Goal: Task Accomplishment & Management: Manage account settings

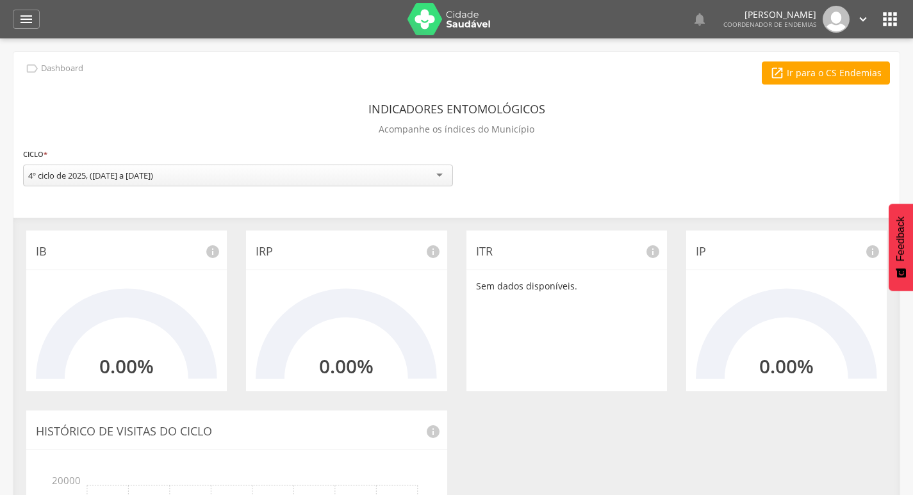
click at [21, 6] on div " Dashboard Supervisão Ranking Aplicativo desatualizado Última sincronização Ma…" at bounding box center [457, 19] width 888 height 38
click at [24, 15] on icon "" at bounding box center [26, 19] width 15 height 15
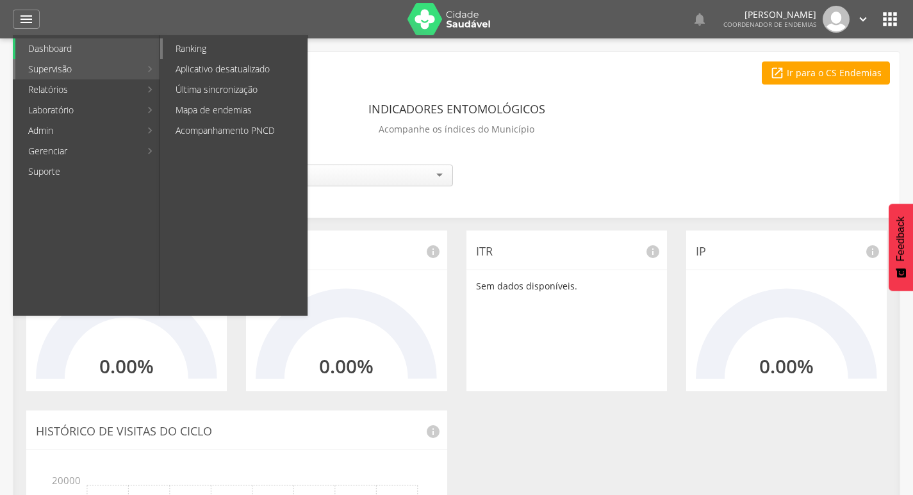
click at [232, 49] on link "Ranking" at bounding box center [235, 48] width 144 height 21
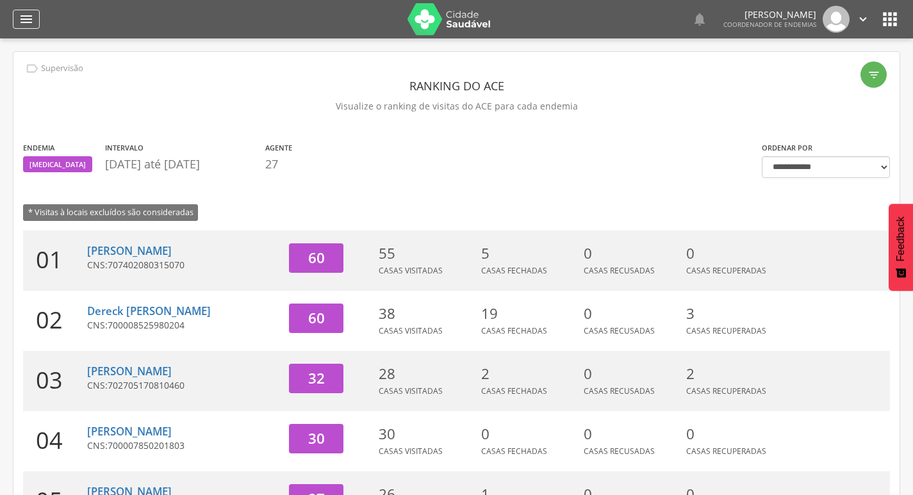
click at [21, 20] on icon "" at bounding box center [26, 19] width 15 height 15
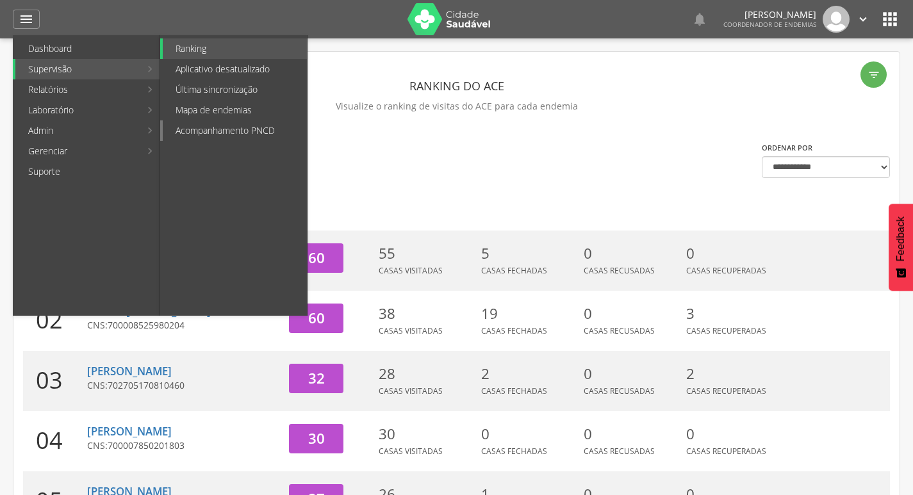
click at [242, 127] on link "Acompanhamento PNCD" at bounding box center [235, 130] width 144 height 21
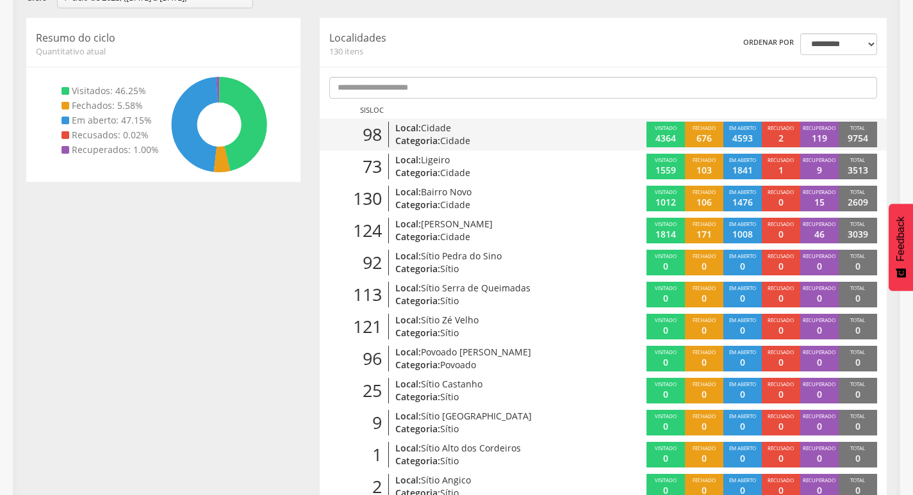
scroll to position [167, 0]
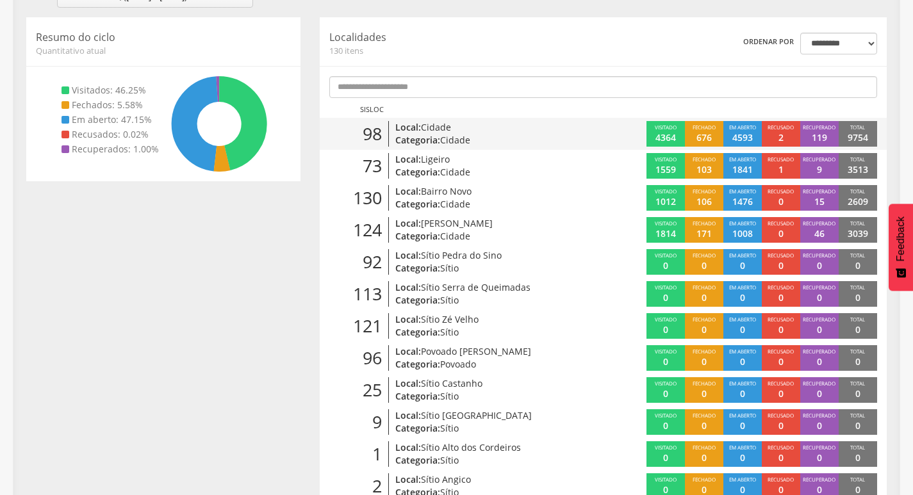
click at [592, 136] on div "98 Local: [GEOGRAPHIC_DATA]: Cidade" at bounding box center [462, 134] width 284 height 26
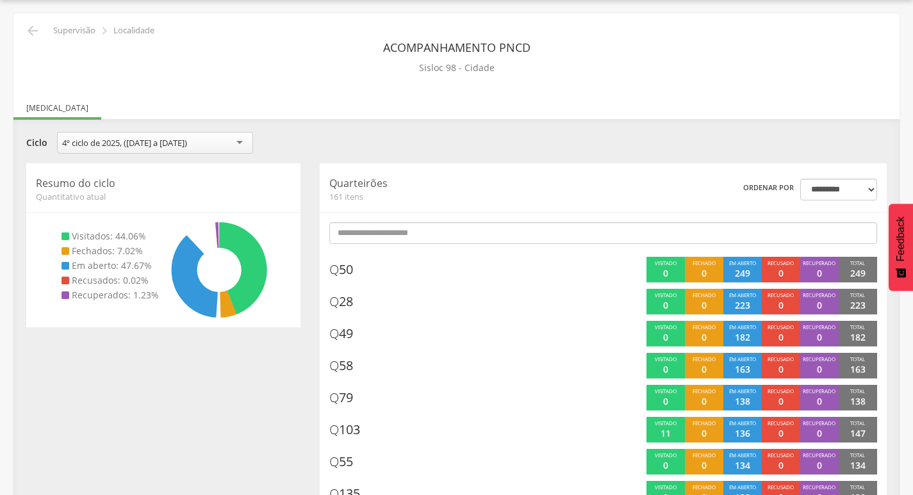
scroll to position [167, 0]
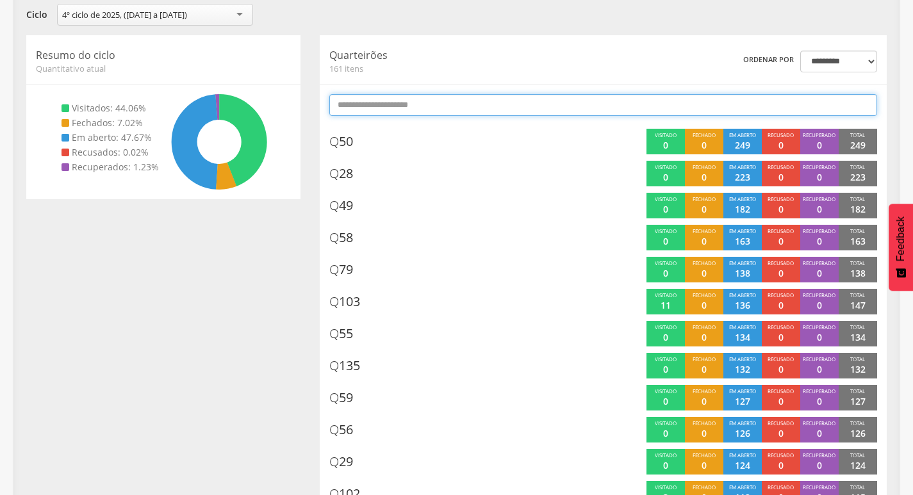
click at [546, 104] on input "text" at bounding box center [603, 105] width 548 height 22
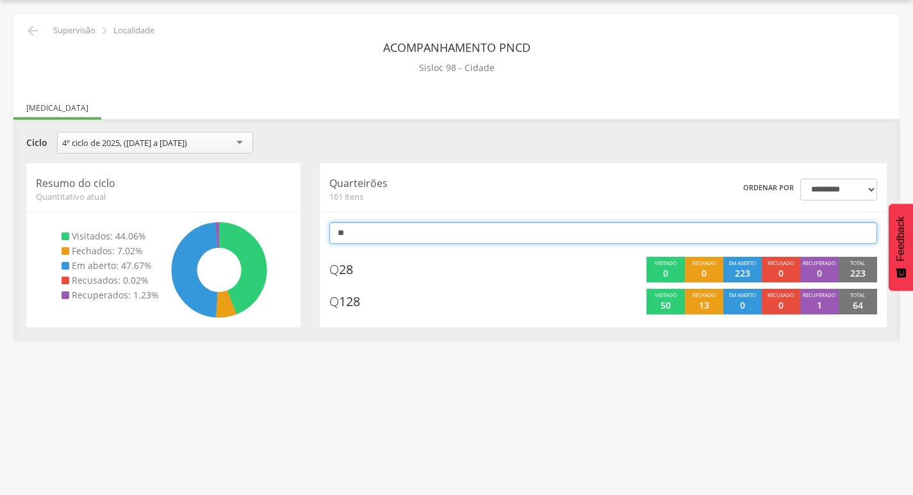
scroll to position [38, 0]
type input "*"
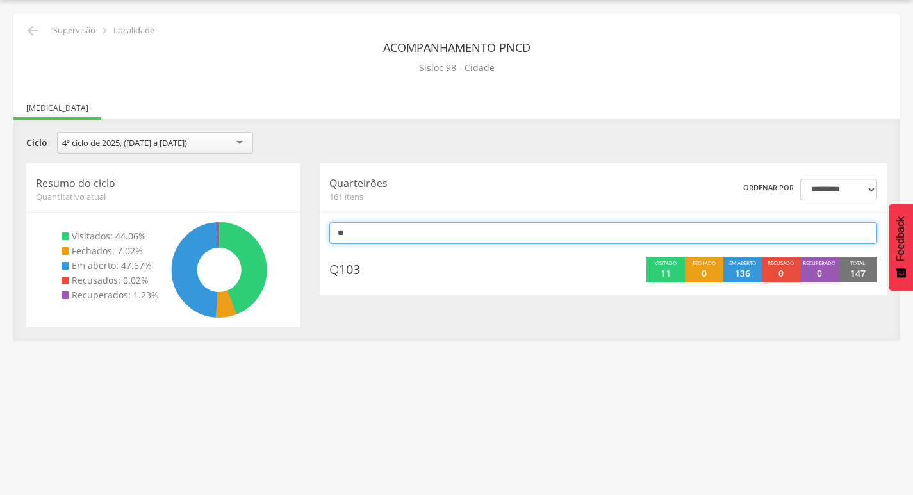
type input "*"
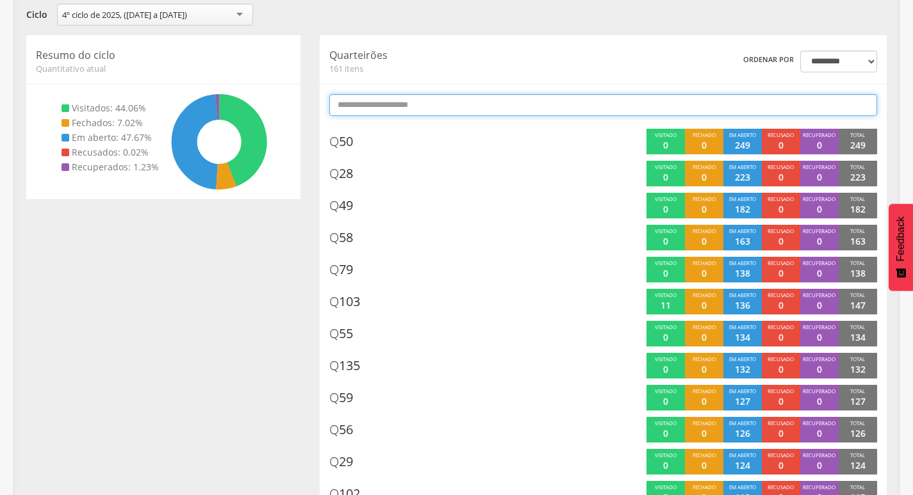
type input "*"
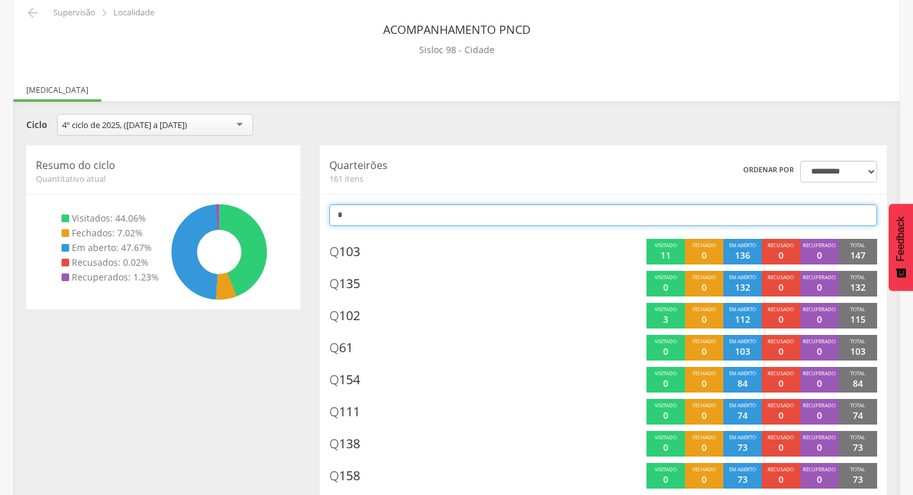
scroll to position [0, 0]
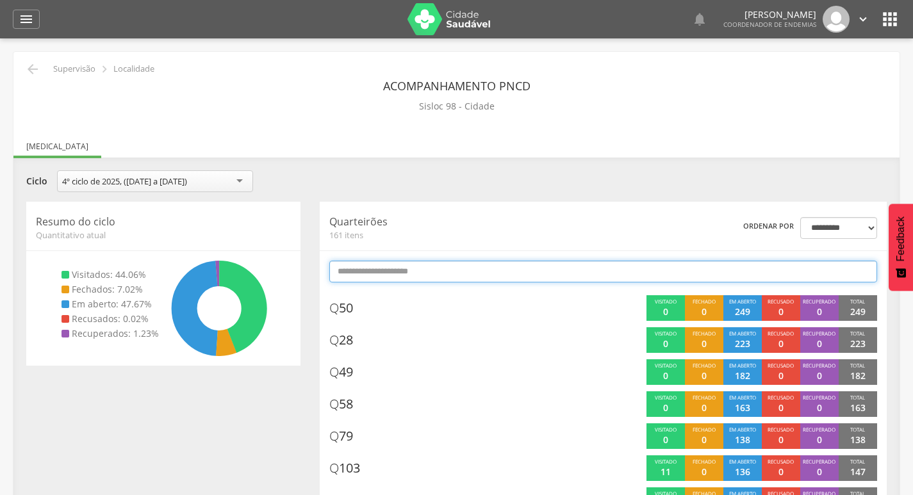
type input "*"
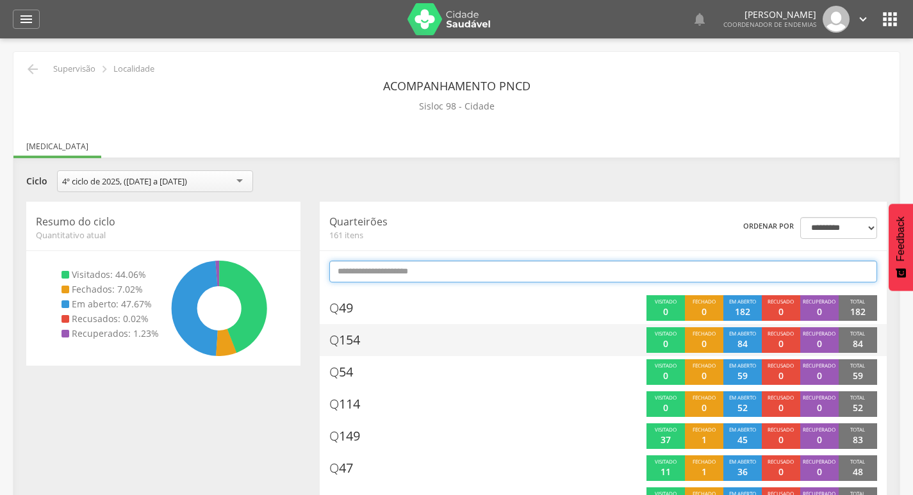
type input "*"
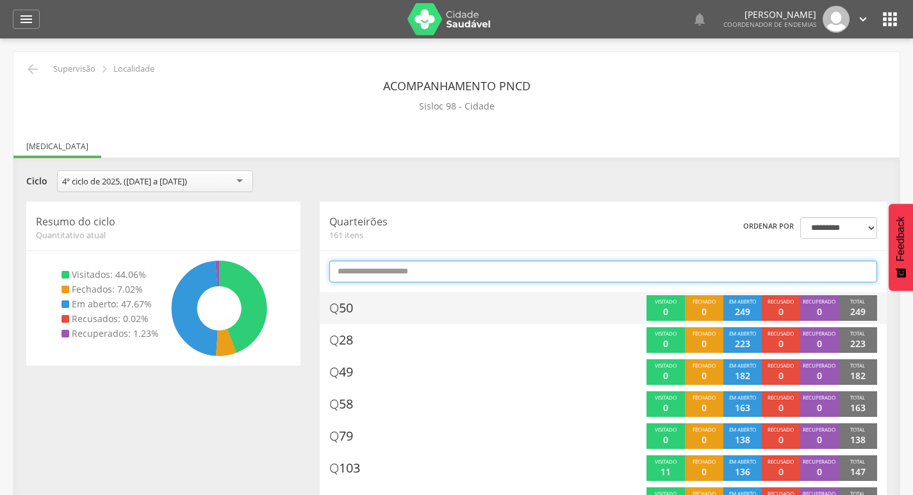
type input "*"
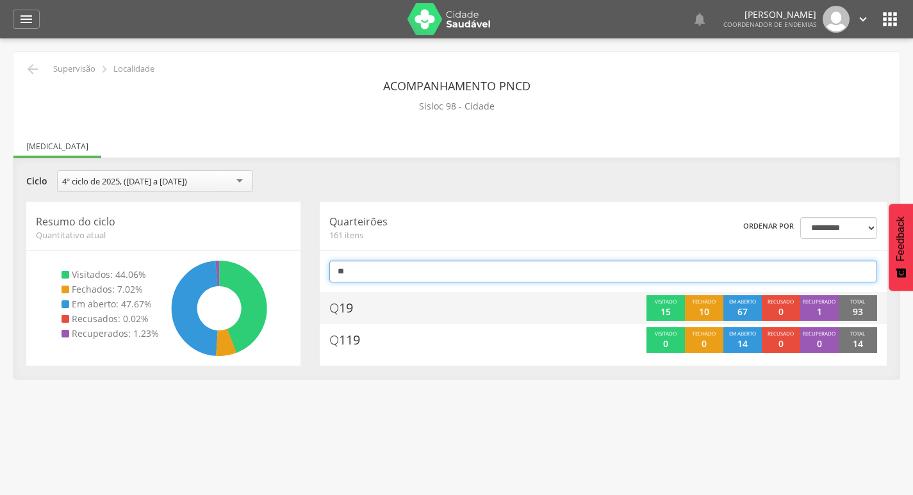
type input "*"
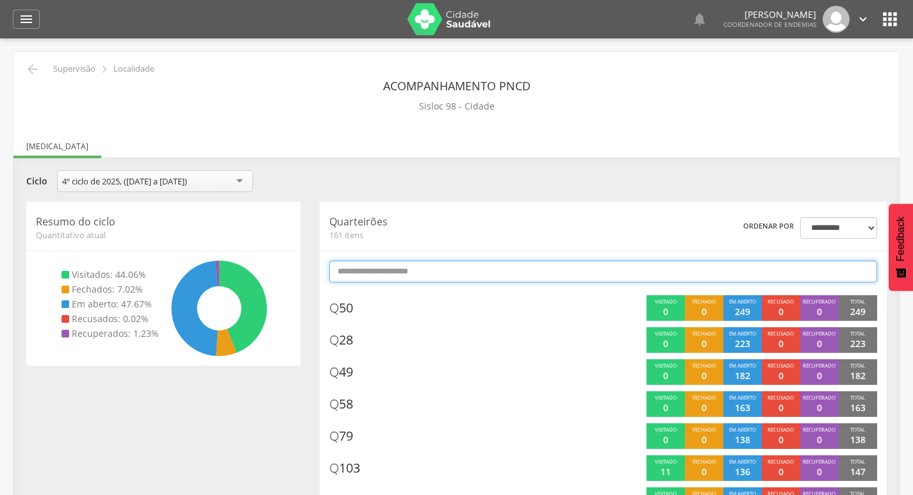
drag, startPoint x: 378, startPoint y: 269, endPoint x: 379, endPoint y: 261, distance: 7.7
click at [379, 269] on input "text" at bounding box center [603, 272] width 548 height 22
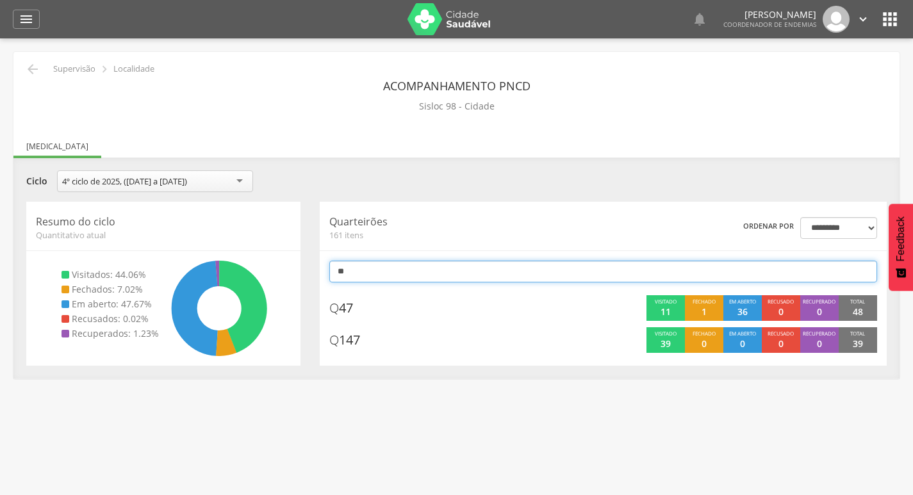
type input "*"
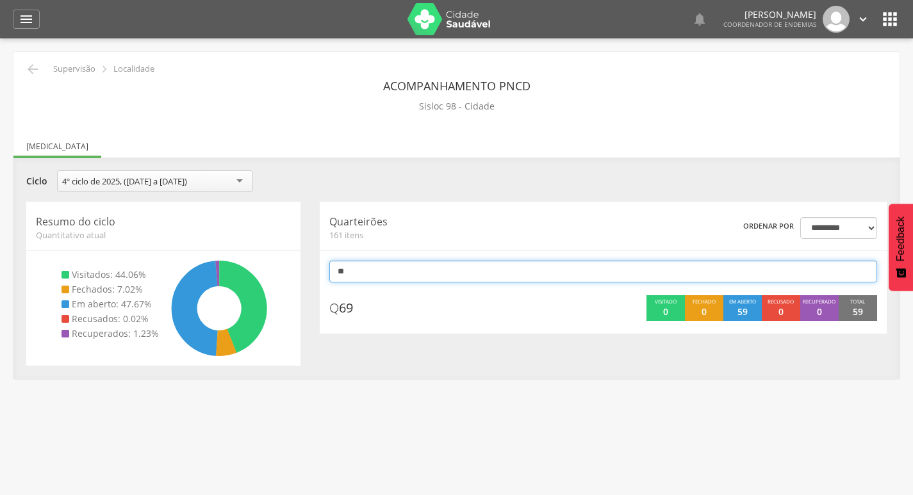
type input "*"
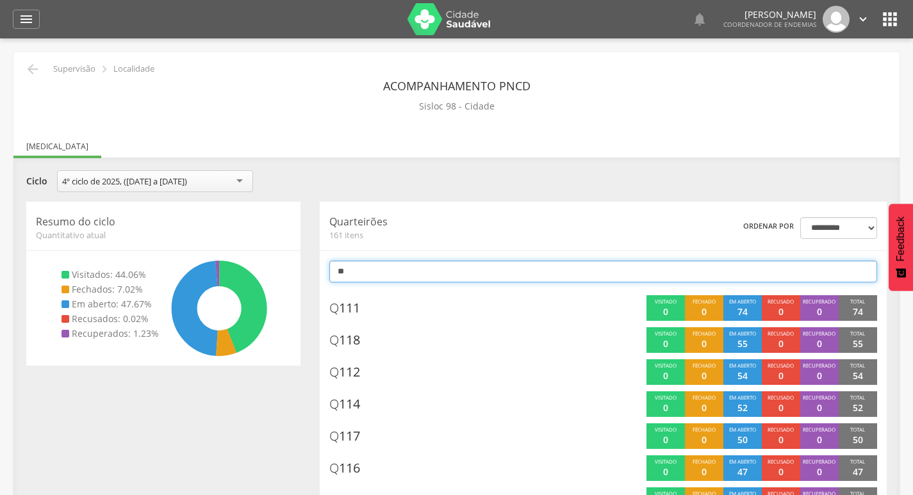
type input "*"
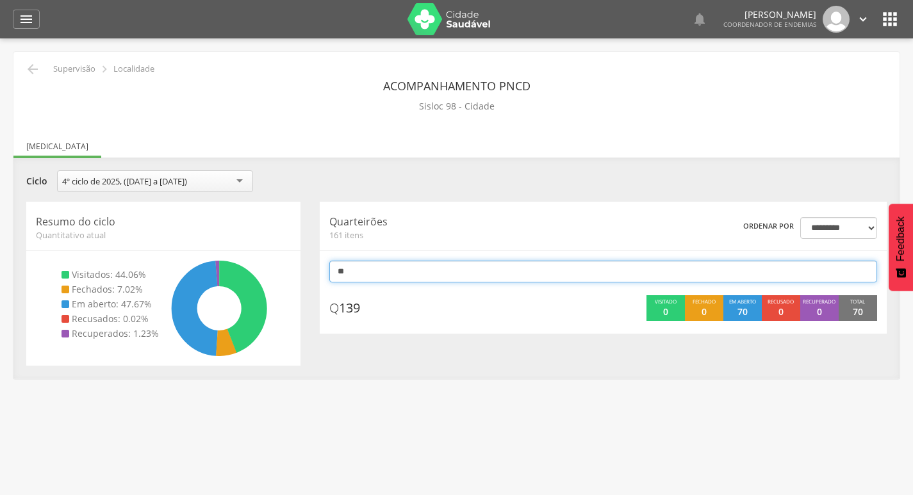
type input "*"
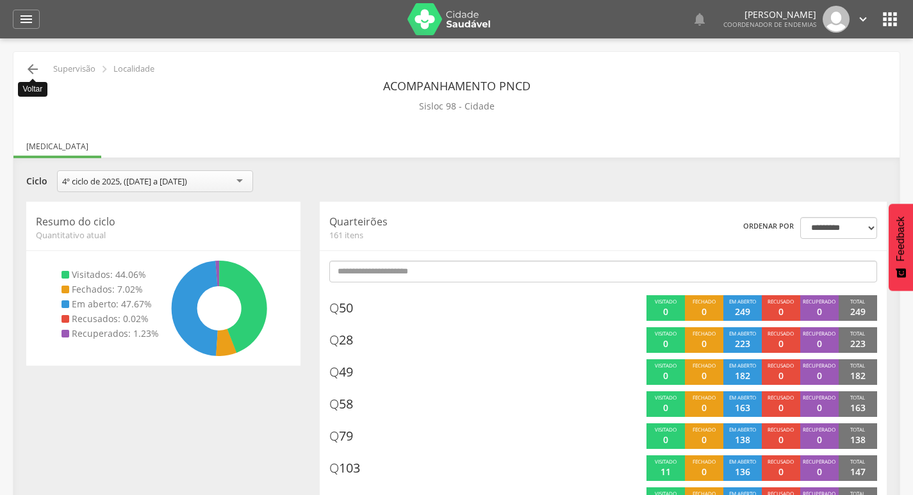
click at [36, 71] on icon "" at bounding box center [32, 69] width 15 height 15
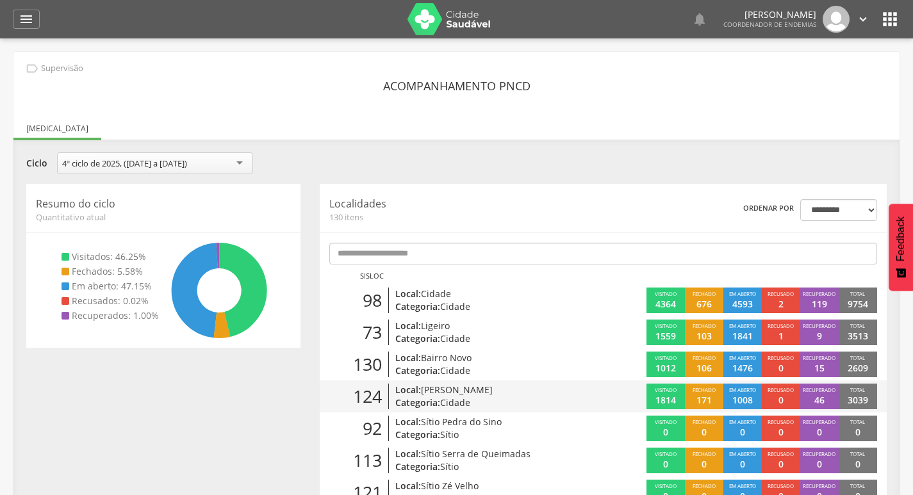
click at [511, 391] on p "Local: [PERSON_NAME]" at bounding box center [485, 390] width 181 height 13
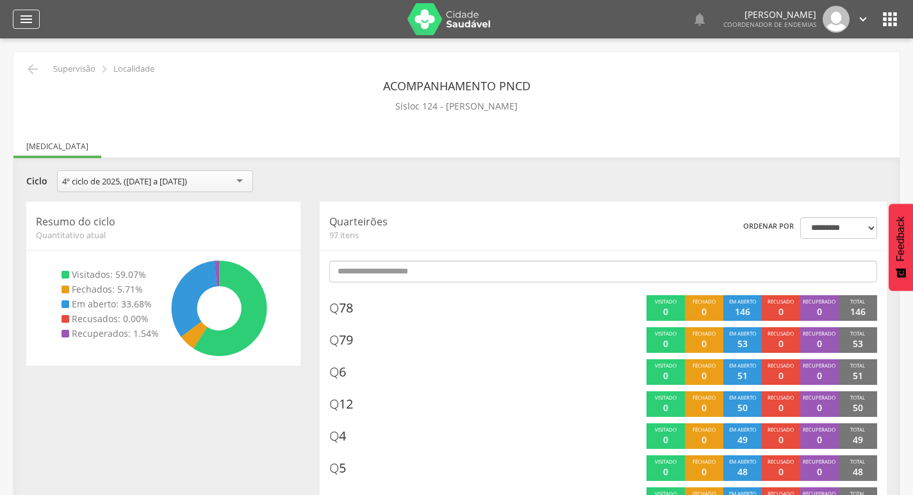
click at [23, 22] on icon "" at bounding box center [26, 19] width 15 height 15
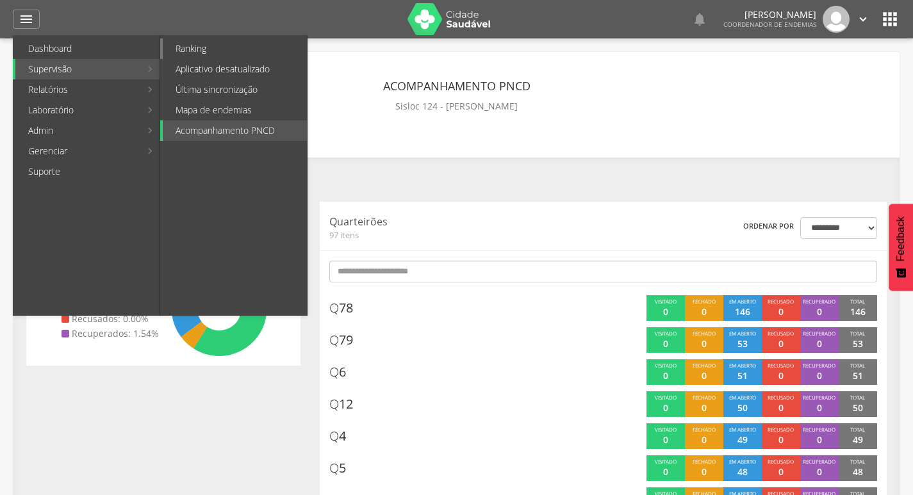
click at [206, 46] on link "Ranking" at bounding box center [235, 48] width 144 height 21
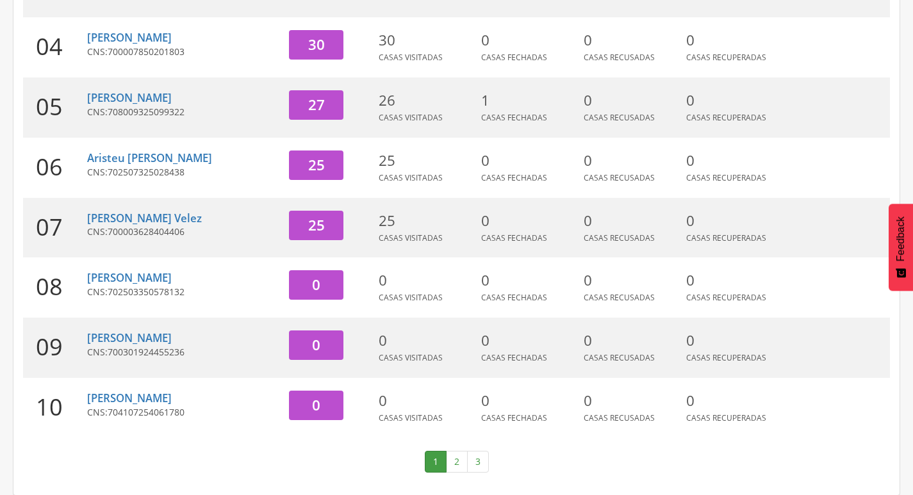
scroll to position [395, 0]
click at [461, 466] on link "2" at bounding box center [457, 462] width 22 height 22
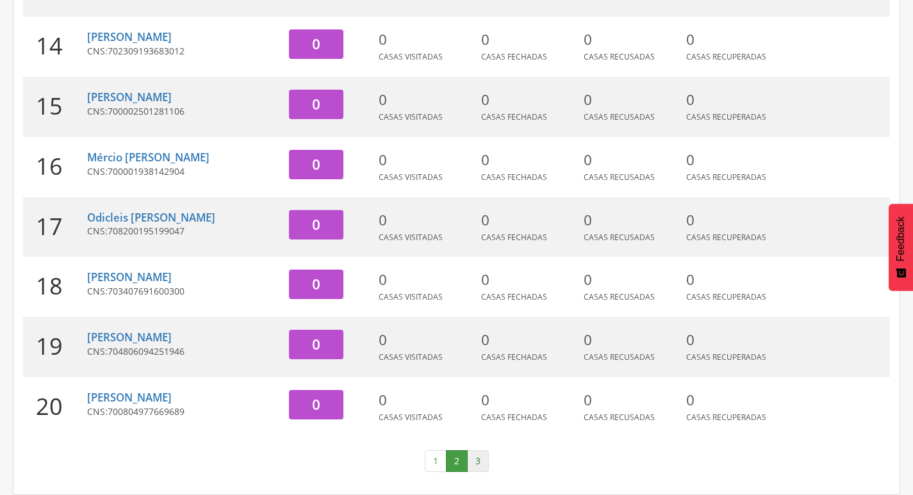
click at [478, 461] on link "3" at bounding box center [478, 462] width 22 height 22
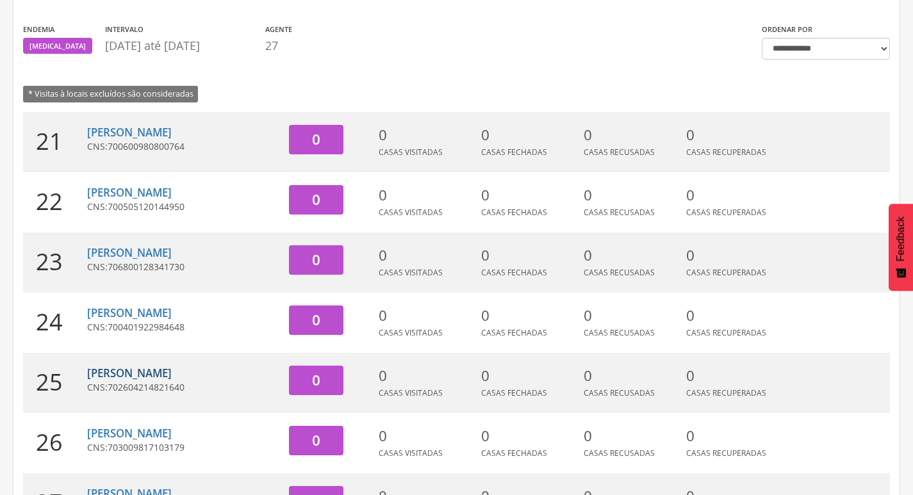
scroll to position [0, 0]
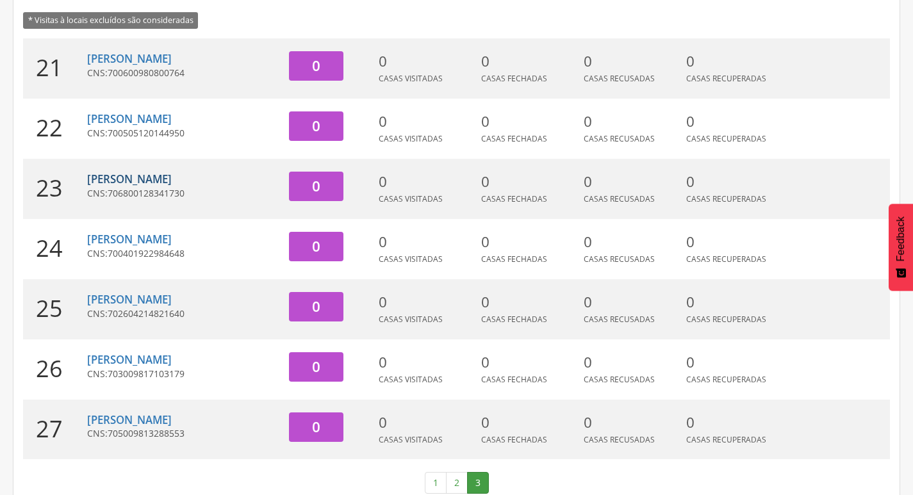
click at [155, 178] on link "[PERSON_NAME]" at bounding box center [129, 179] width 85 height 15
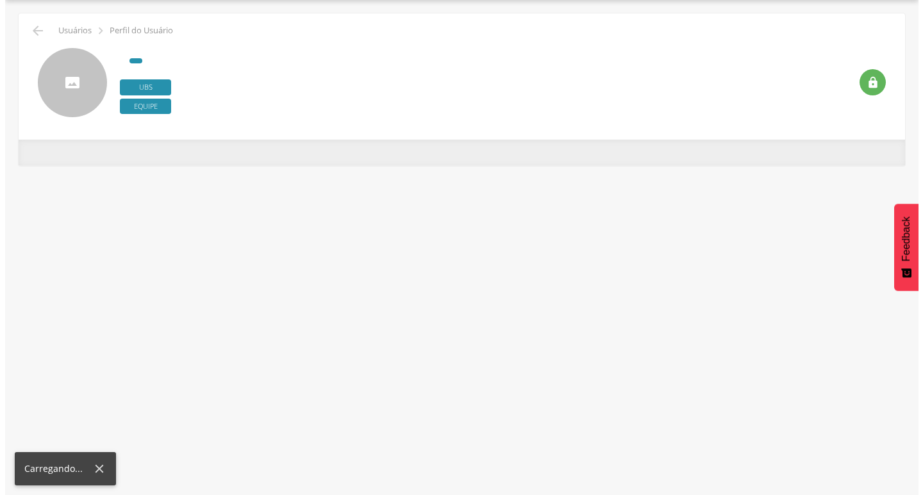
scroll to position [38, 0]
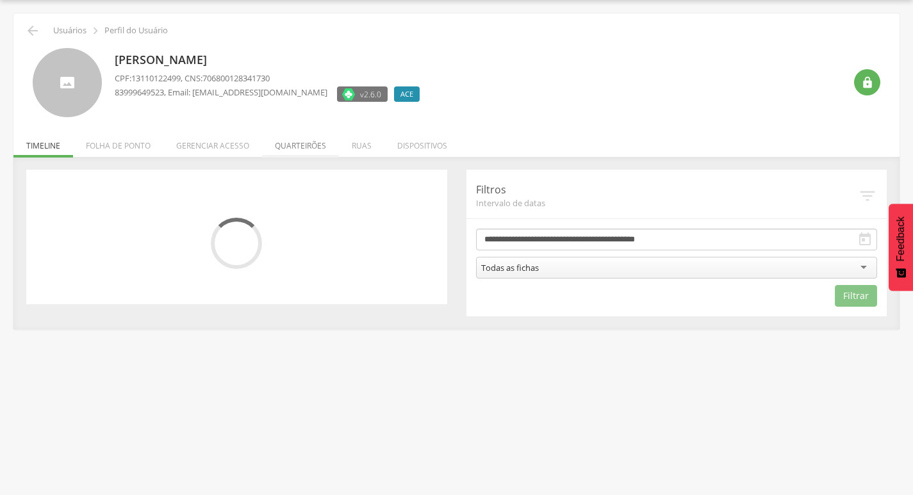
click at [290, 154] on li "Quarteirões" at bounding box center [300, 143] width 77 height 30
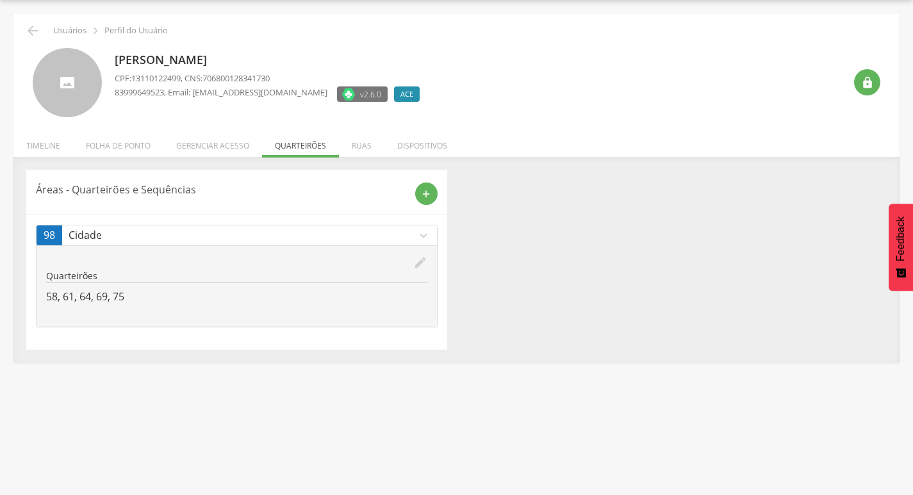
click at [419, 260] on icon "edit" at bounding box center [420, 263] width 14 height 14
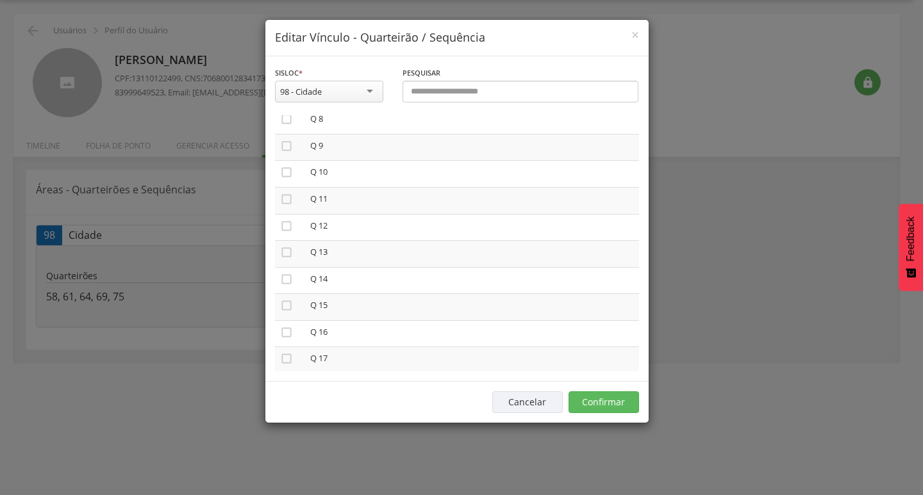
scroll to position [0, 0]
click at [283, 128] on icon "" at bounding box center [286, 126] width 13 height 13
click at [283, 128] on icon "" at bounding box center [286, 126] width 13 height 13
click at [288, 258] on icon "" at bounding box center [286, 259] width 13 height 13
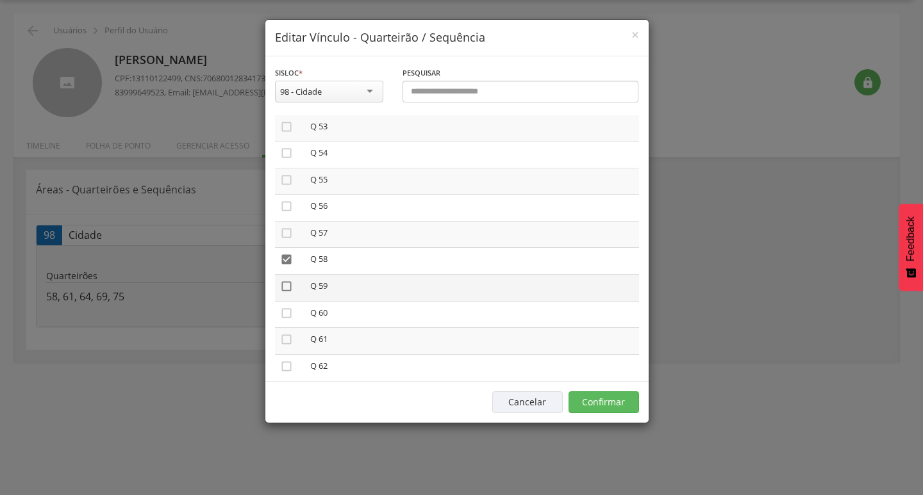
click at [288, 290] on icon "" at bounding box center [286, 286] width 13 height 13
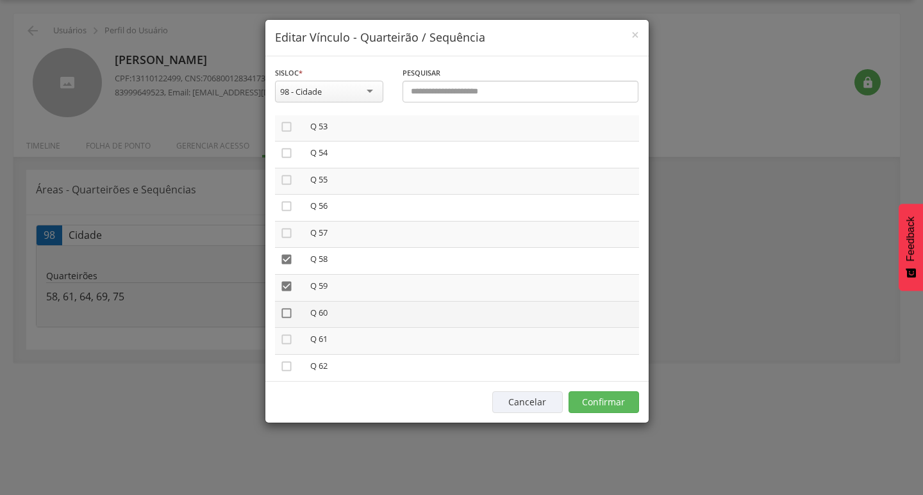
click at [284, 313] on icon "" at bounding box center [286, 313] width 13 height 13
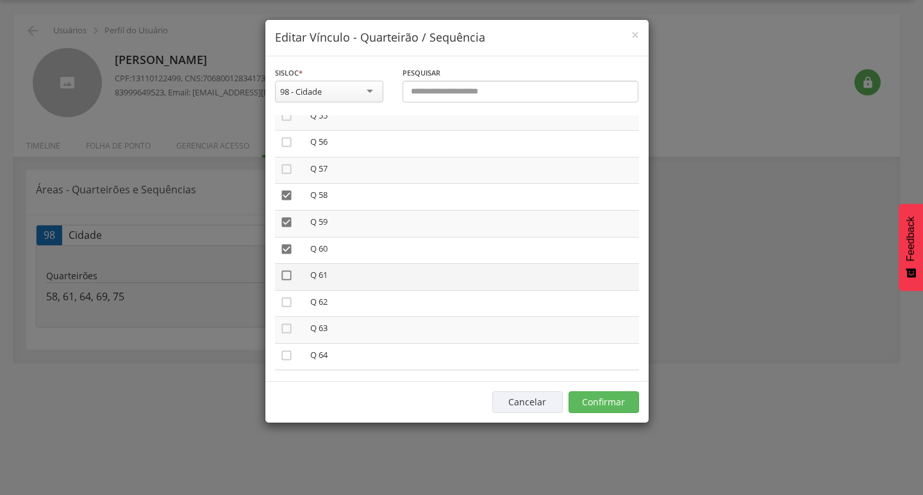
click at [287, 274] on icon "" at bounding box center [286, 275] width 13 height 13
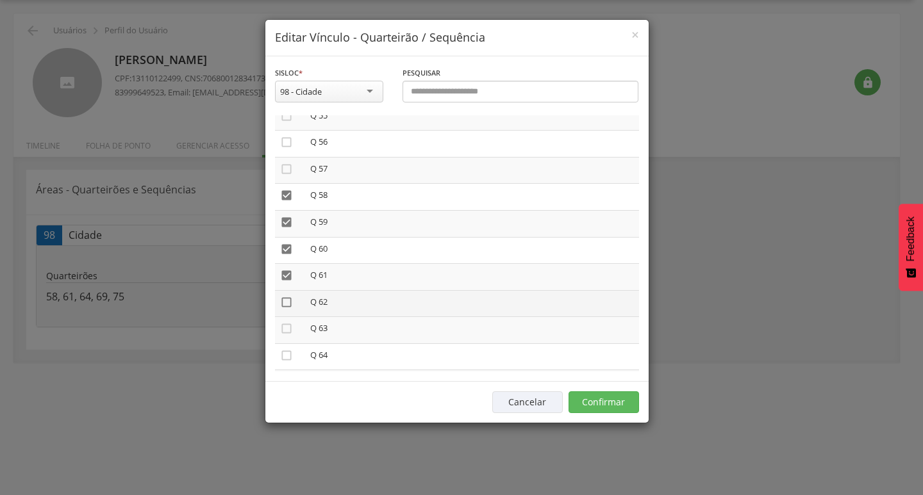
click at [287, 301] on icon "" at bounding box center [286, 302] width 13 height 13
click at [288, 329] on icon "" at bounding box center [286, 328] width 13 height 13
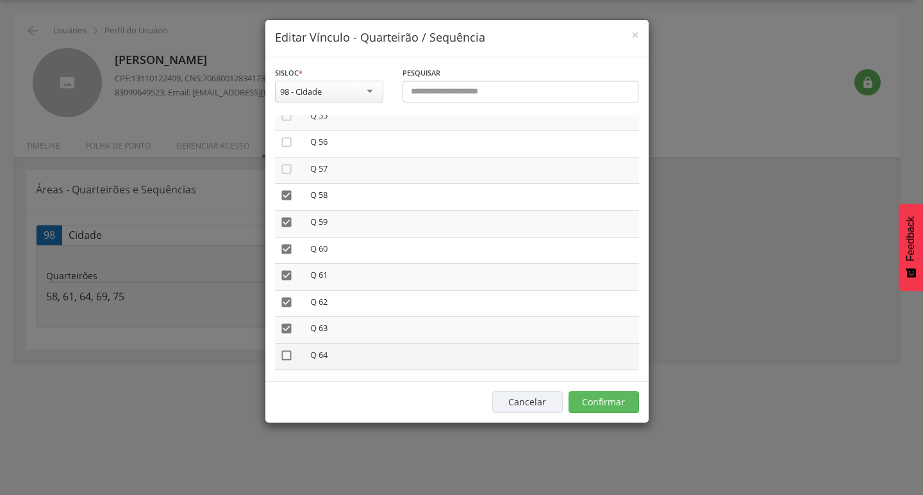
scroll to position [1538, 0]
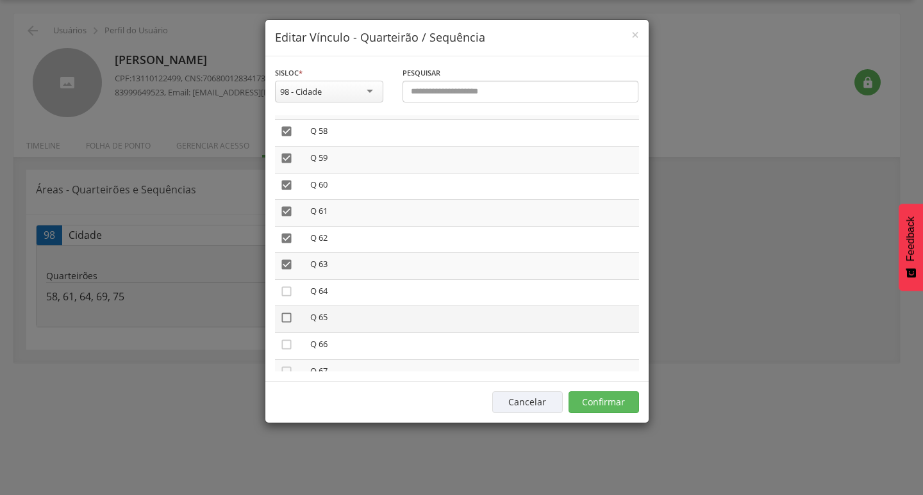
click at [282, 319] on icon "" at bounding box center [286, 318] width 13 height 13
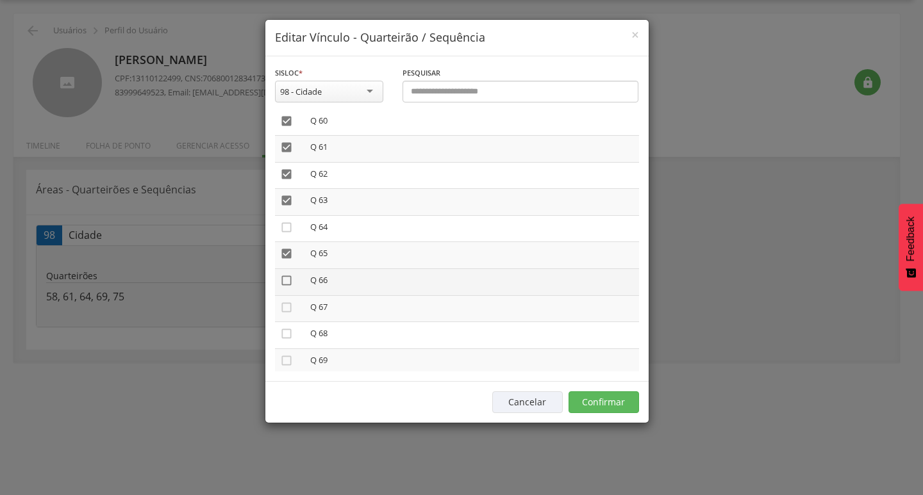
click at [288, 281] on icon "" at bounding box center [286, 280] width 13 height 13
click at [287, 312] on icon "" at bounding box center [286, 307] width 13 height 13
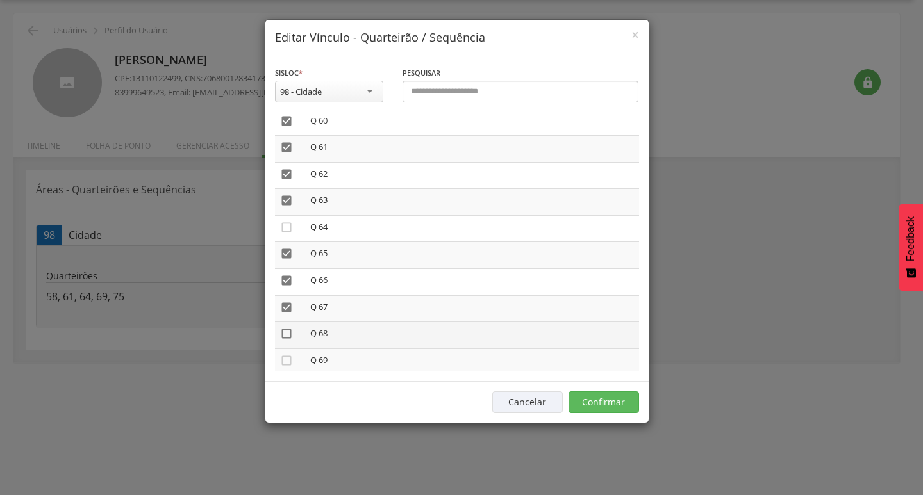
click at [289, 333] on icon "" at bounding box center [286, 334] width 13 height 13
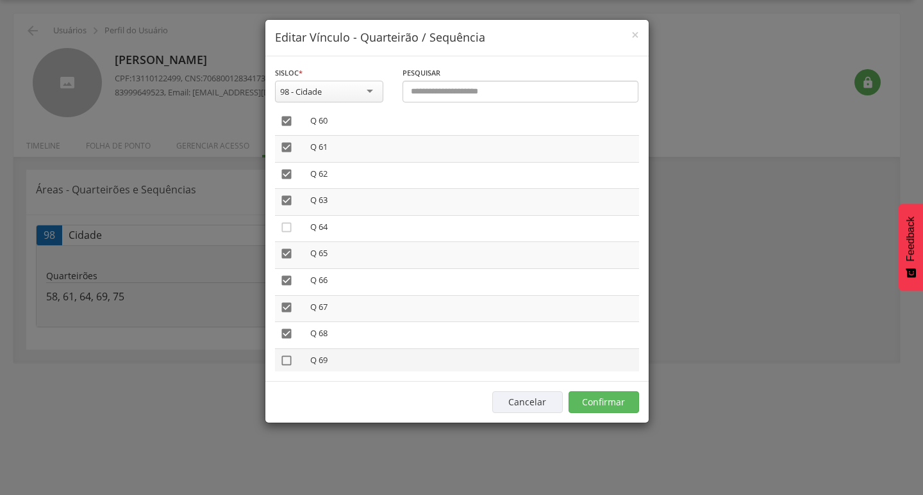
click at [287, 361] on icon "" at bounding box center [286, 360] width 13 height 13
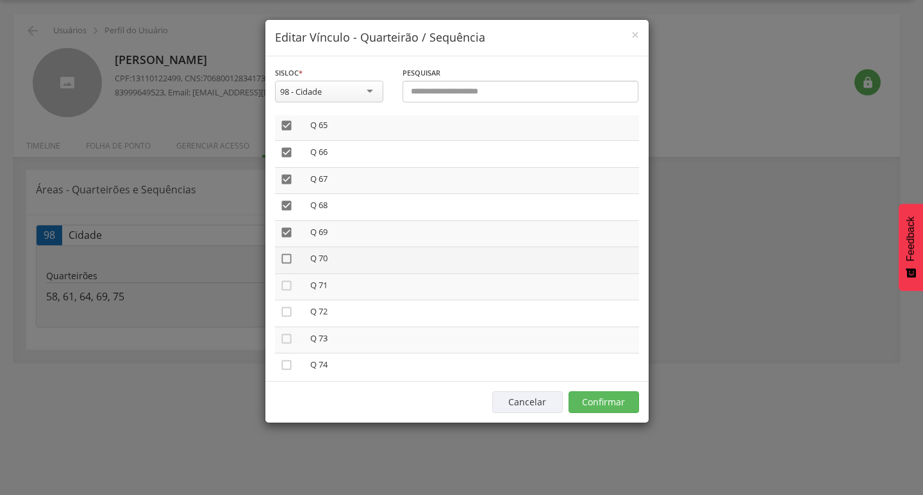
click at [287, 254] on icon "" at bounding box center [286, 259] width 13 height 13
click at [289, 282] on icon "" at bounding box center [286, 285] width 13 height 13
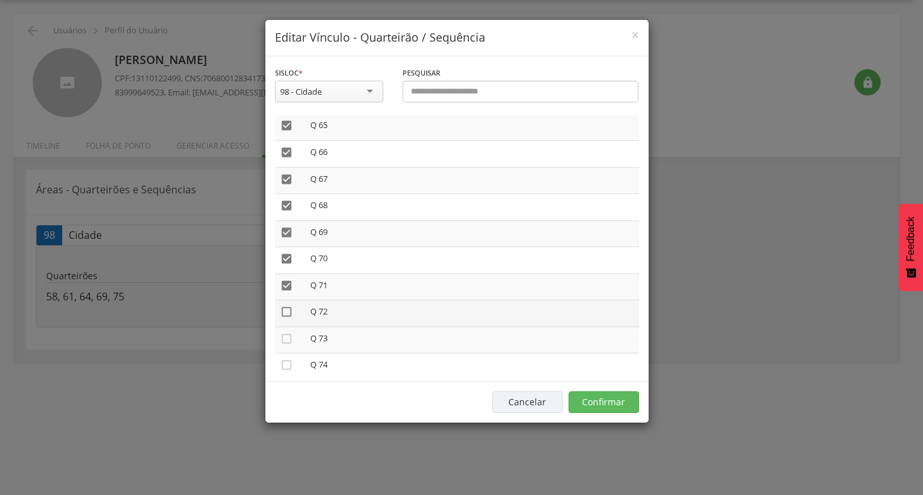
click at [288, 310] on icon "" at bounding box center [286, 312] width 13 height 13
click at [283, 339] on icon "" at bounding box center [286, 339] width 13 height 13
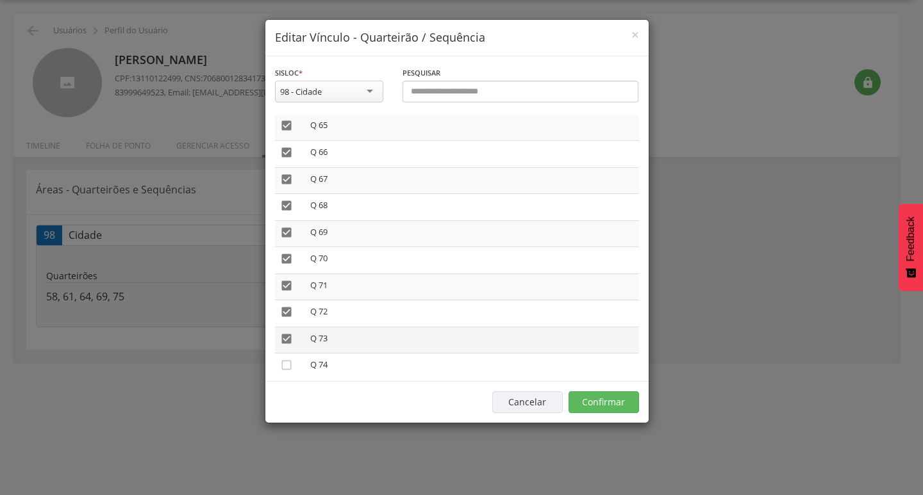
scroll to position [1795, 0]
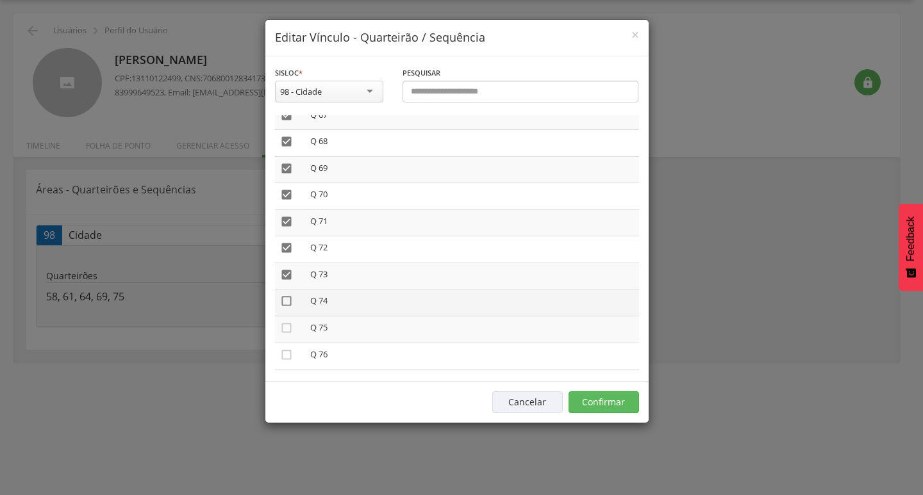
click at [291, 297] on icon "" at bounding box center [286, 301] width 13 height 13
click at [291, 330] on icon "" at bounding box center [286, 328] width 13 height 13
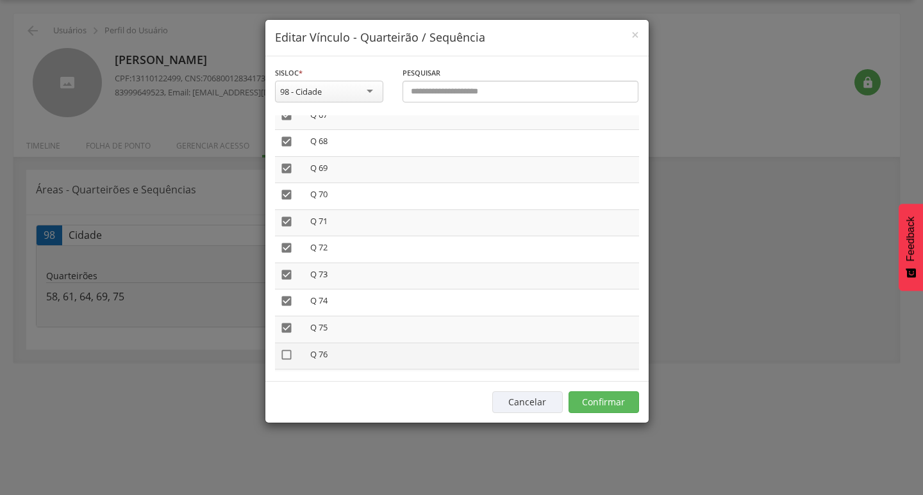
click at [287, 352] on icon "" at bounding box center [286, 355] width 13 height 13
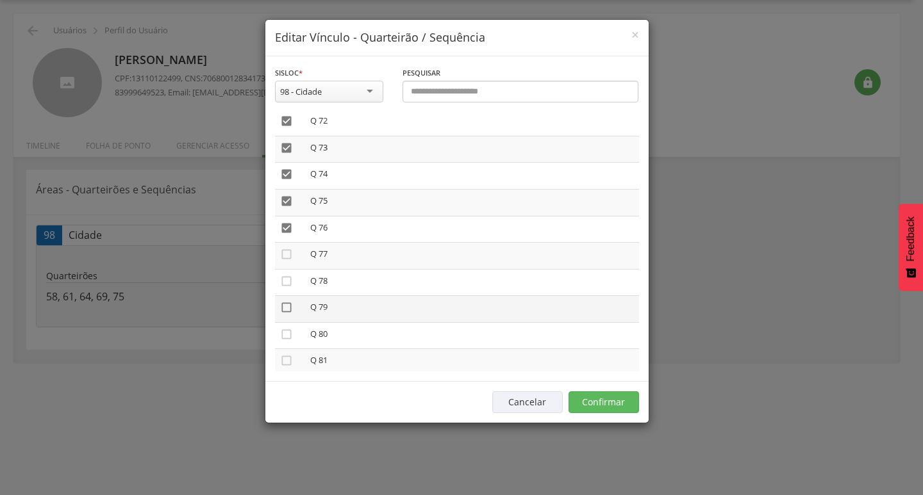
scroll to position [1923, 0]
click at [288, 249] on icon "" at bounding box center [286, 253] width 13 height 13
click at [287, 281] on icon "" at bounding box center [286, 280] width 13 height 13
click at [285, 308] on icon "" at bounding box center [286, 306] width 13 height 13
click at [595, 401] on button "Confirmar" at bounding box center [604, 403] width 71 height 22
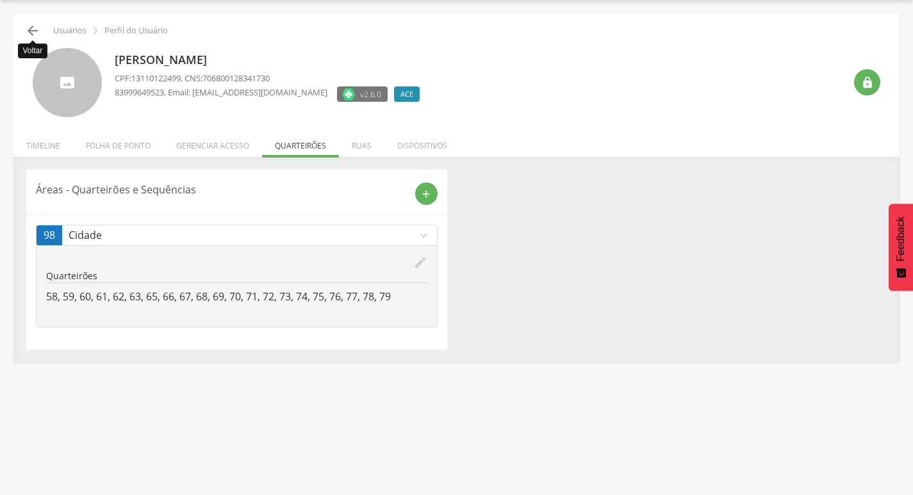
click at [37, 31] on icon "" at bounding box center [32, 30] width 15 height 15
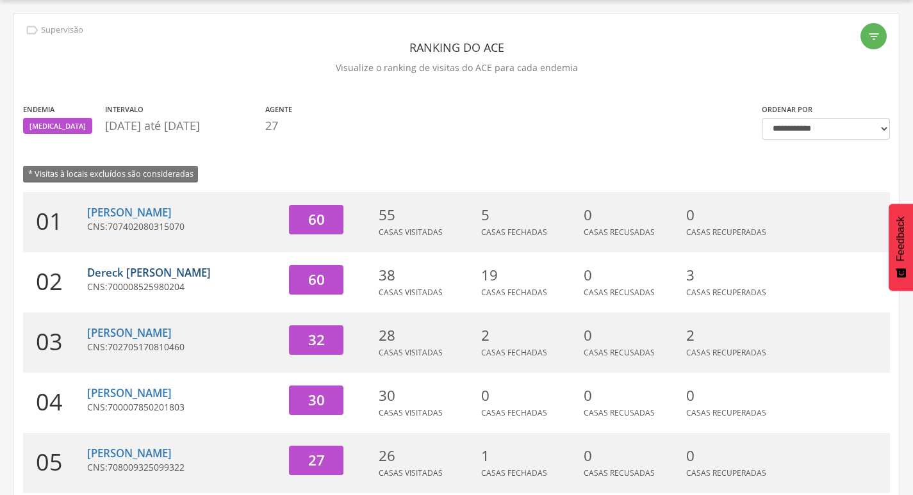
click at [191, 273] on link "Dereck [PERSON_NAME]" at bounding box center [149, 272] width 124 height 15
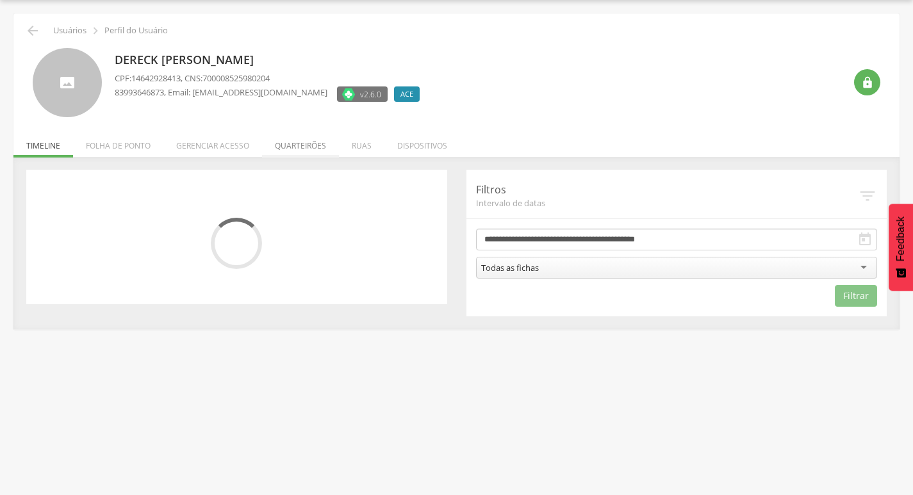
click at [290, 144] on li "Quarteirões" at bounding box center [300, 143] width 77 height 30
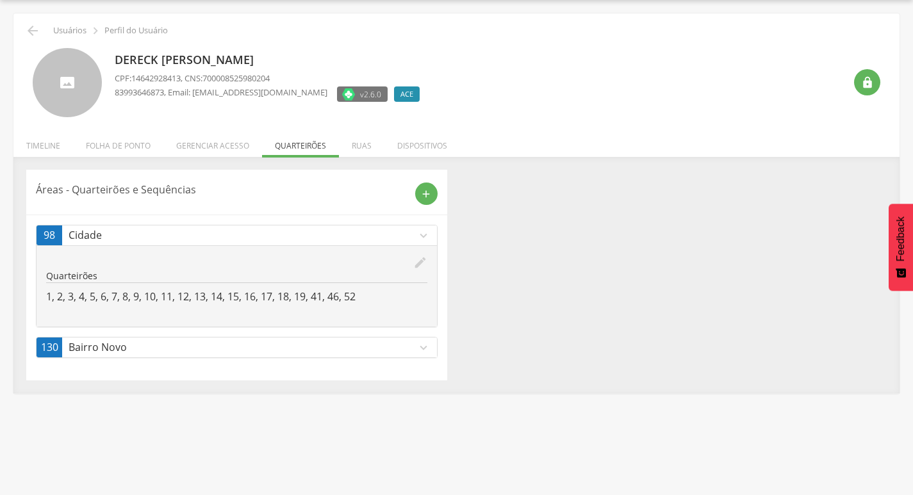
click at [422, 261] on icon "edit" at bounding box center [420, 263] width 14 height 14
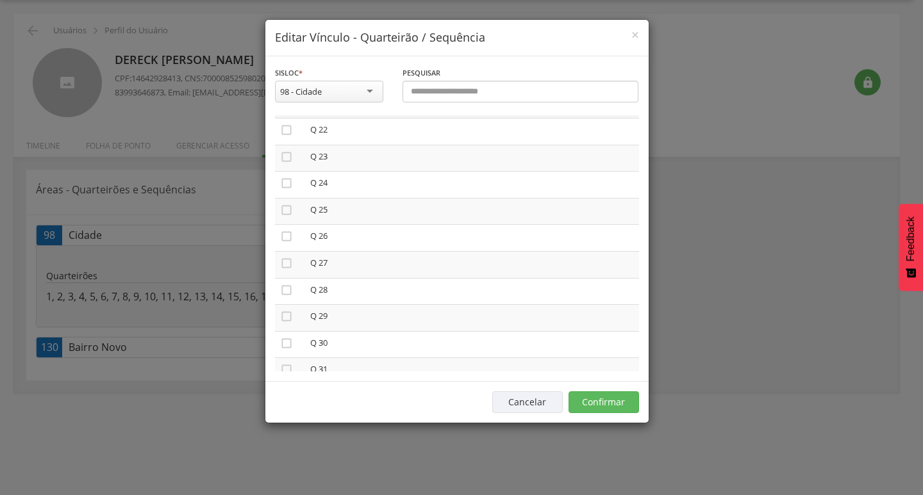
scroll to position [641, 0]
click at [292, 203] on icon "" at bounding box center [286, 203] width 13 height 13
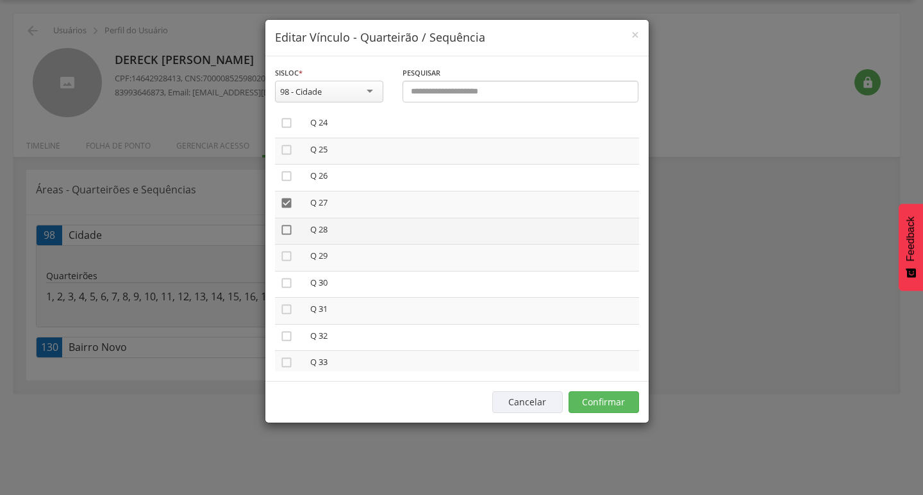
click at [288, 229] on icon "" at bounding box center [286, 230] width 13 height 13
click at [283, 257] on icon "" at bounding box center [286, 256] width 13 height 13
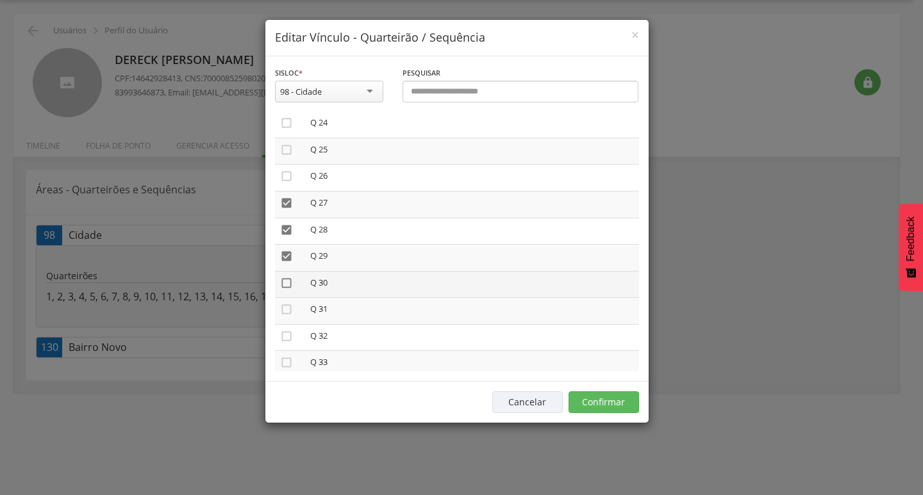
click at [287, 282] on icon "" at bounding box center [286, 283] width 13 height 13
click at [286, 307] on icon "" at bounding box center [286, 309] width 13 height 13
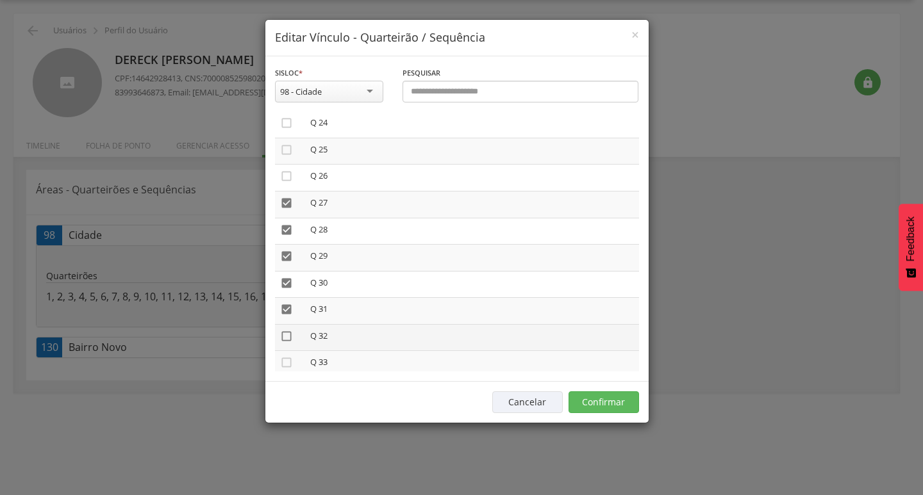
click at [287, 333] on icon "" at bounding box center [286, 336] width 13 height 13
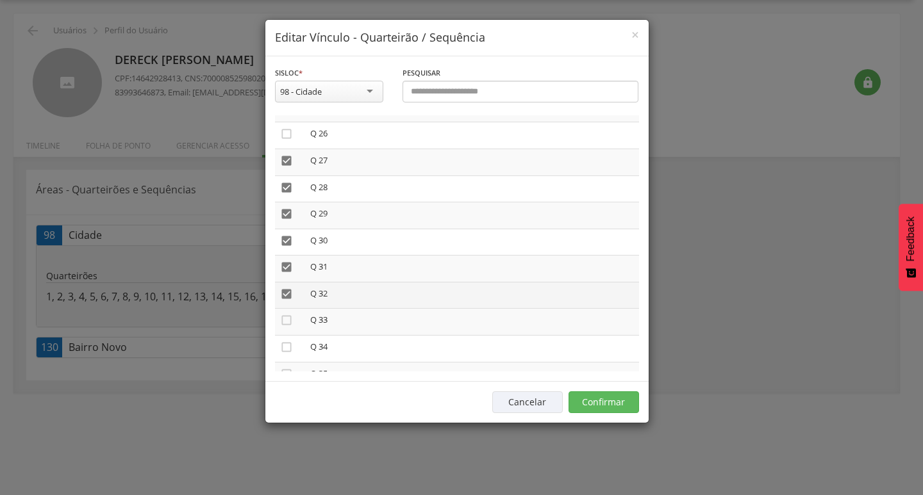
scroll to position [705, 0]
click at [288, 303] on icon "" at bounding box center [286, 298] width 13 height 13
click at [283, 327] on icon "" at bounding box center [286, 325] width 13 height 13
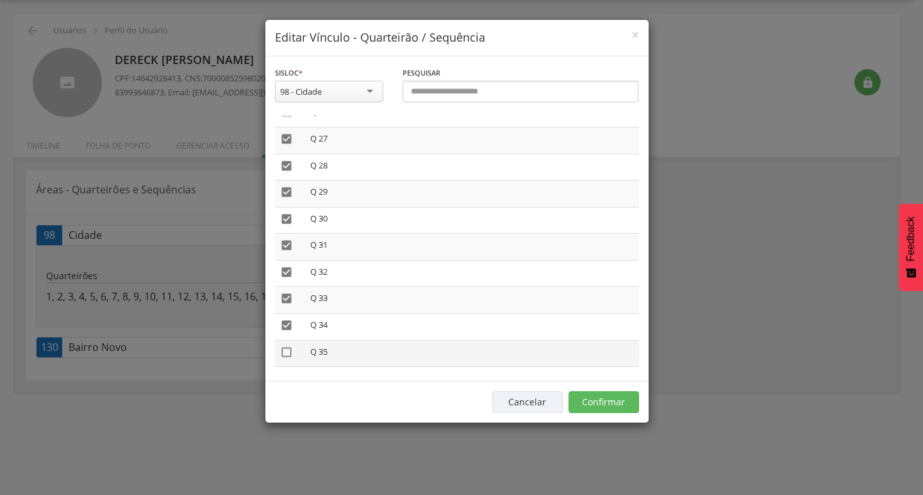
drag, startPoint x: 285, startPoint y: 348, endPoint x: 292, endPoint y: 338, distance: 12.1
click at [285, 348] on icon "" at bounding box center [286, 352] width 13 height 13
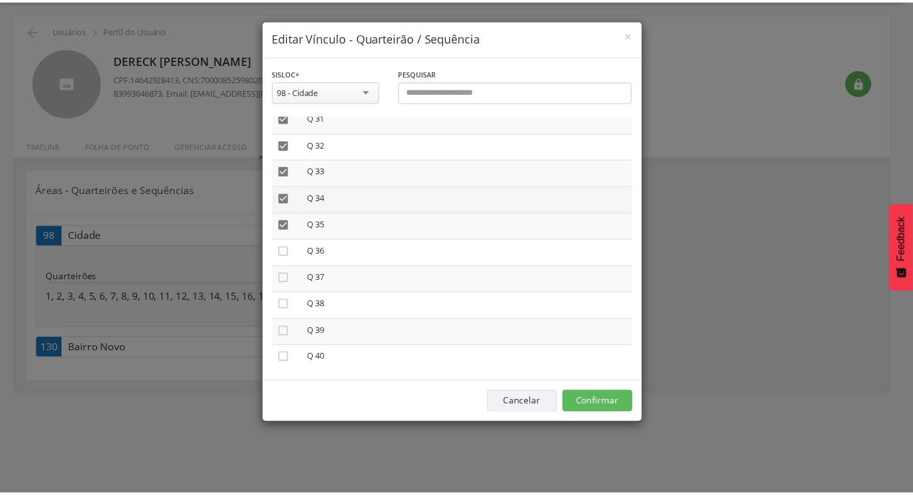
scroll to position [833, 0]
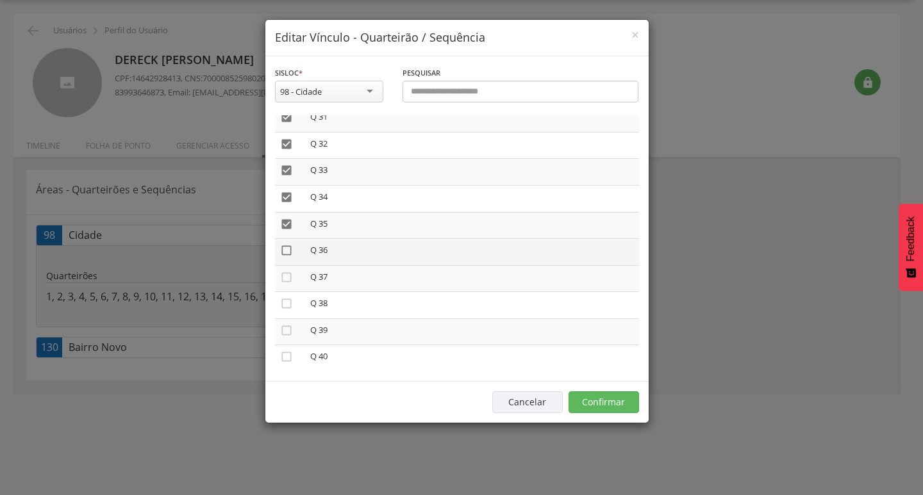
click at [289, 245] on icon "" at bounding box center [286, 250] width 13 height 13
click at [287, 274] on icon "" at bounding box center [286, 277] width 13 height 13
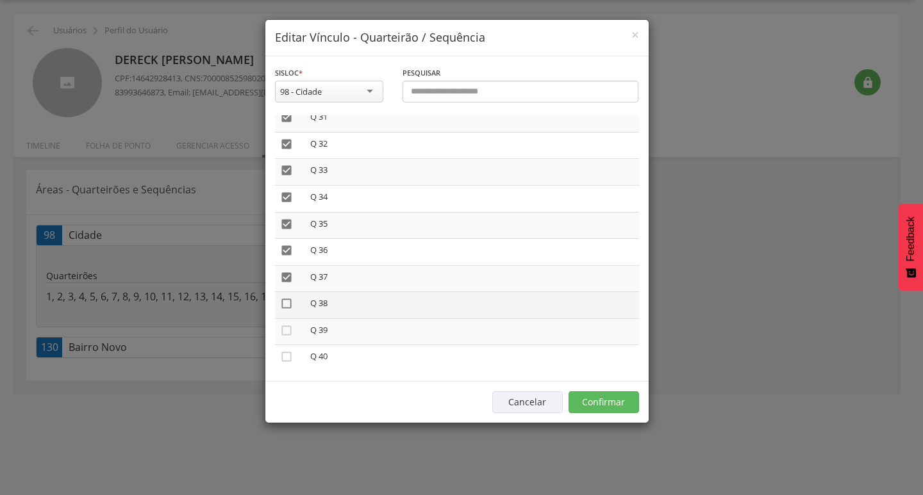
click at [284, 301] on icon "" at bounding box center [286, 303] width 13 height 13
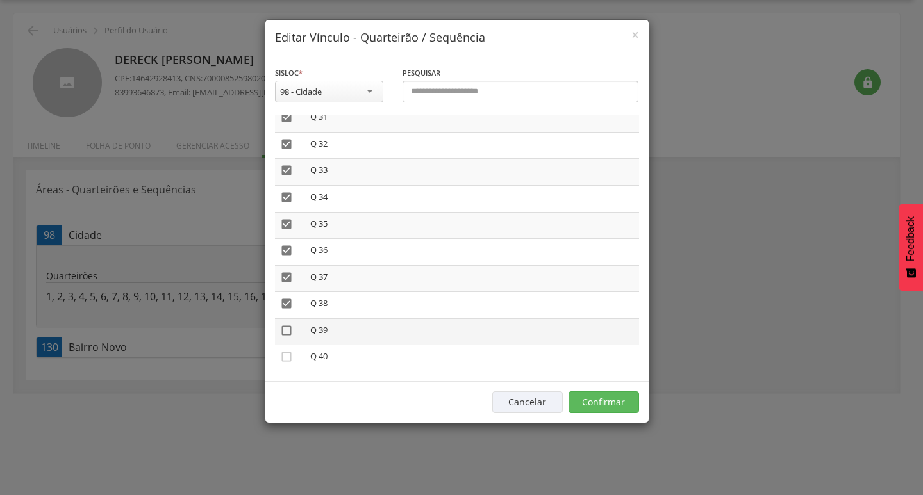
click at [287, 329] on icon "" at bounding box center [286, 330] width 13 height 13
click at [604, 403] on button "Confirmar" at bounding box center [604, 403] width 71 height 22
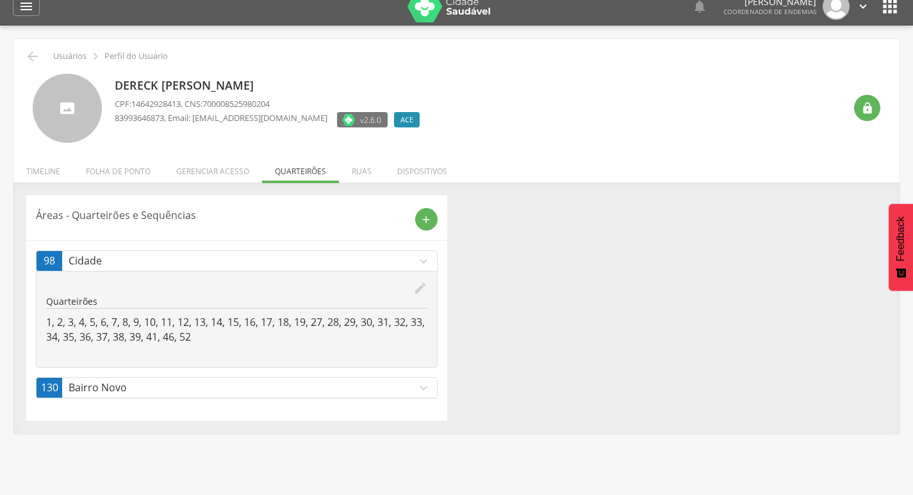
scroll to position [0, 0]
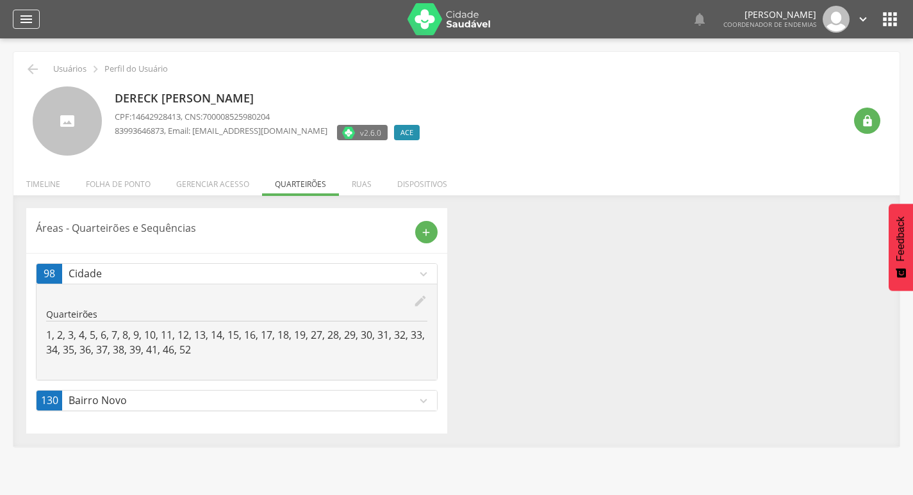
click at [29, 19] on icon "" at bounding box center [26, 19] width 15 height 15
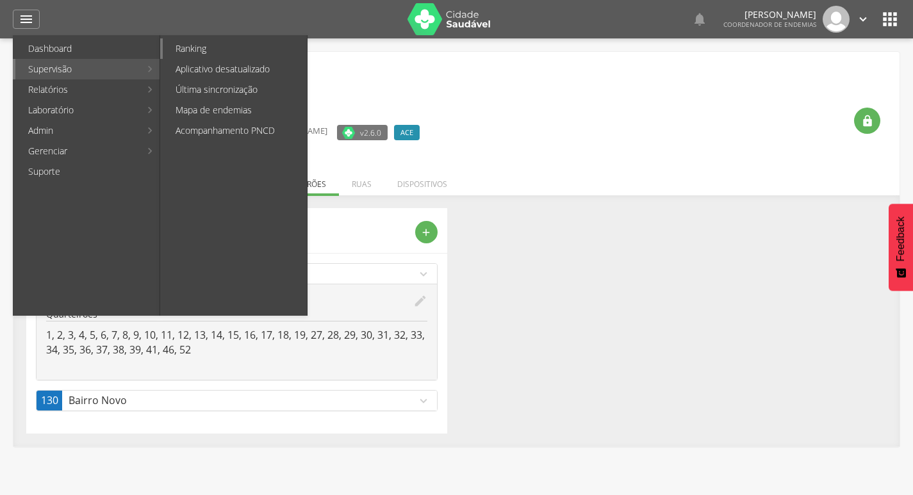
click at [202, 52] on link "Ranking" at bounding box center [235, 48] width 144 height 21
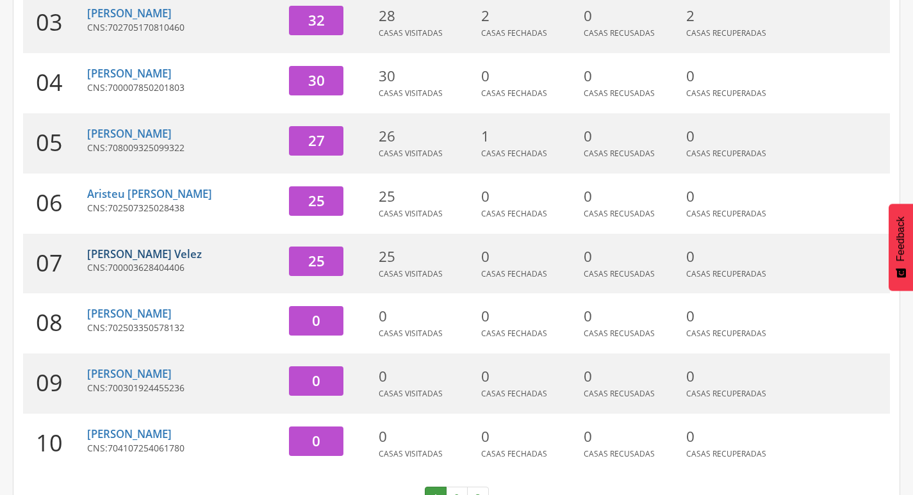
scroll to position [395, 0]
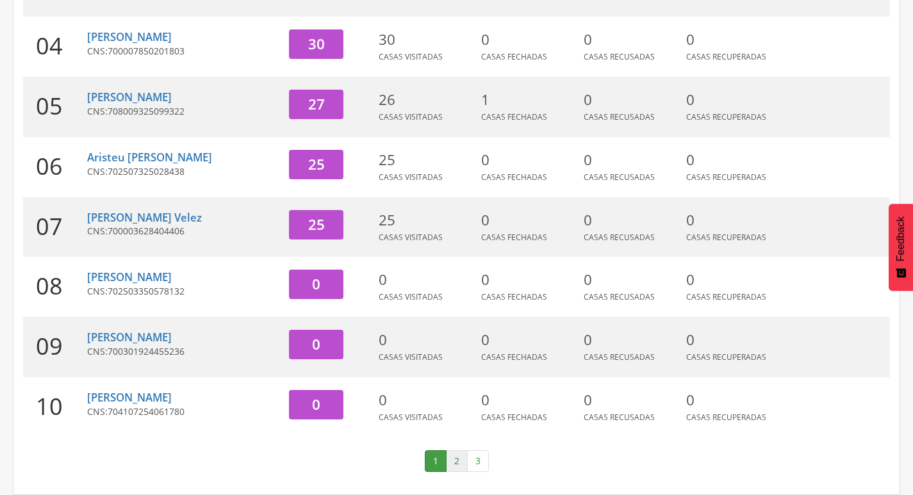
click at [459, 465] on link "2" at bounding box center [457, 462] width 22 height 22
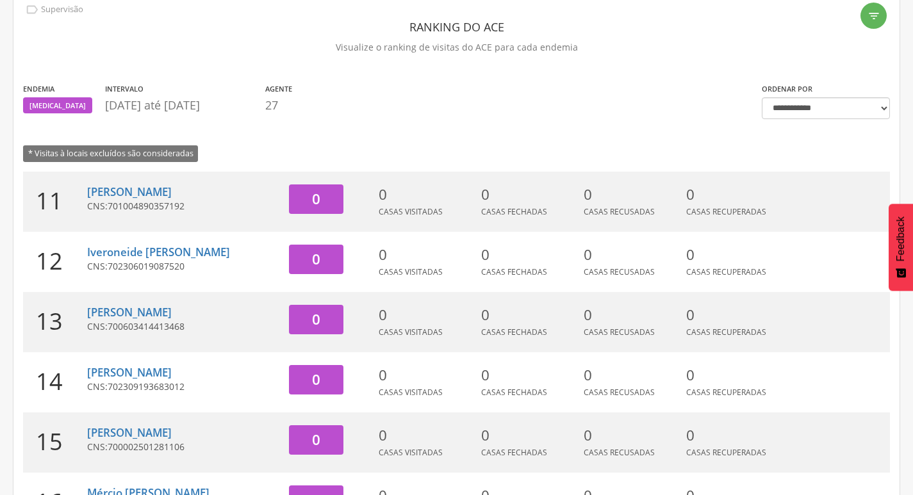
scroll to position [10, 0]
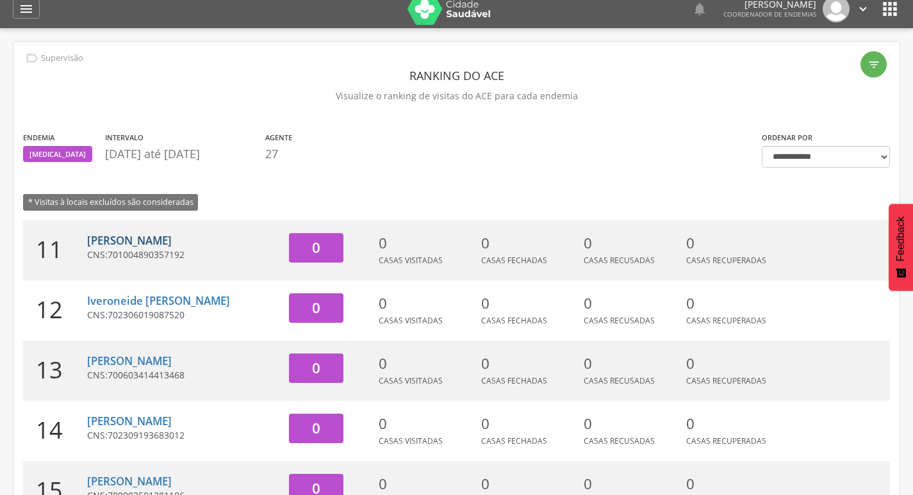
click at [124, 240] on link "[PERSON_NAME]" at bounding box center [129, 240] width 85 height 15
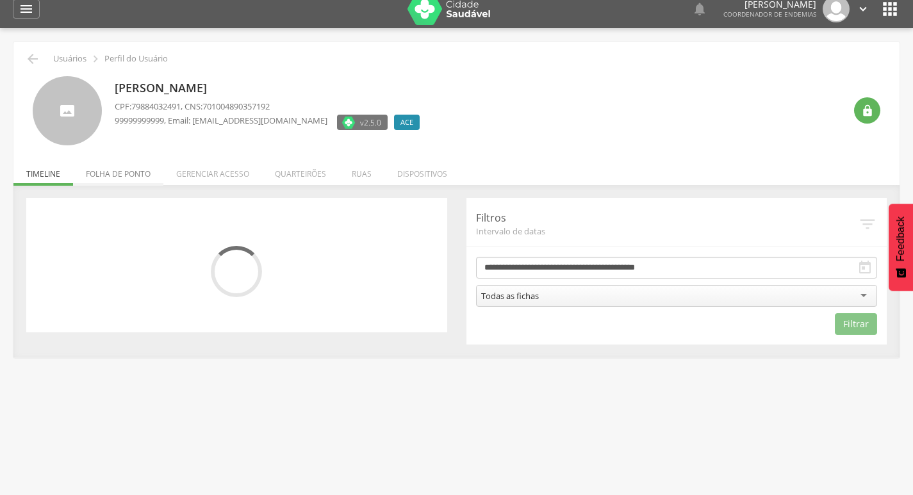
click at [158, 165] on li "Folha de ponto" at bounding box center [118, 171] width 90 height 30
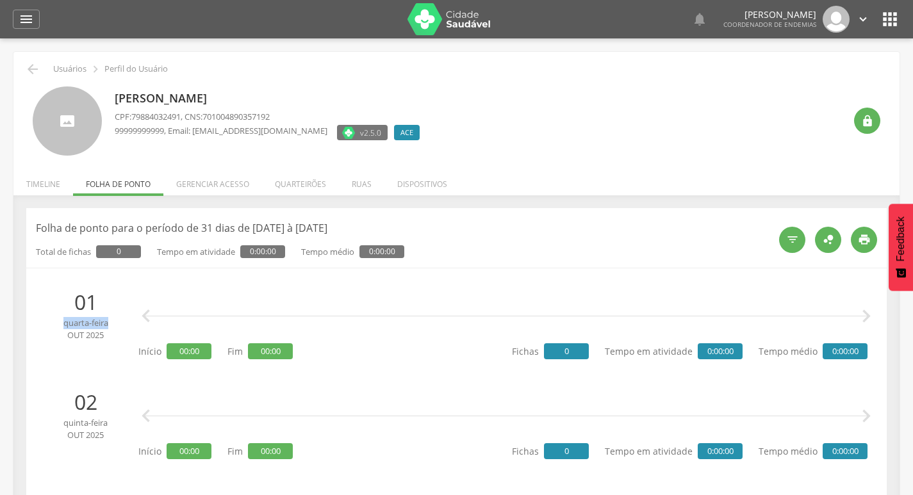
click at [64, 321] on span "quarta-feira" at bounding box center [85, 323] width 87 height 12
click at [102, 330] on span "out 2025" at bounding box center [85, 335] width 87 height 12
click at [108, 329] on span "out 2025" at bounding box center [85, 335] width 87 height 12
drag, startPoint x: 93, startPoint y: 308, endPoint x: 187, endPoint y: 340, distance: 98.9
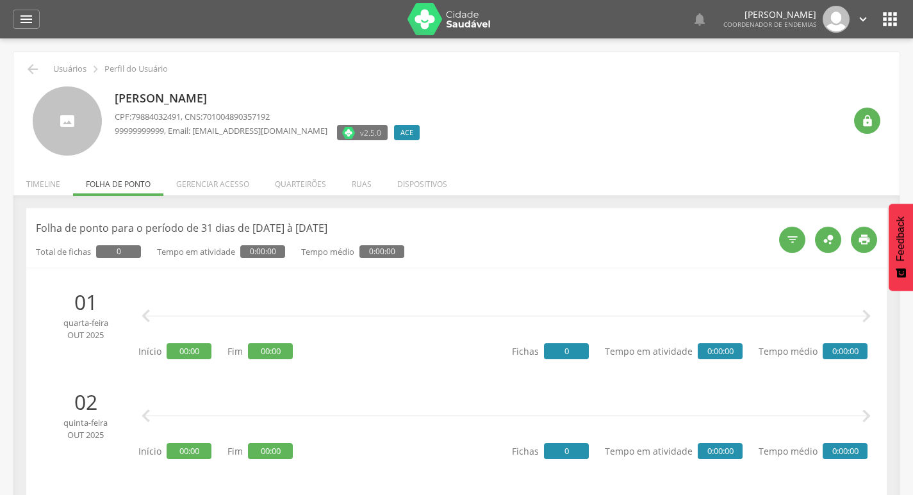
click at [94, 308] on p "01" at bounding box center [85, 302] width 87 height 29
click at [25, 65] on icon "" at bounding box center [32, 69] width 15 height 15
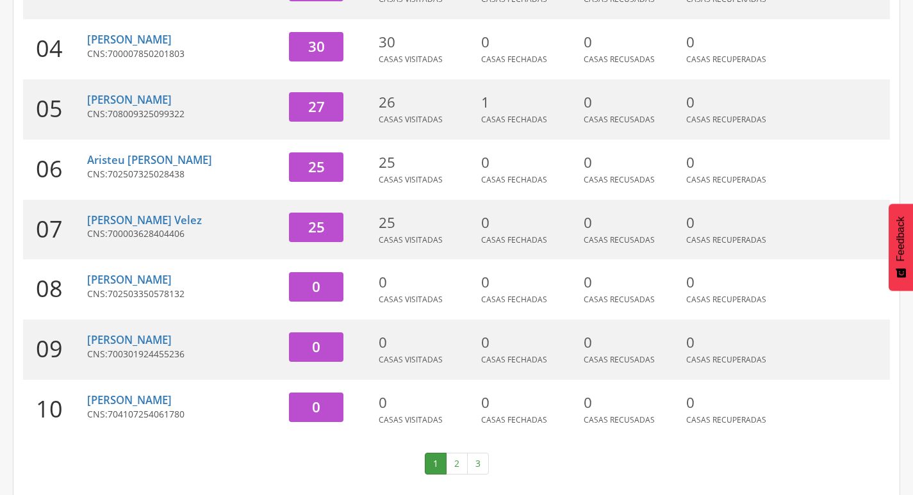
scroll to position [395, 0]
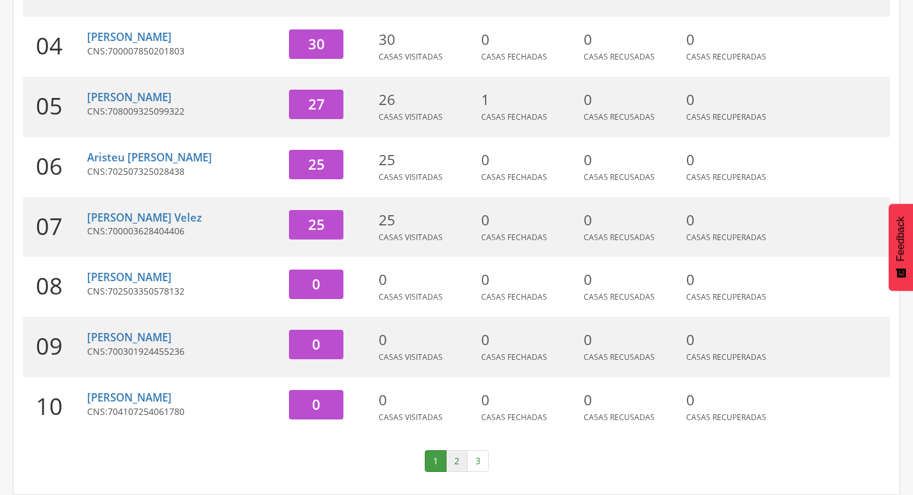
click at [448, 458] on link "2" at bounding box center [457, 462] width 22 height 22
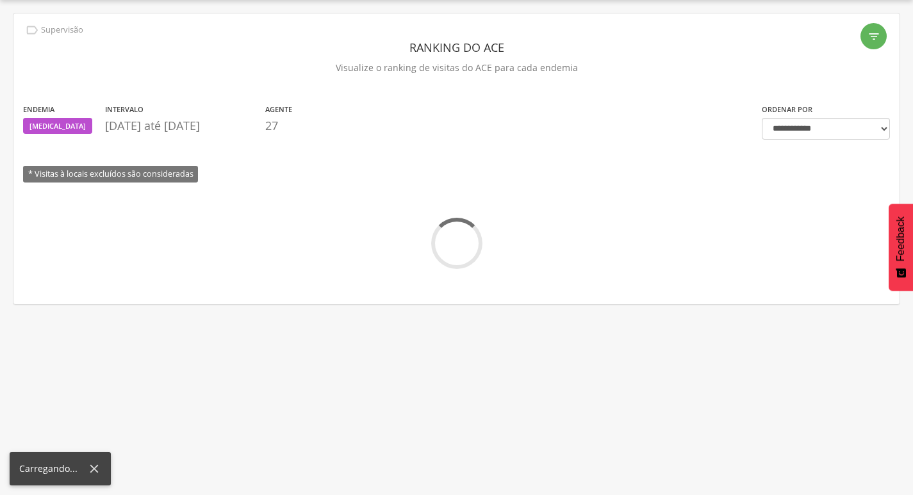
click at [456, 459] on div " Usuários  Perfil do Usuário [PERSON_NAME] CPF: 79884032491 , CNS: 7010048903…" at bounding box center [456, 247] width 913 height 495
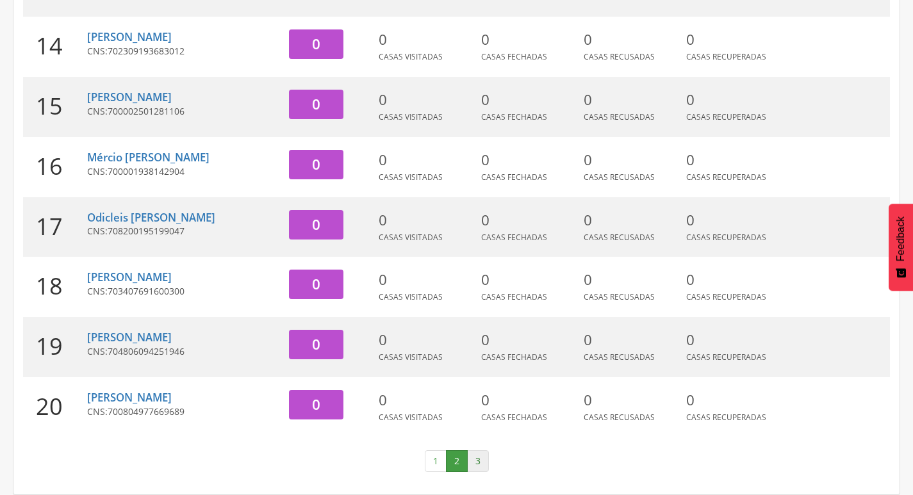
click at [485, 460] on link "3" at bounding box center [478, 462] width 22 height 22
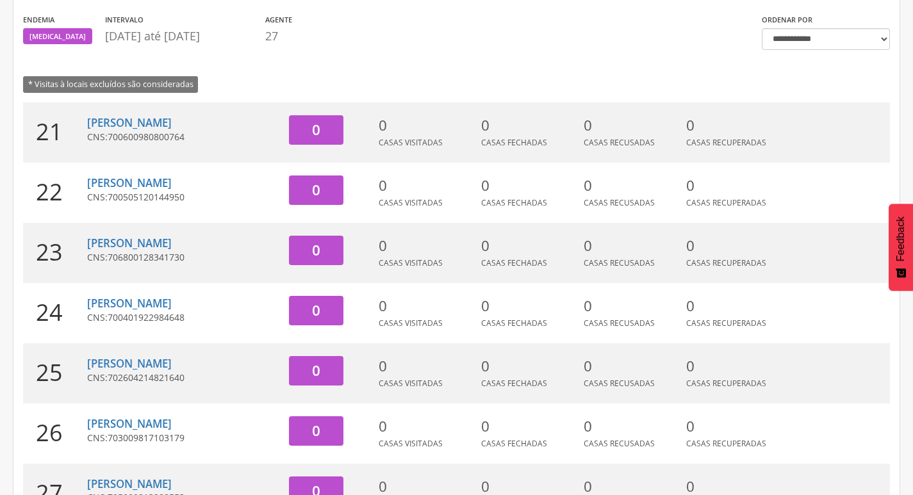
scroll to position [0, 0]
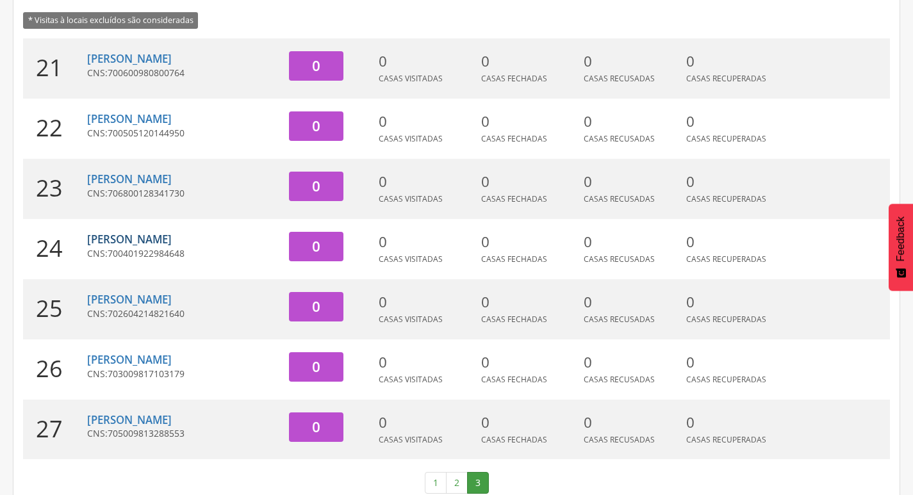
click at [149, 237] on link "[PERSON_NAME]" at bounding box center [129, 239] width 85 height 15
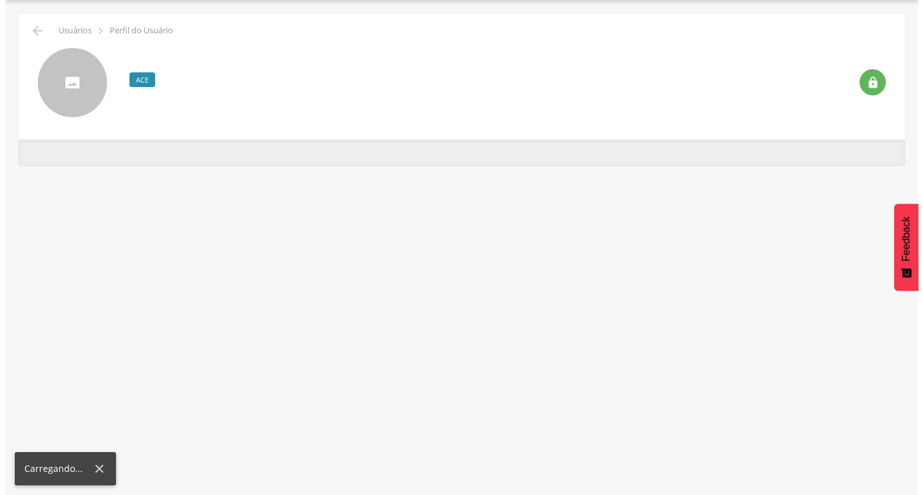
scroll to position [38, 0]
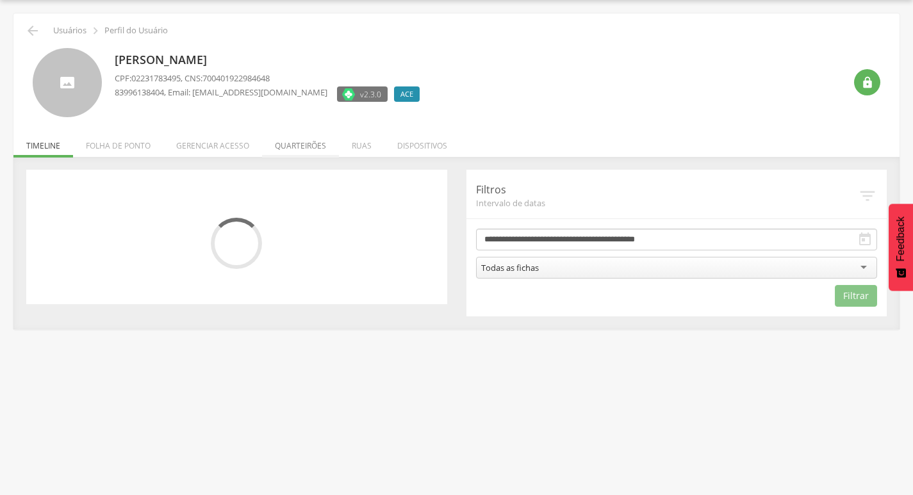
click at [297, 142] on li "Quarteirões" at bounding box center [300, 143] width 77 height 30
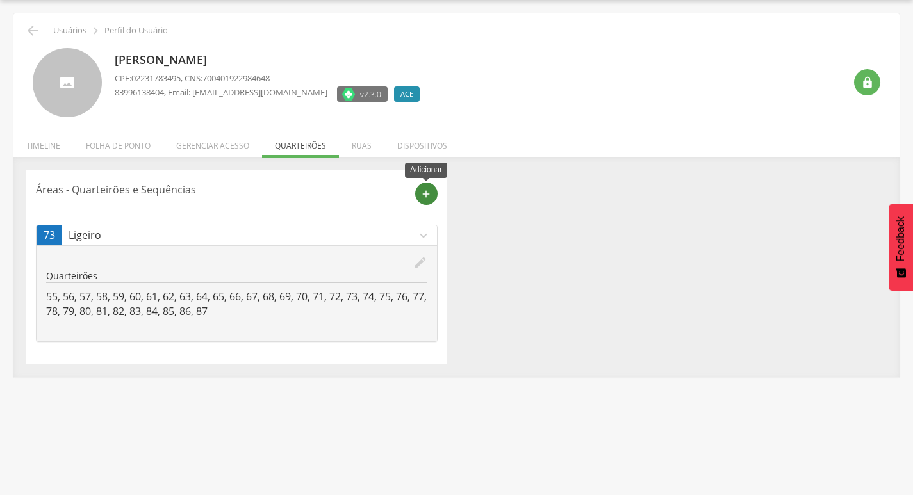
click at [421, 196] on icon "add" at bounding box center [426, 194] width 12 height 12
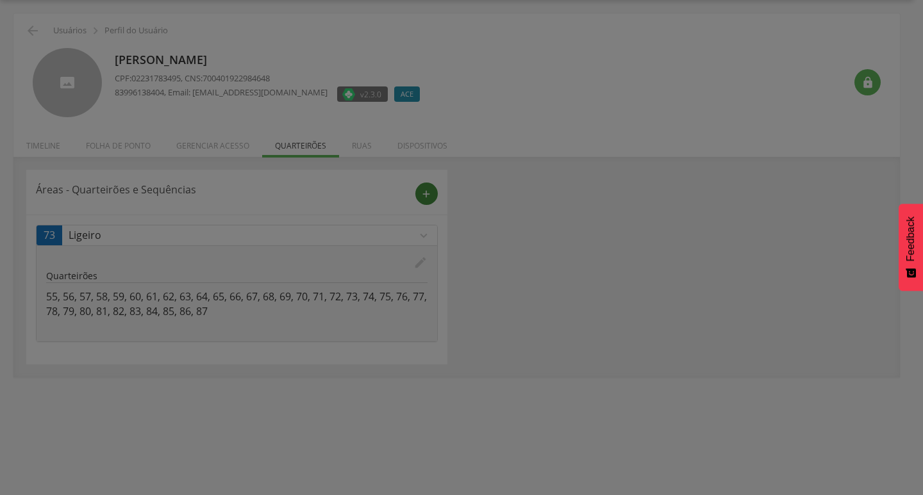
scroll to position [0, 0]
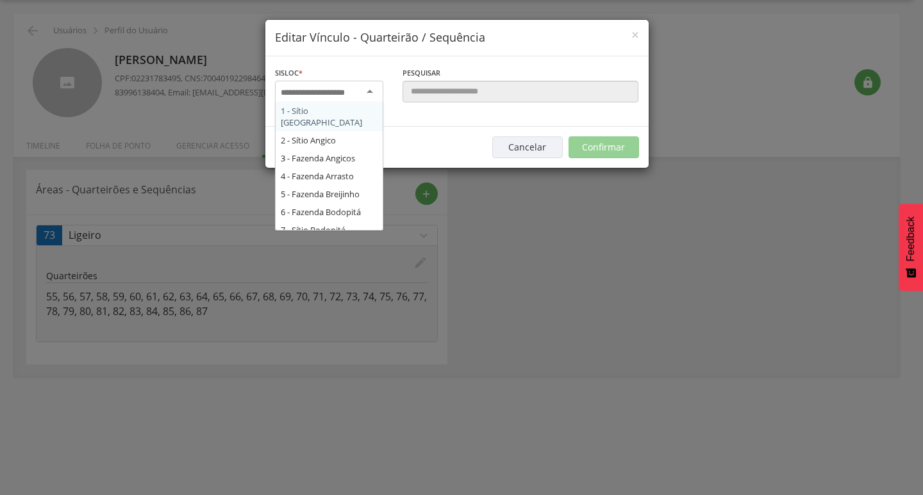
click at [351, 90] on input "select-one" at bounding box center [321, 93] width 81 height 12
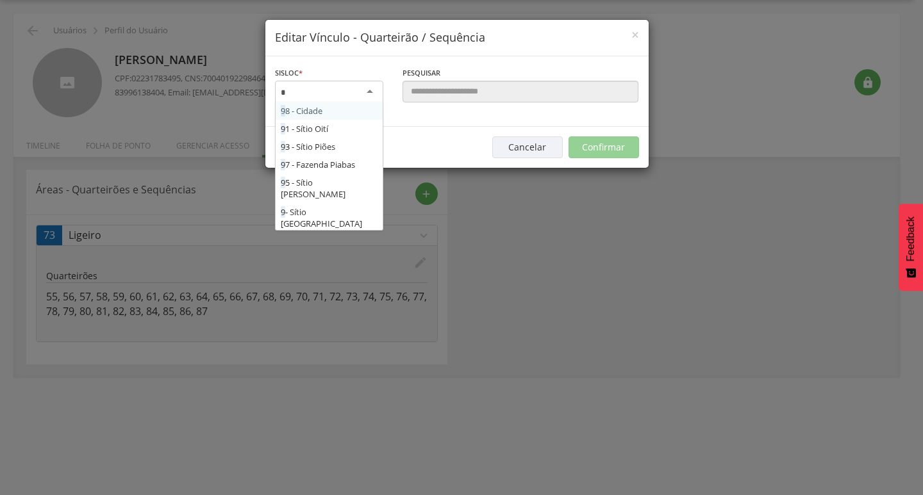
type input "**"
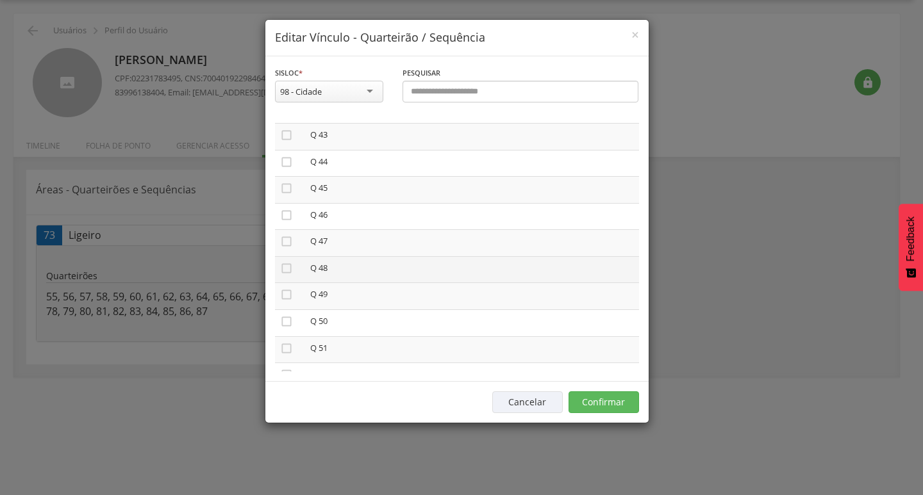
scroll to position [1154, 0]
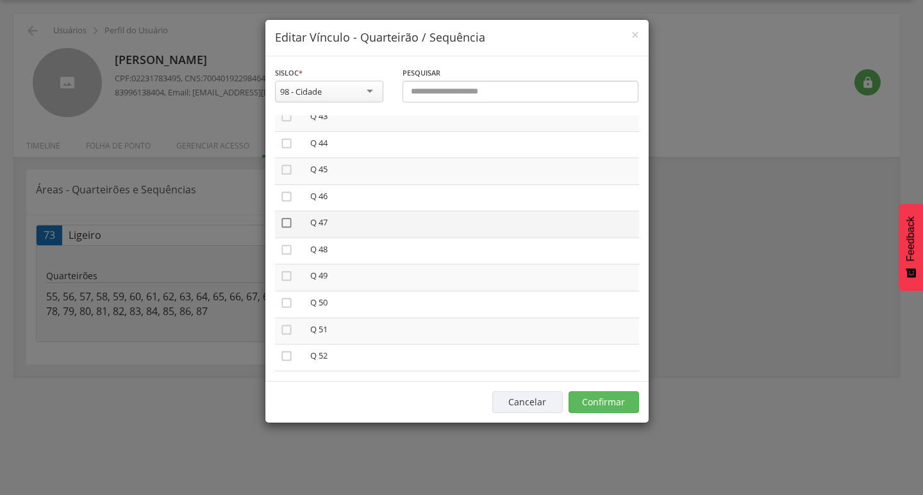
click at [287, 224] on icon "" at bounding box center [286, 223] width 13 height 13
click at [289, 247] on icon "" at bounding box center [286, 250] width 13 height 13
click at [288, 274] on icon "" at bounding box center [286, 276] width 13 height 13
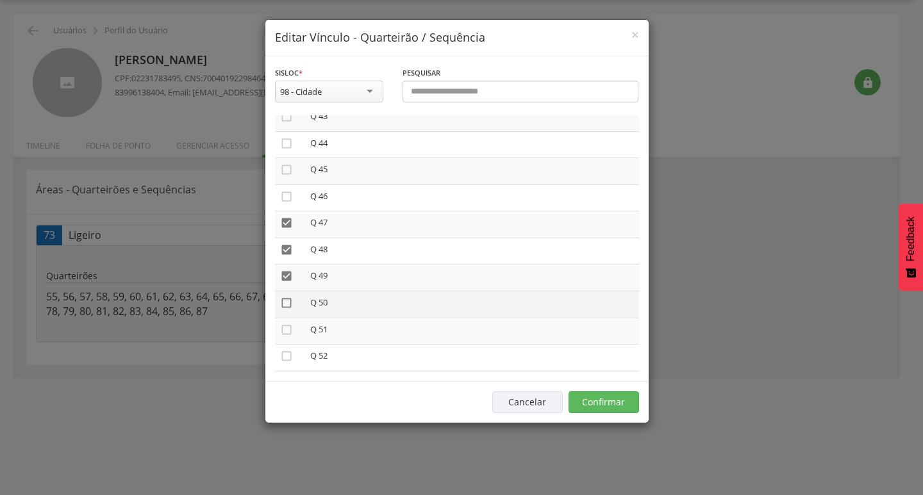
click at [284, 297] on icon "" at bounding box center [286, 303] width 13 height 13
click at [287, 330] on icon "" at bounding box center [286, 330] width 13 height 13
drag, startPoint x: 284, startPoint y: 356, endPoint x: 306, endPoint y: 314, distance: 47.3
click at [283, 355] on icon "" at bounding box center [286, 356] width 13 height 13
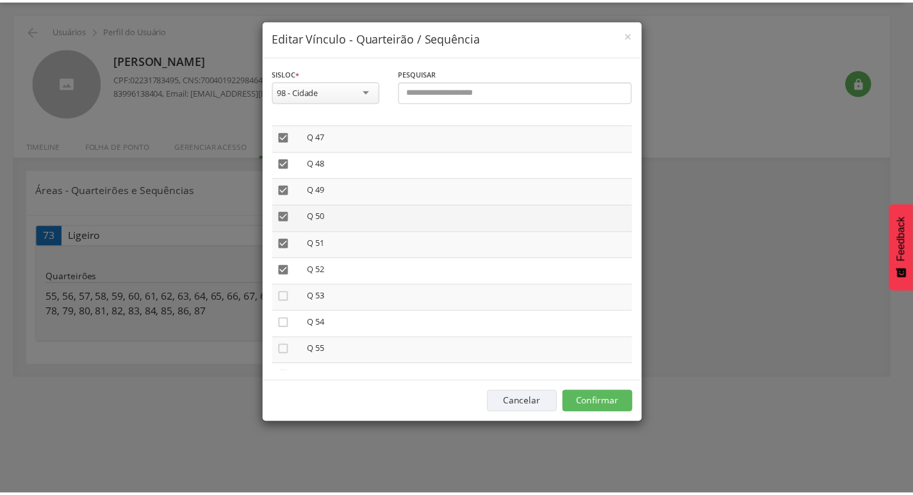
scroll to position [1282, 0]
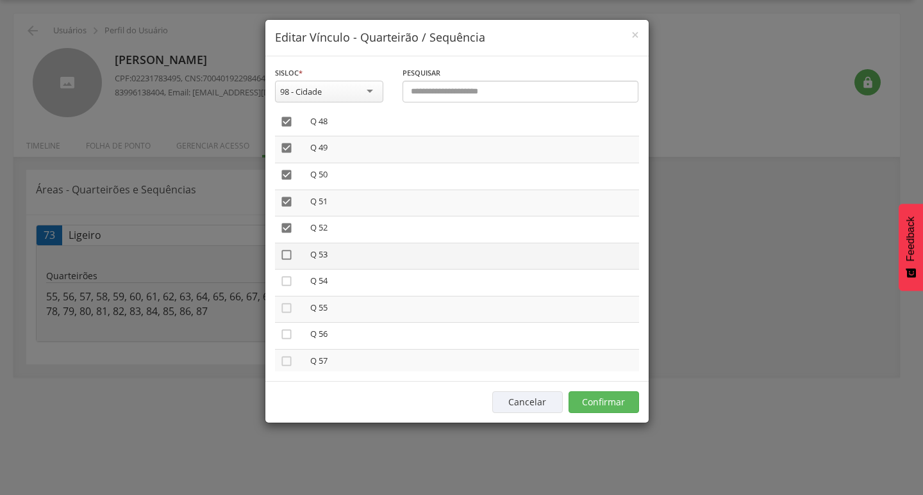
click at [280, 251] on icon "" at bounding box center [286, 255] width 13 height 13
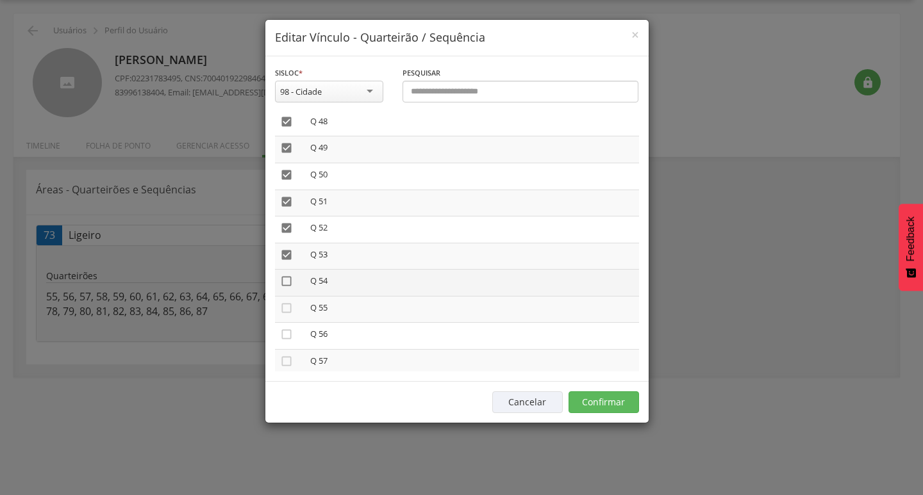
click at [285, 283] on icon "" at bounding box center [286, 281] width 13 height 13
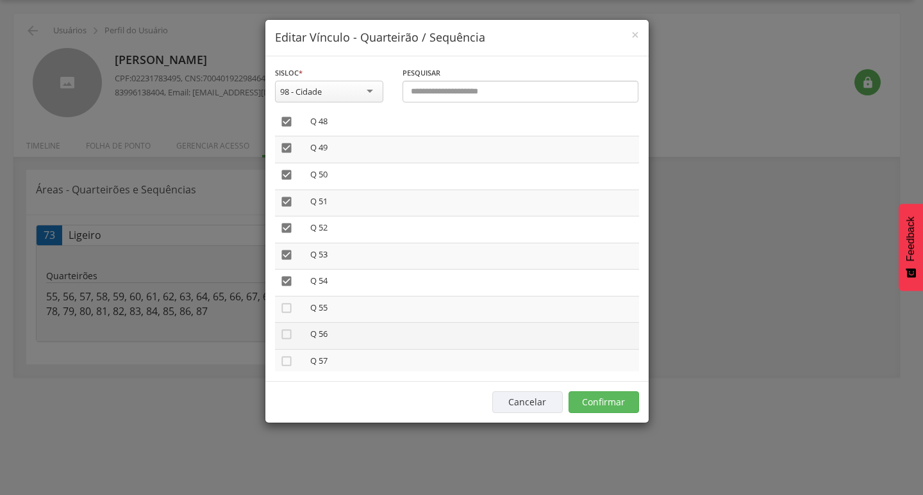
drag, startPoint x: 288, startPoint y: 306, endPoint x: 283, endPoint y: 348, distance: 42.0
click at [288, 307] on icon "" at bounding box center [286, 308] width 13 height 13
click at [285, 337] on icon "" at bounding box center [286, 334] width 13 height 13
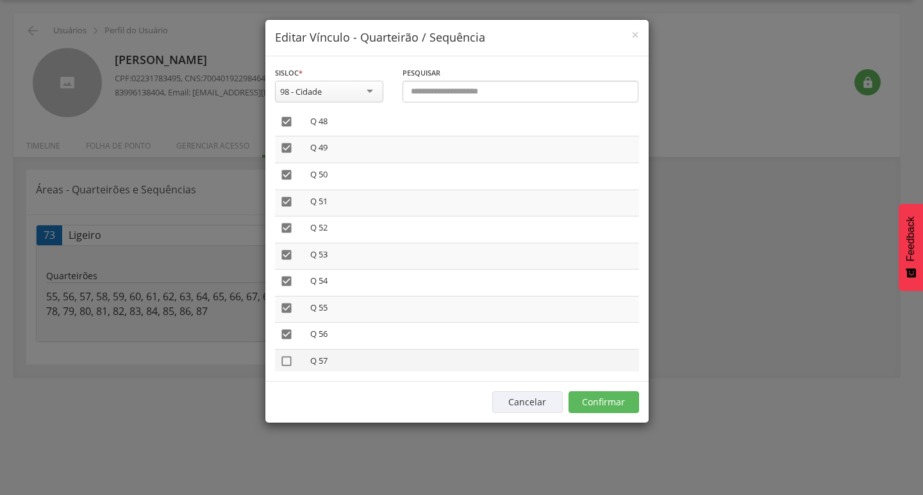
click at [285, 360] on icon "" at bounding box center [286, 361] width 13 height 13
click at [592, 406] on button "Confirmar" at bounding box center [604, 403] width 71 height 22
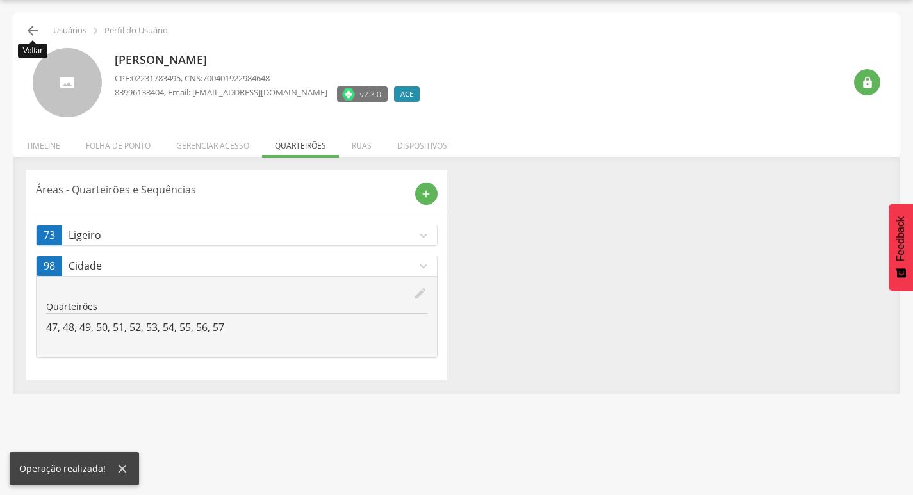
click at [38, 34] on icon "" at bounding box center [32, 30] width 15 height 15
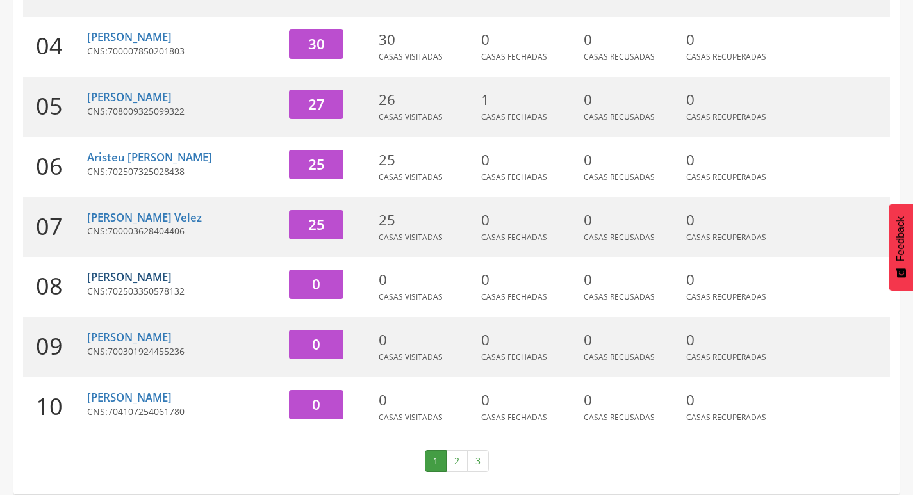
scroll to position [267, 0]
click at [452, 461] on link "2" at bounding box center [457, 462] width 22 height 22
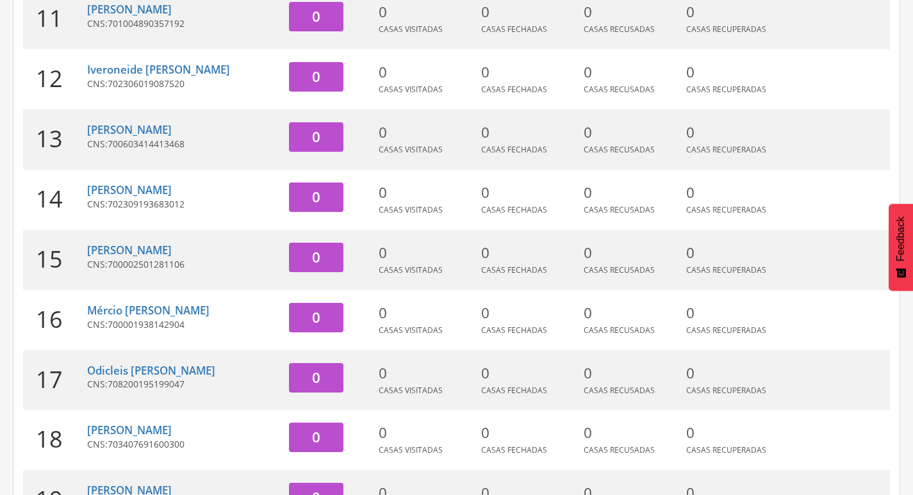
scroll to position [395, 0]
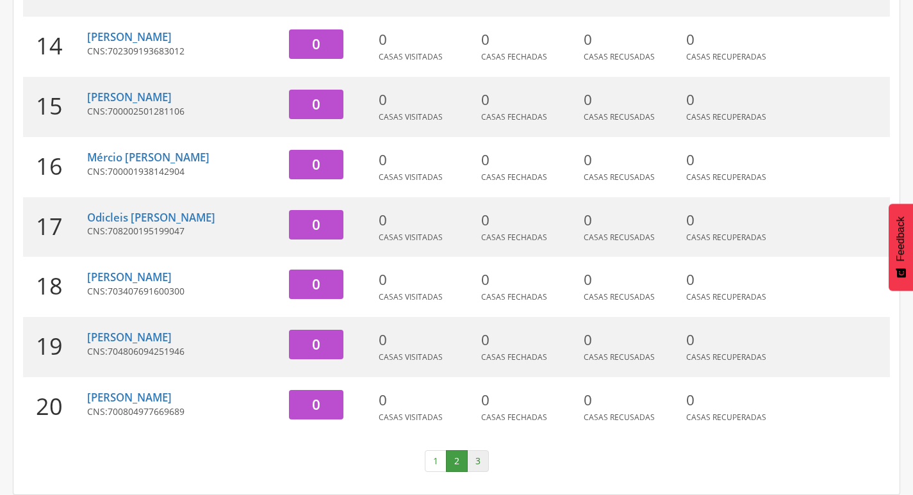
click at [474, 458] on link "3" at bounding box center [478, 462] width 22 height 22
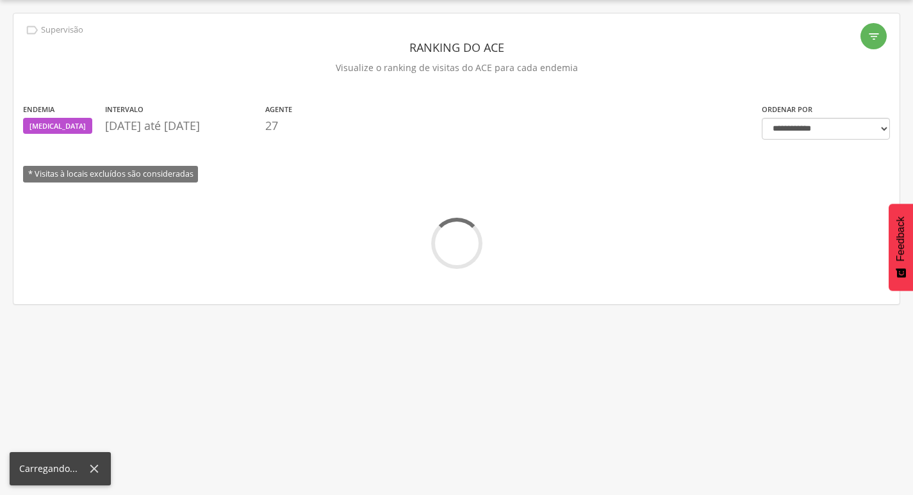
scroll to position [214, 0]
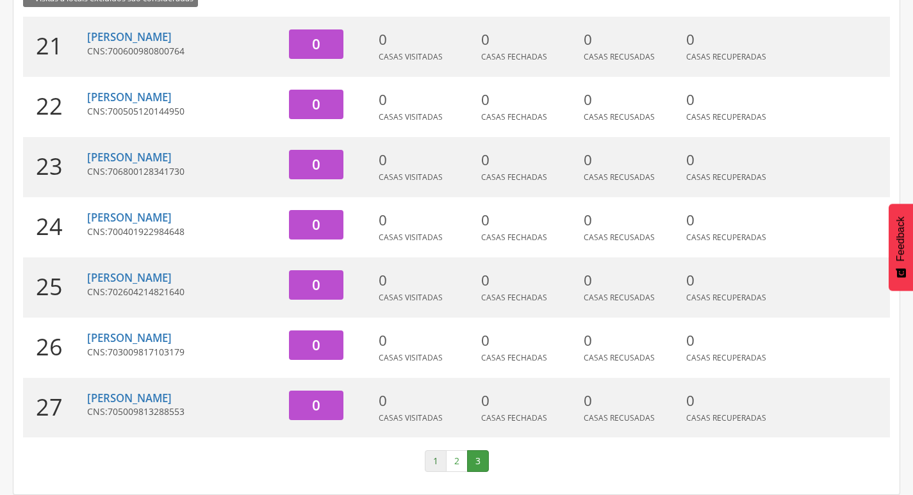
click at [433, 460] on link "1" at bounding box center [436, 462] width 22 height 22
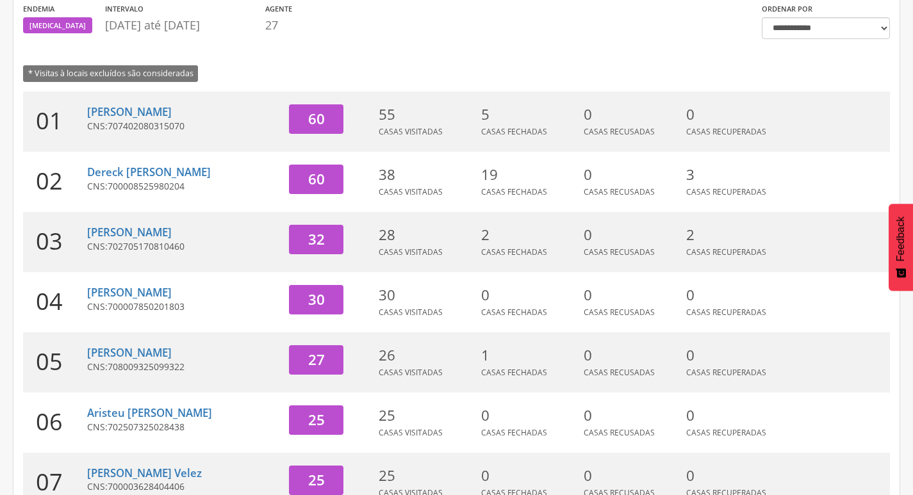
scroll to position [138, 0]
click at [160, 115] on link "[PERSON_NAME]" at bounding box center [129, 112] width 85 height 15
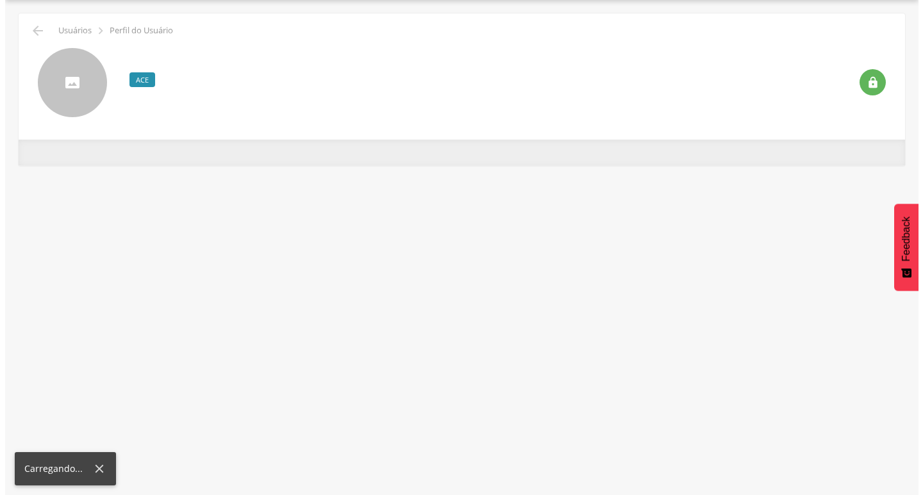
scroll to position [38, 0]
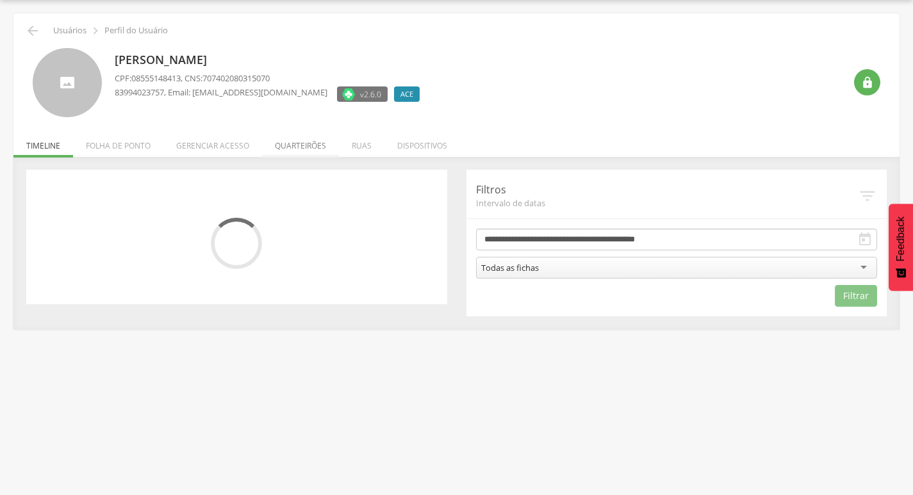
click at [295, 148] on li "Quarteirões" at bounding box center [300, 143] width 77 height 30
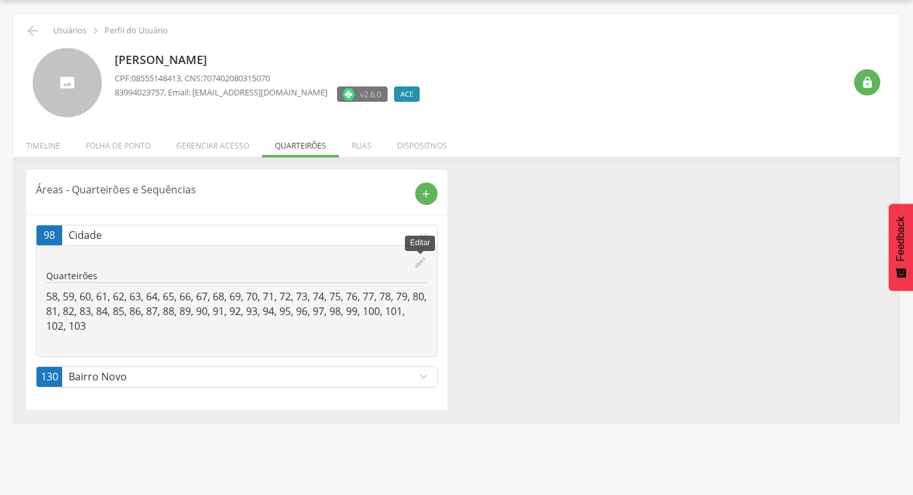
click at [424, 265] on icon "edit" at bounding box center [420, 263] width 14 height 14
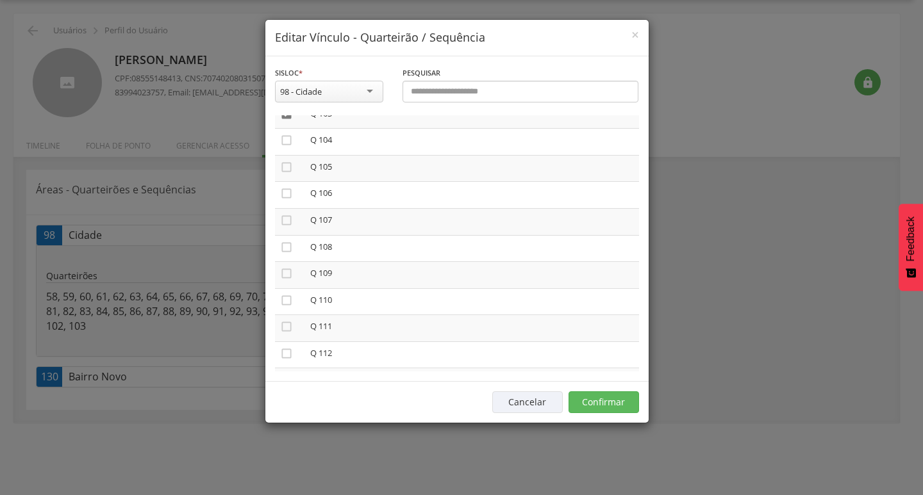
scroll to position [2756, 0]
click at [287, 323] on icon "" at bounding box center [286, 325] width 13 height 13
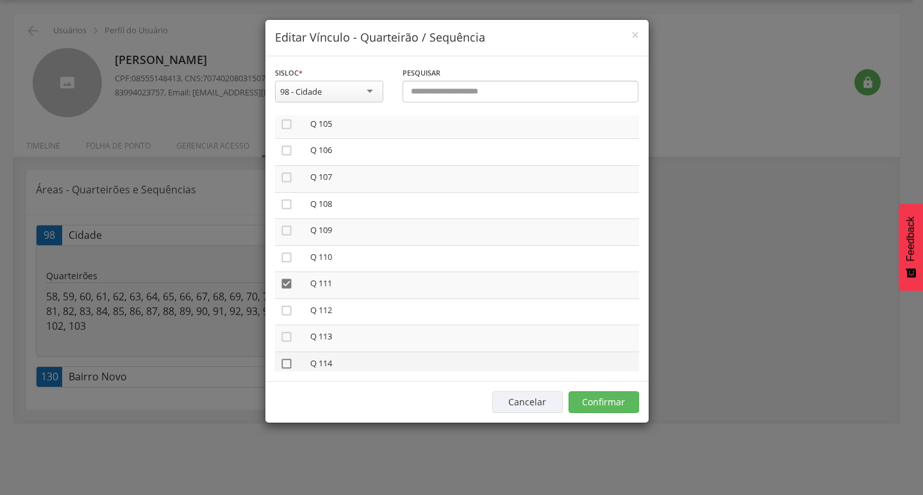
scroll to position [2820, 0]
click at [287, 237] on icon "" at bounding box center [286, 235] width 13 height 13
click at [285, 288] on icon "" at bounding box center [286, 288] width 13 height 13
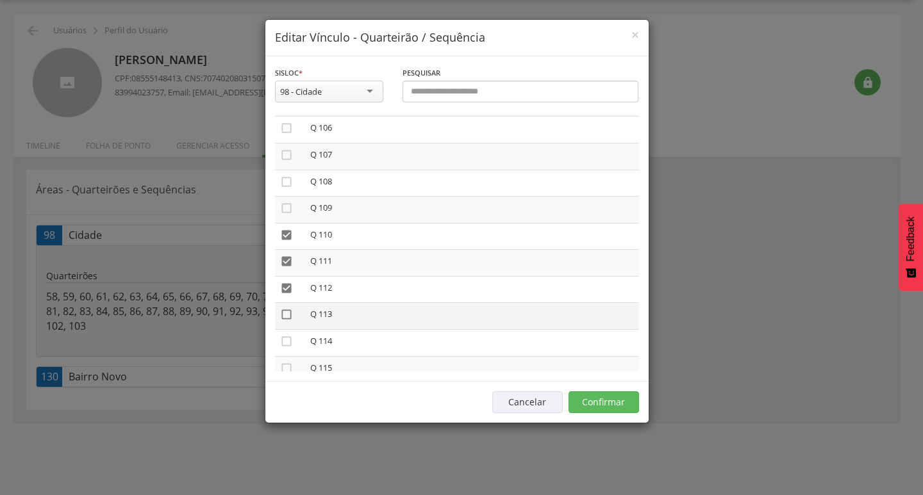
click at [287, 315] on icon "" at bounding box center [286, 314] width 13 height 13
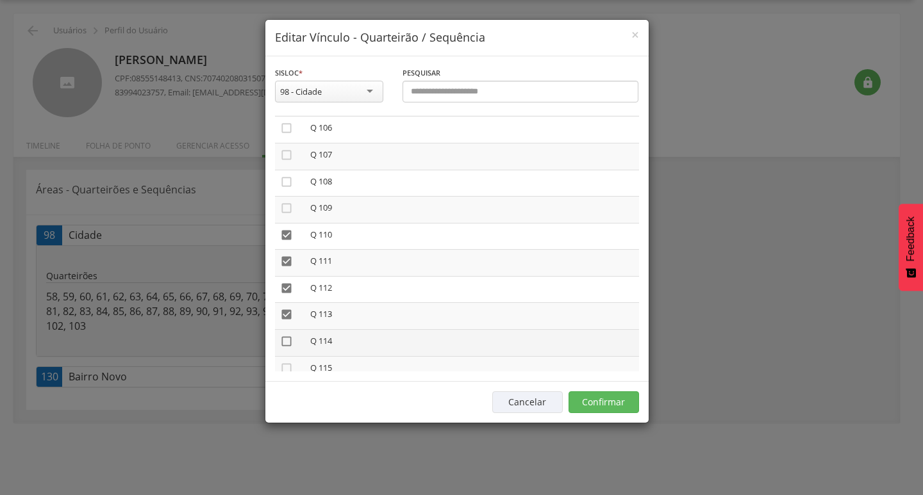
click at [283, 337] on icon "" at bounding box center [286, 341] width 13 height 13
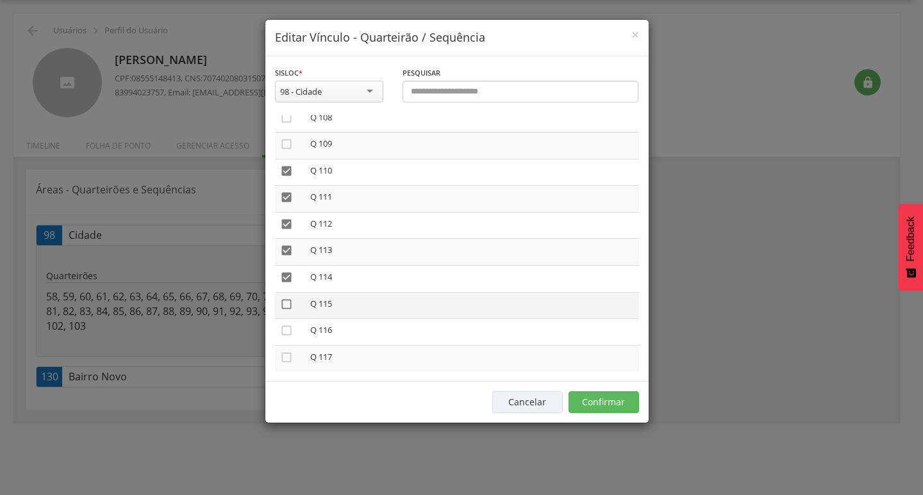
click at [291, 306] on icon "" at bounding box center [286, 304] width 13 height 13
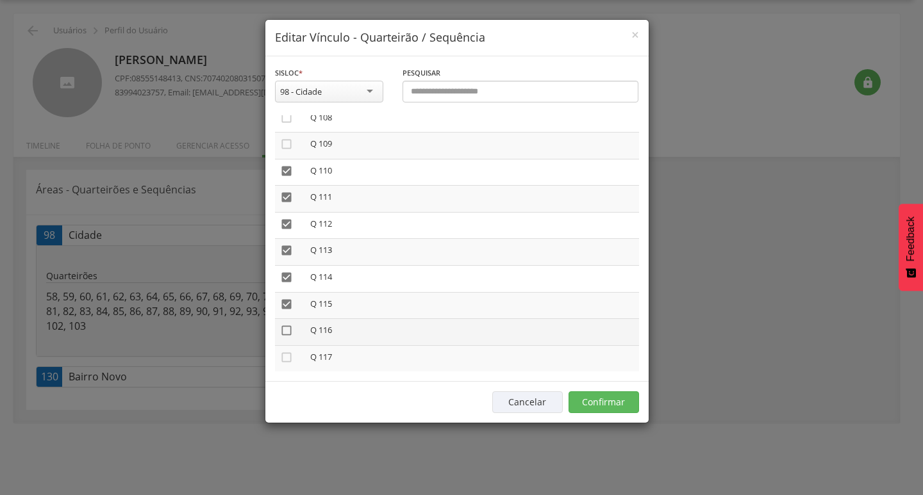
click at [284, 331] on icon "" at bounding box center [286, 330] width 13 height 13
drag, startPoint x: 285, startPoint y: 353, endPoint x: 290, endPoint y: 344, distance: 10.9
click at [285, 353] on icon "" at bounding box center [286, 357] width 13 height 13
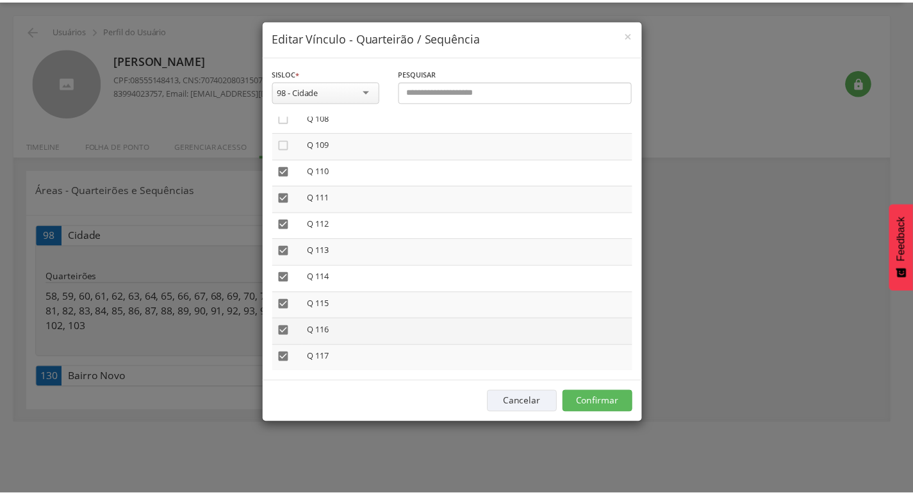
scroll to position [3012, 0]
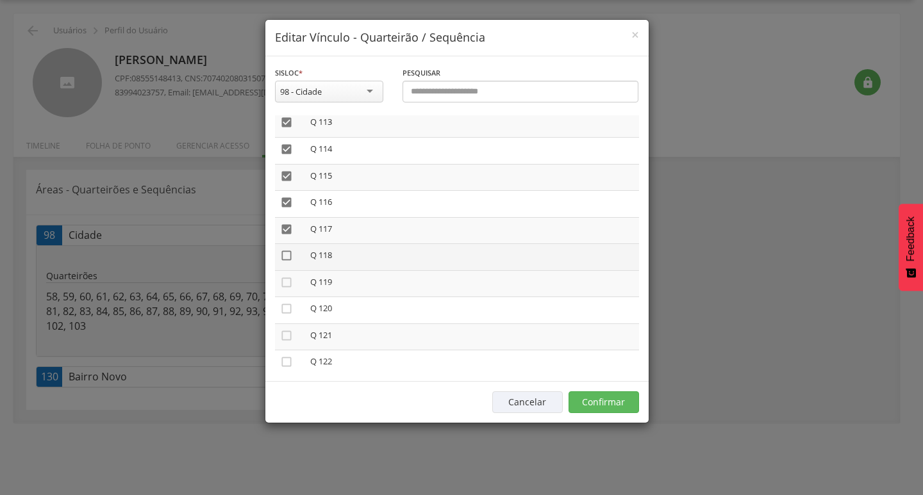
click at [288, 256] on icon "" at bounding box center [286, 255] width 13 height 13
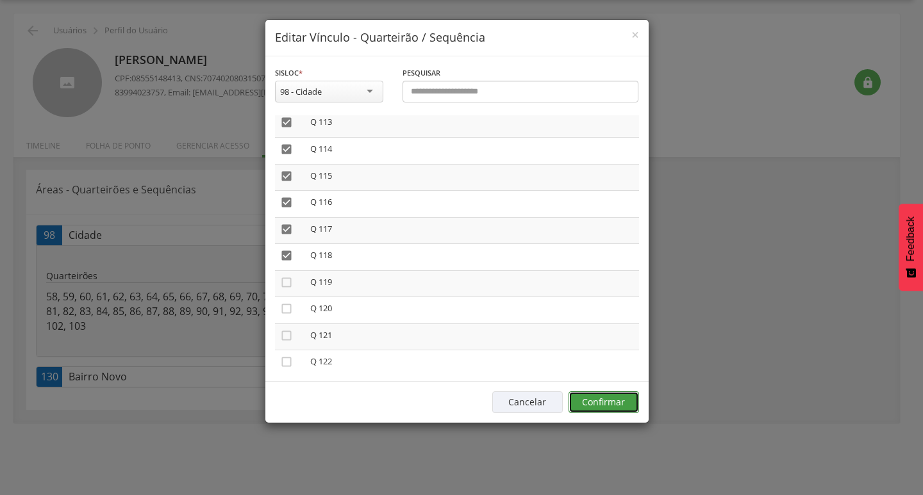
click at [594, 398] on button "Confirmar" at bounding box center [604, 403] width 71 height 22
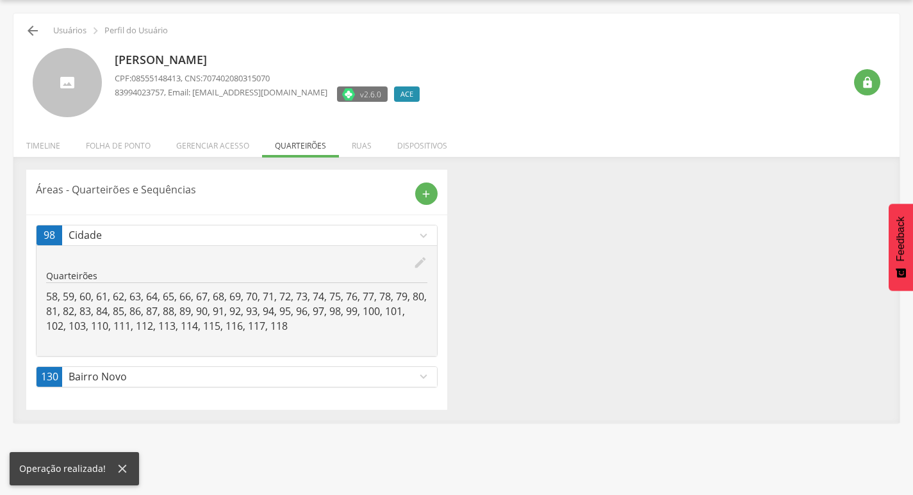
click at [37, 33] on div " Usuários  Perfil do Usuário" at bounding box center [456, 30] width 867 height 15
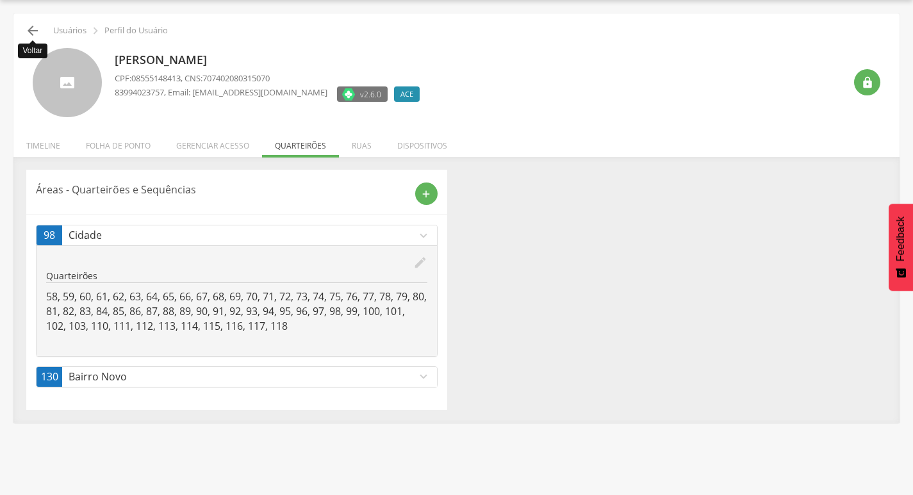
click at [31, 29] on icon "" at bounding box center [32, 30] width 15 height 15
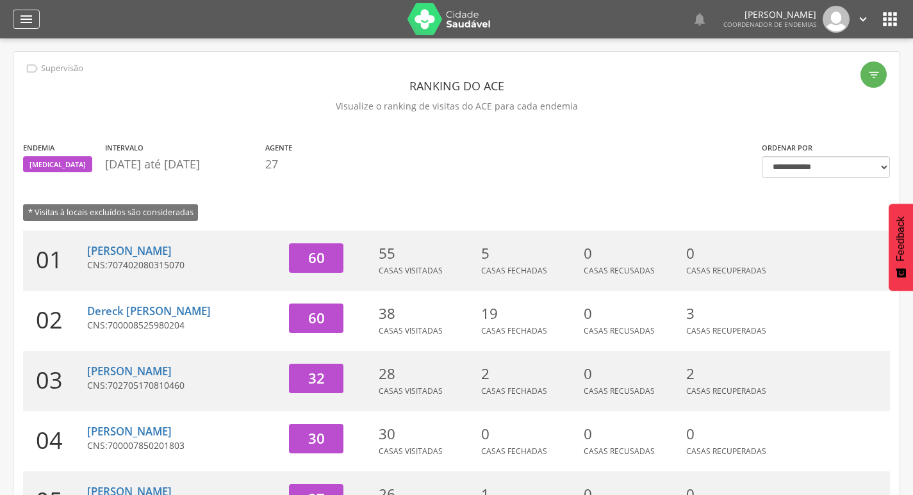
click at [28, 23] on icon "" at bounding box center [26, 19] width 15 height 15
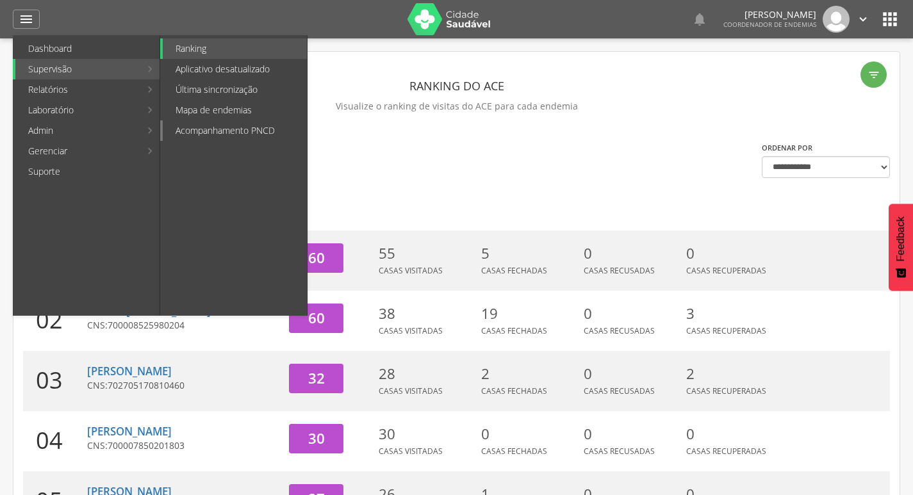
click at [235, 138] on link "Acompanhamento PNCD" at bounding box center [235, 130] width 144 height 21
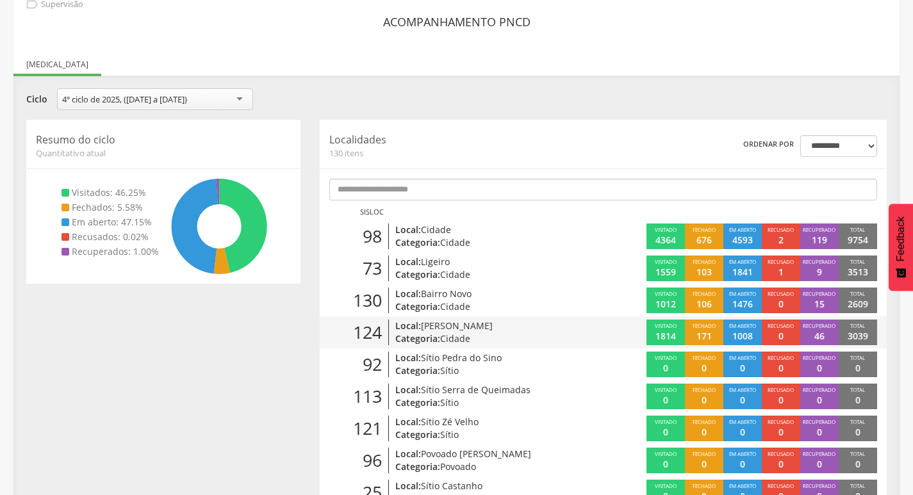
click at [470, 329] on span "[PERSON_NAME]" at bounding box center [457, 326] width 72 height 12
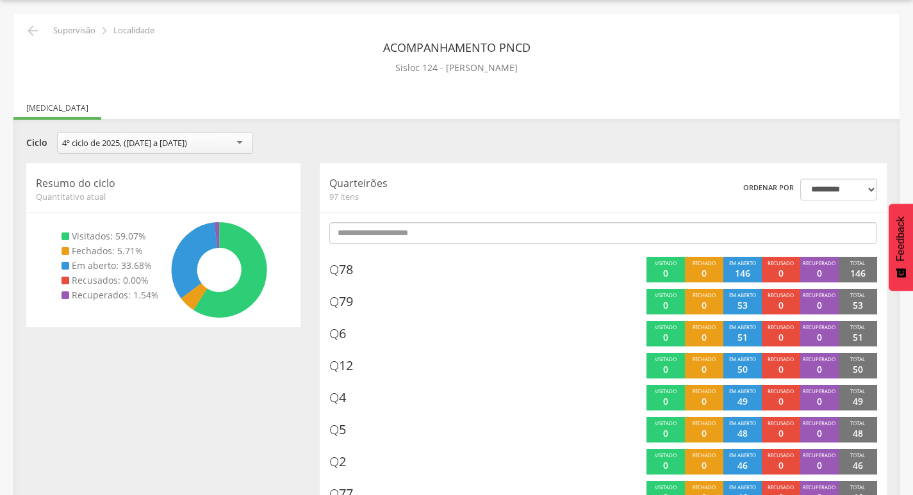
scroll to position [64, 0]
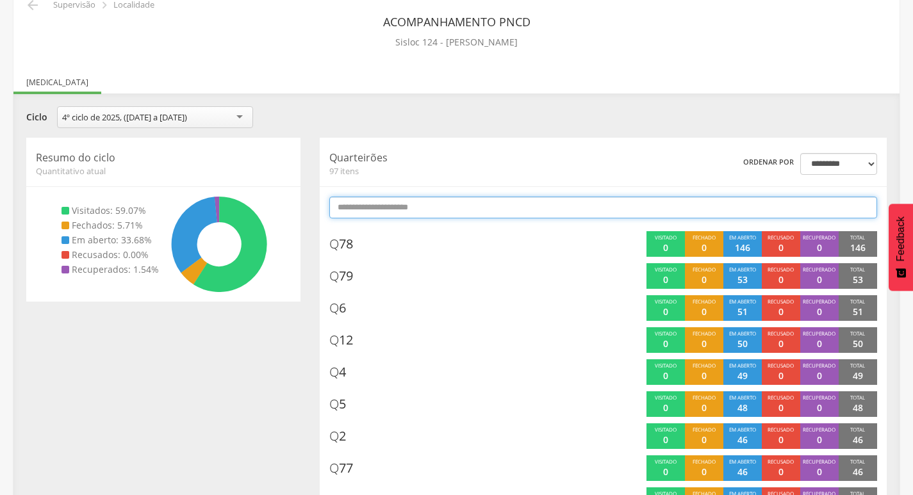
click at [511, 204] on input "text" at bounding box center [603, 208] width 548 height 22
type input "*"
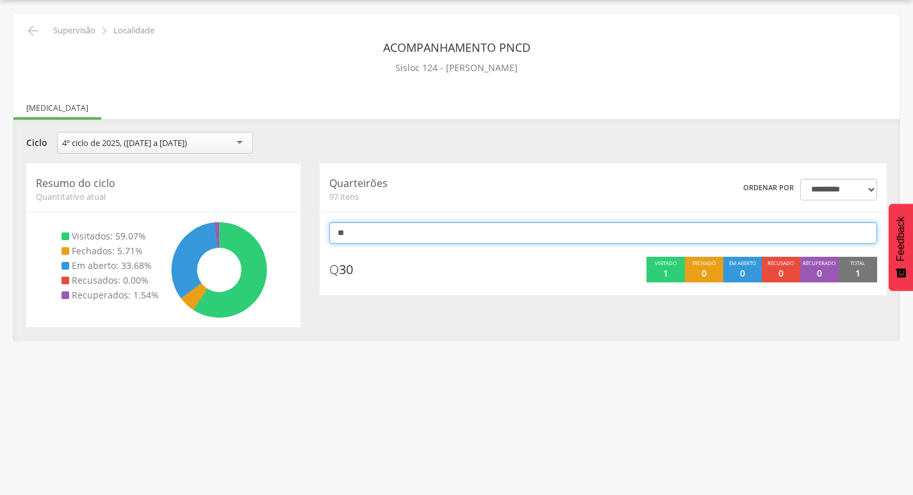
type input "*"
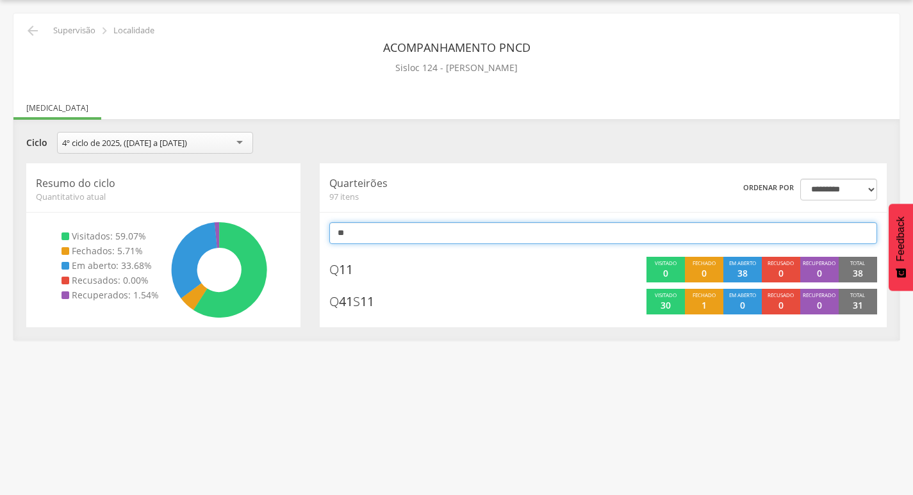
type input "*"
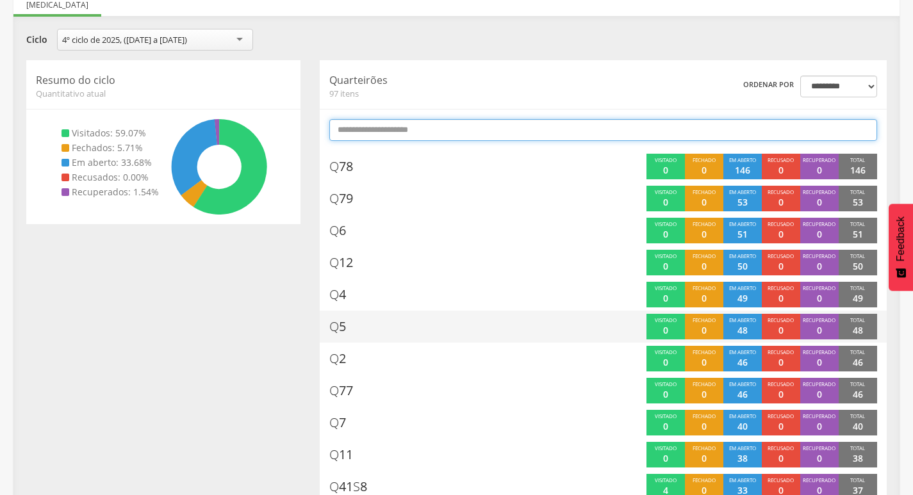
scroll to position [0, 0]
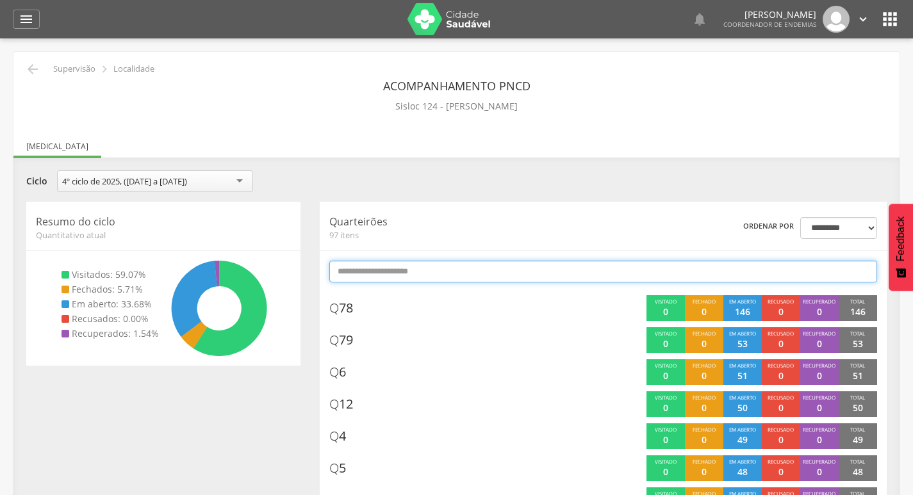
click at [442, 273] on input "text" at bounding box center [603, 272] width 548 height 22
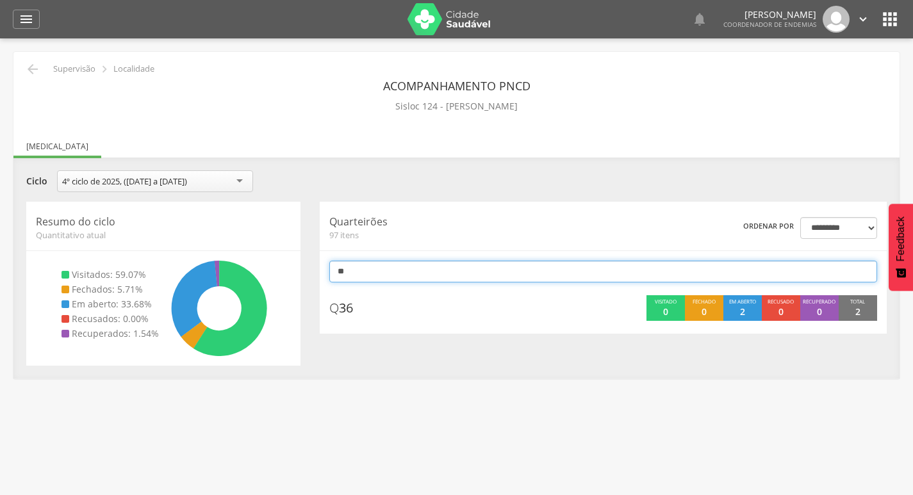
type input "*"
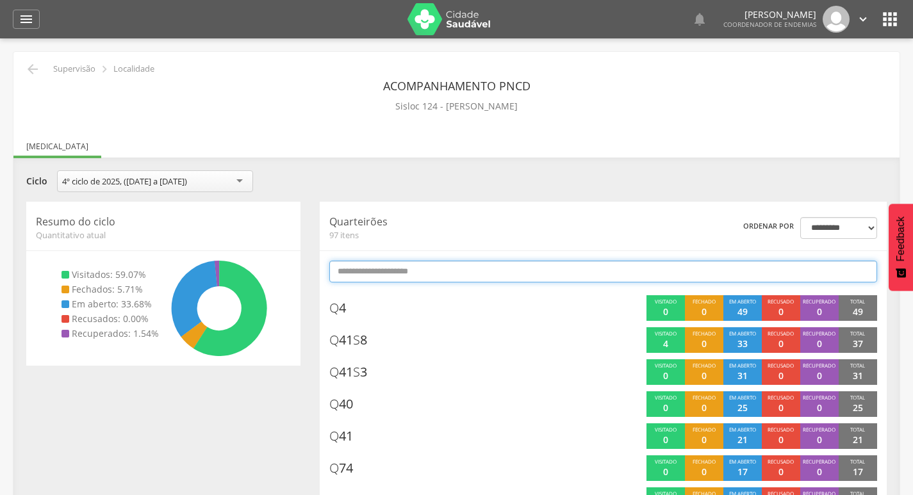
type input "*"
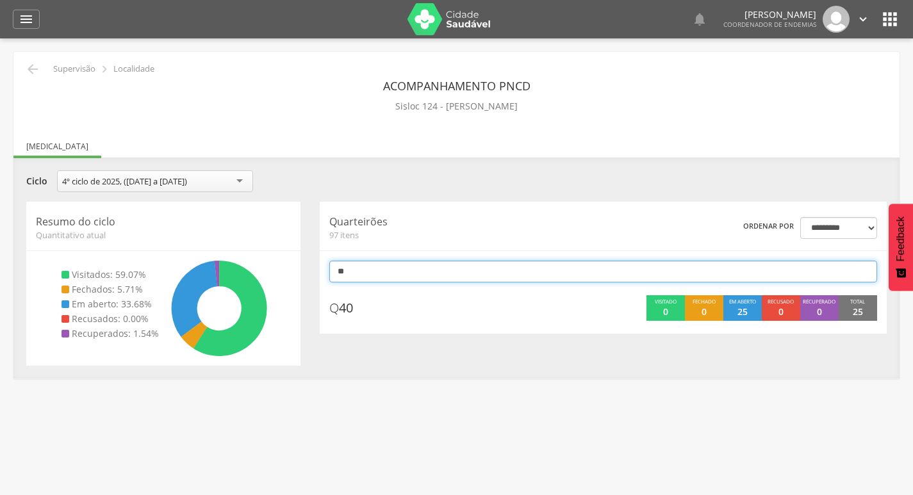
type input "*"
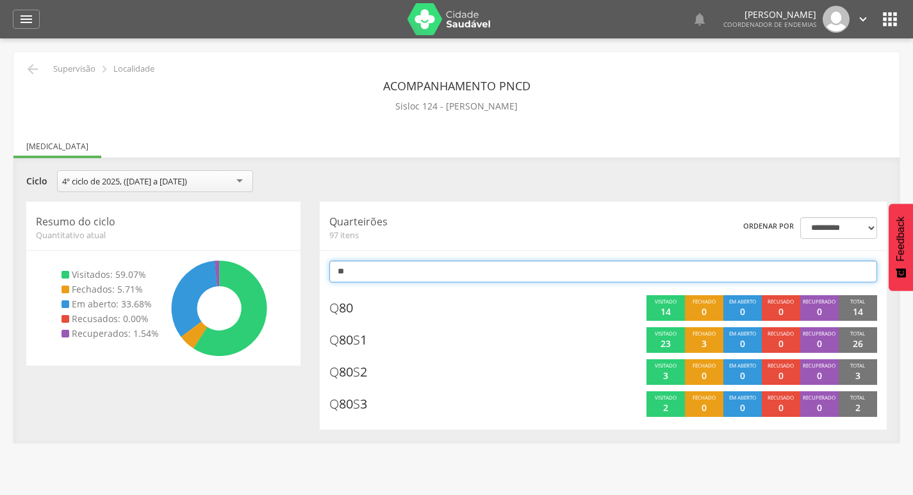
type input "*"
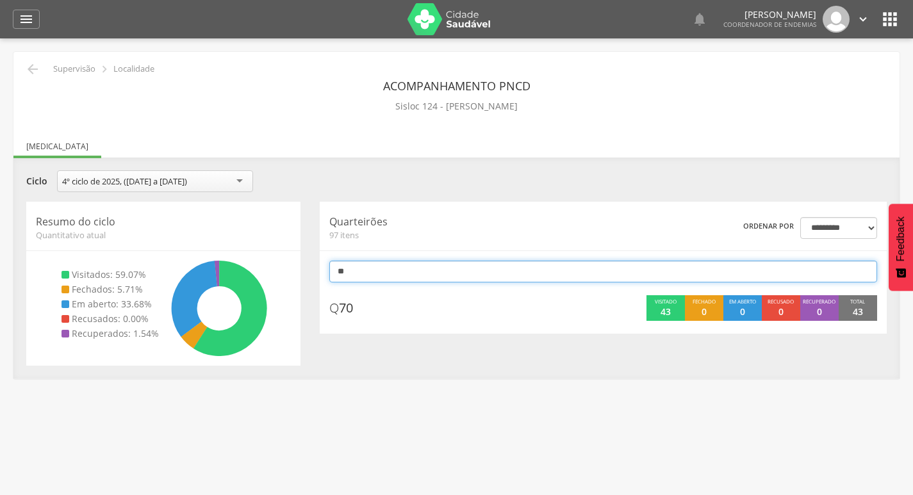
type input "*"
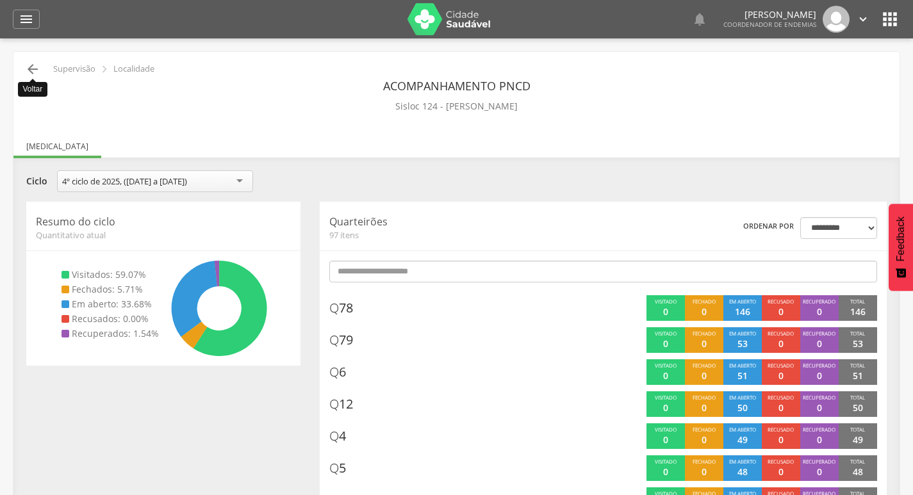
click at [29, 72] on icon "" at bounding box center [32, 69] width 15 height 15
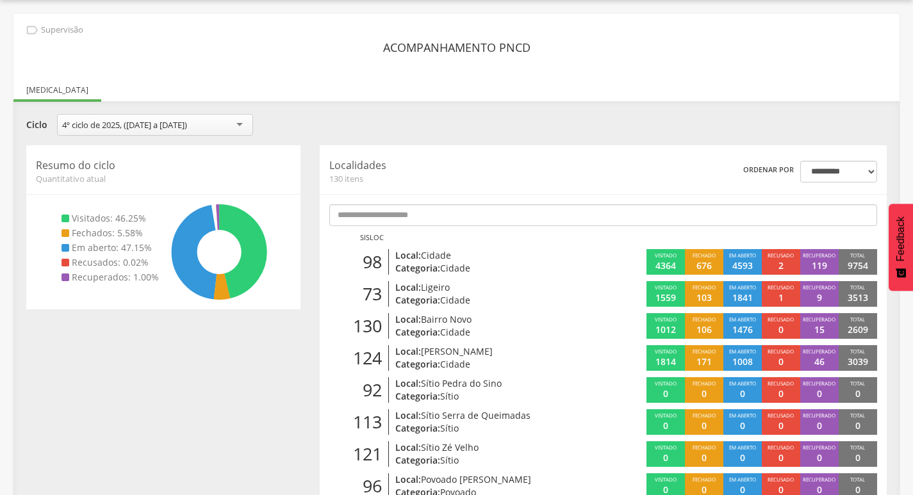
scroll to position [64, 0]
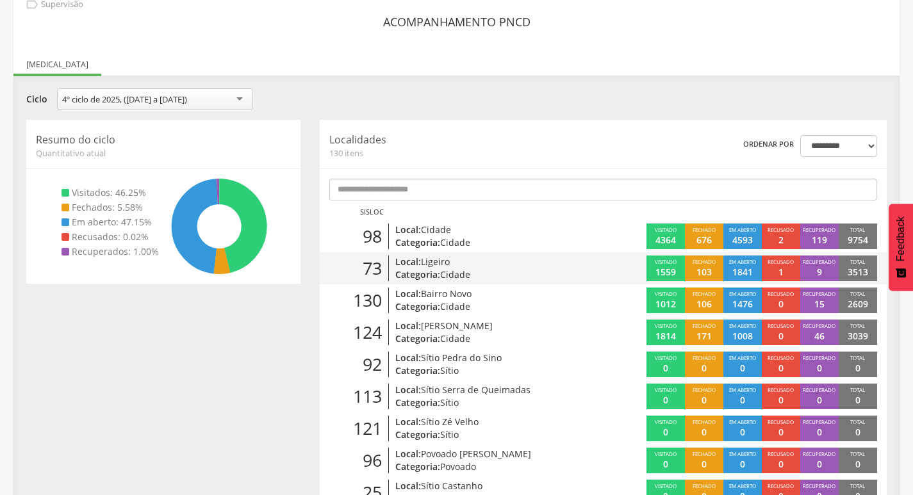
click at [491, 272] on p "Categoria: Cidade" at bounding box center [485, 275] width 181 height 13
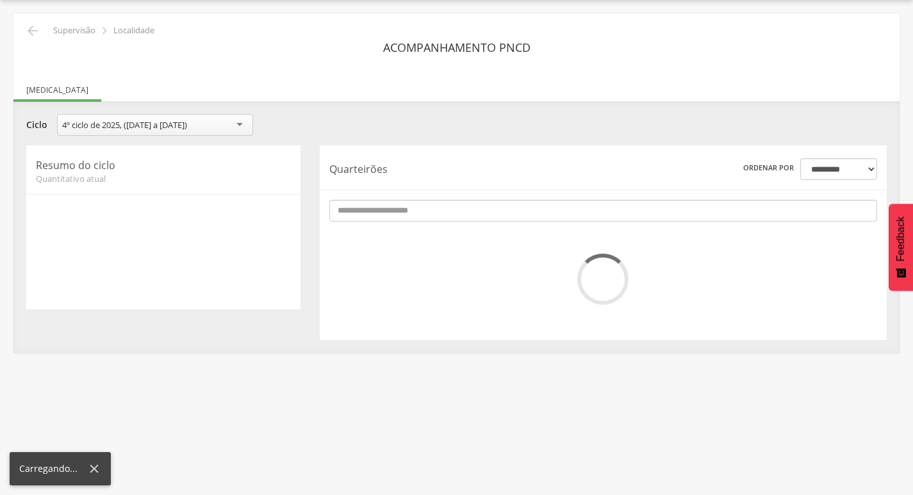
scroll to position [64, 0]
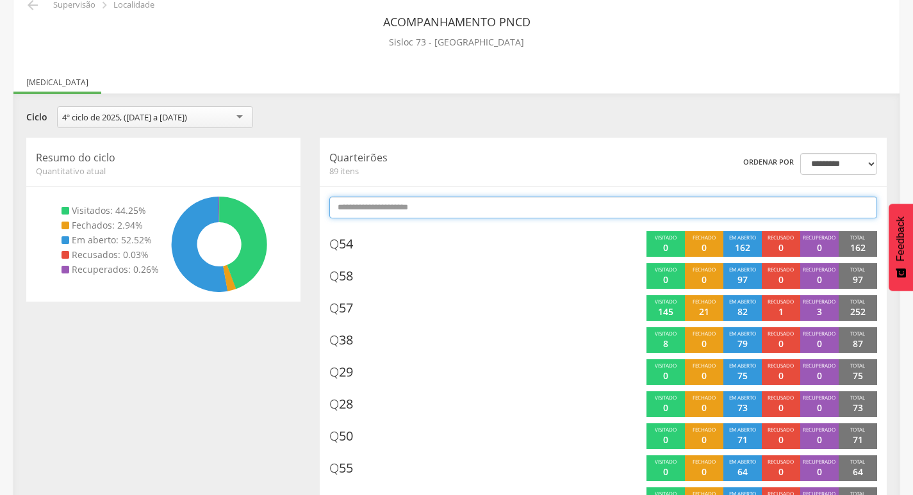
click at [549, 197] on input "text" at bounding box center [603, 208] width 548 height 22
type input "*"
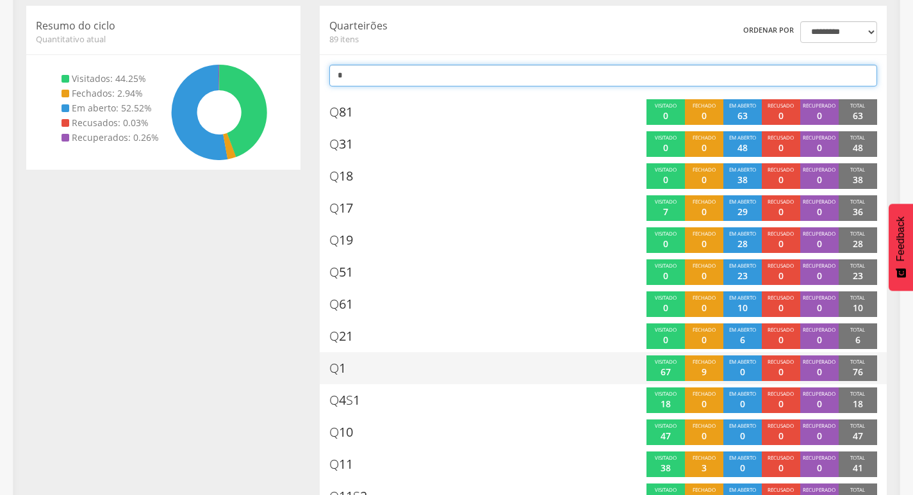
scroll to position [0, 0]
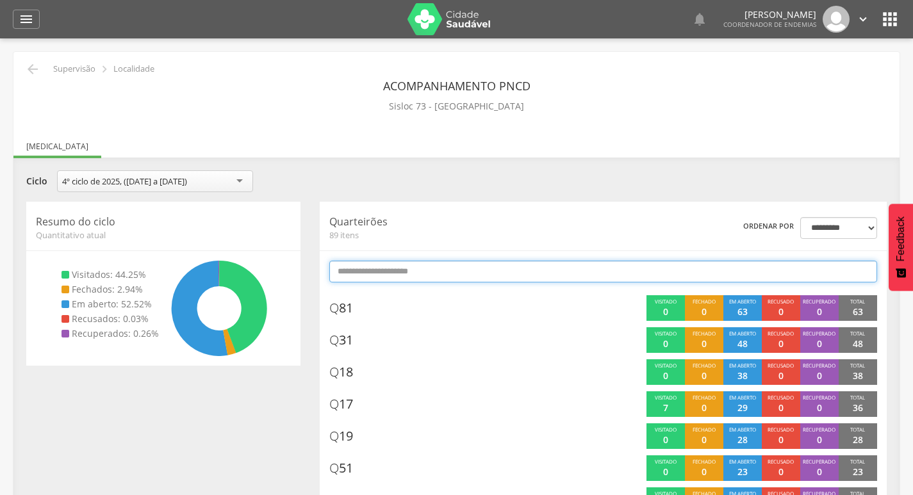
type input "*"
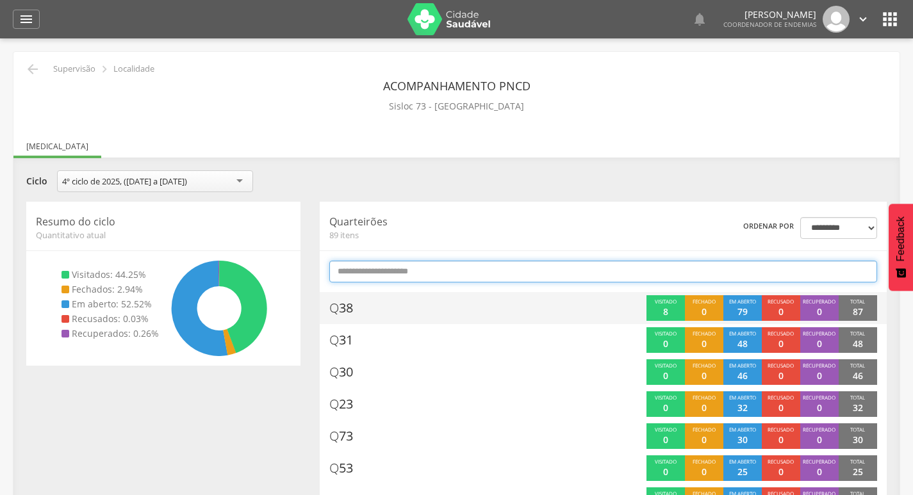
type input "*"
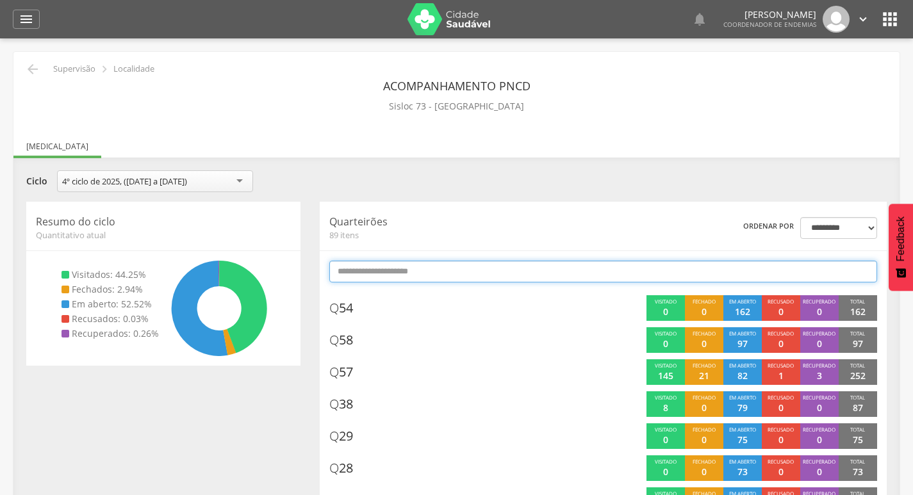
type input "*"
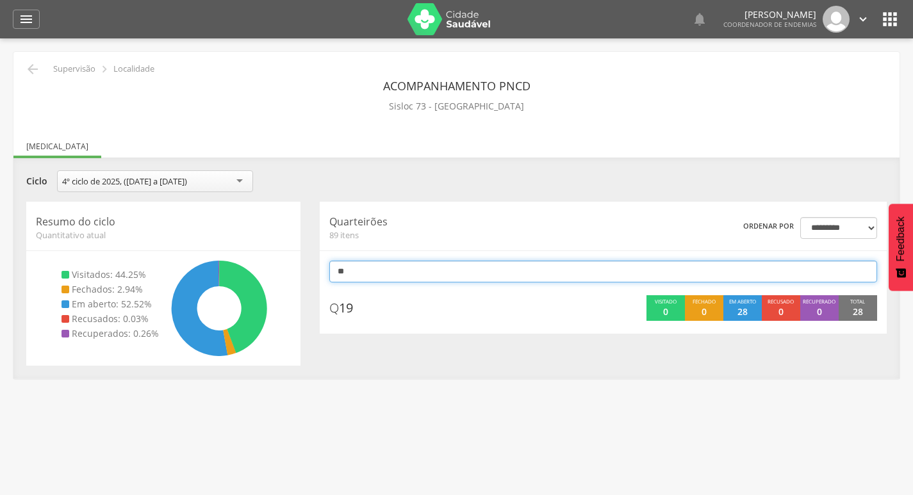
type input "*"
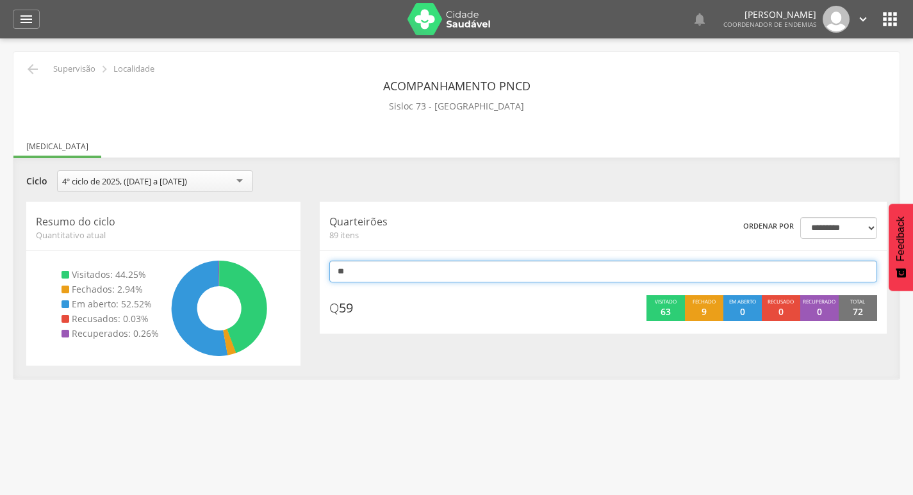
type input "*"
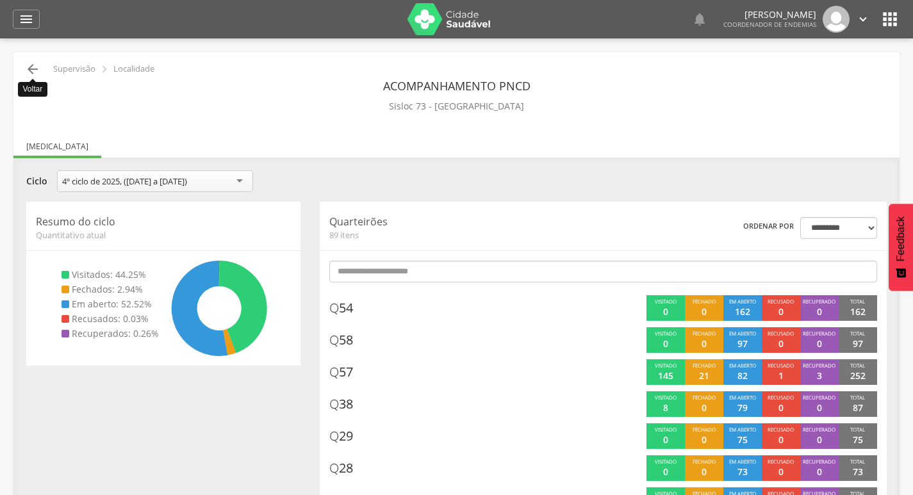
click at [35, 71] on icon "" at bounding box center [32, 69] width 15 height 15
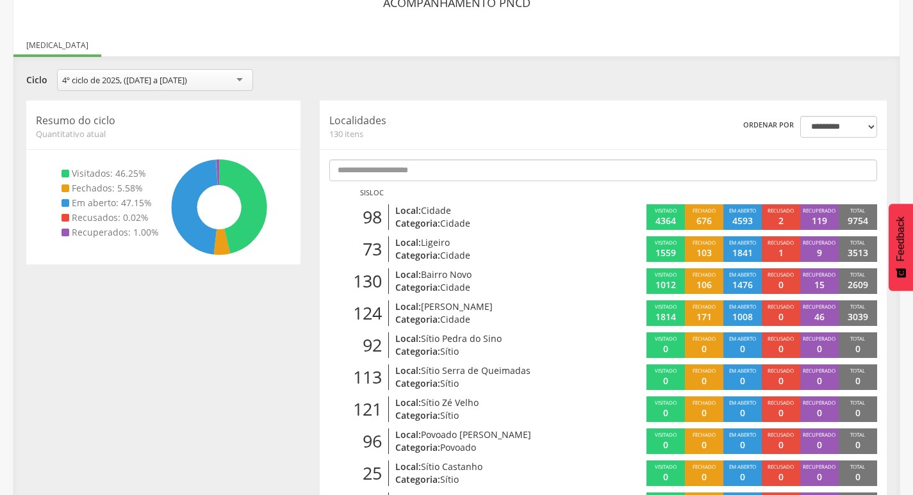
scroll to position [38, 0]
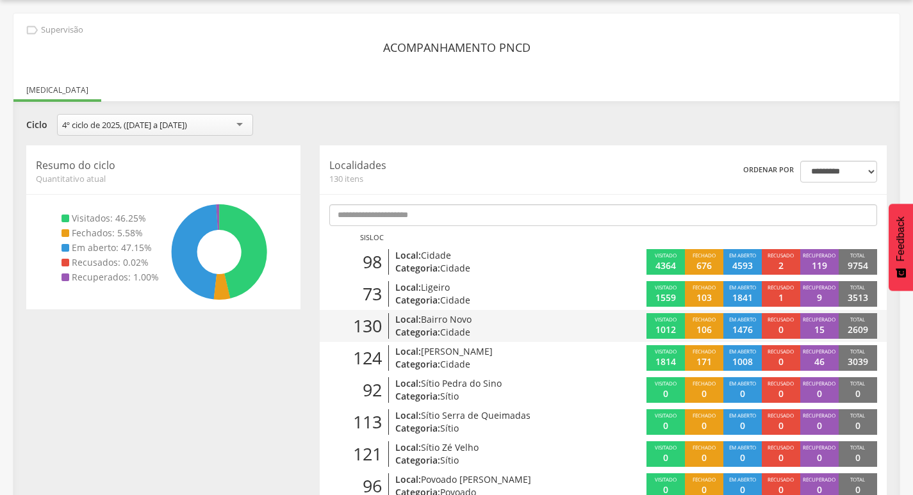
click at [512, 317] on p "Local: [GEOGRAPHIC_DATA]" at bounding box center [485, 319] width 181 height 13
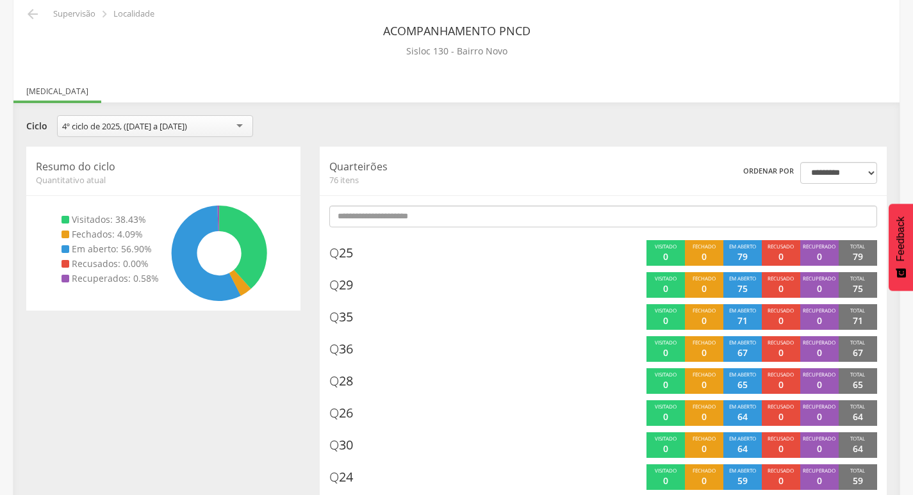
scroll to position [103, 0]
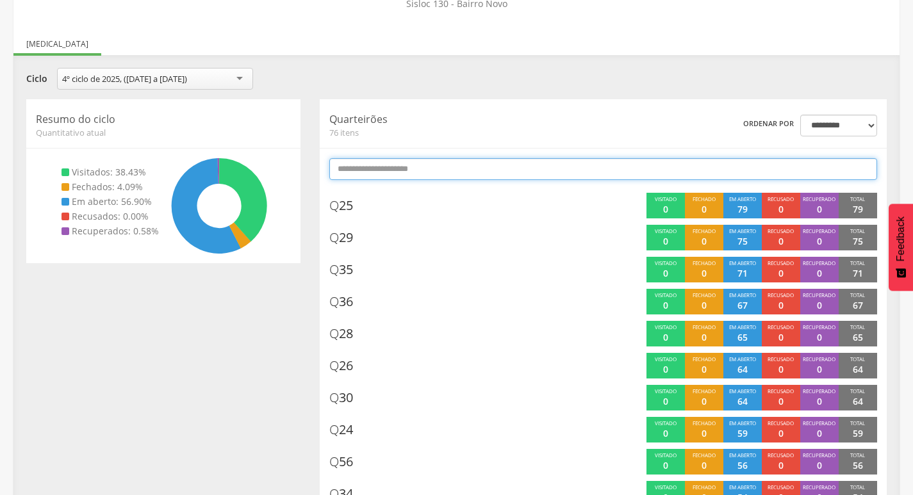
click at [536, 172] on input "text" at bounding box center [603, 169] width 548 height 22
type input "*"
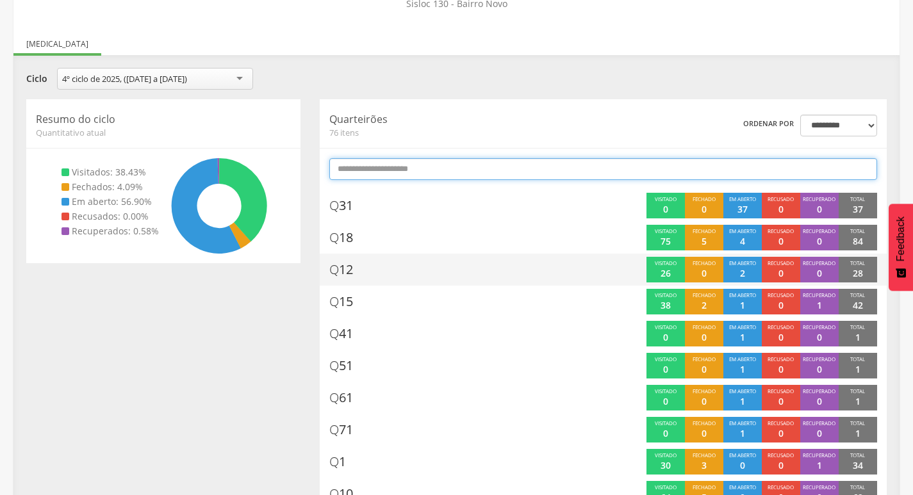
type input "*"
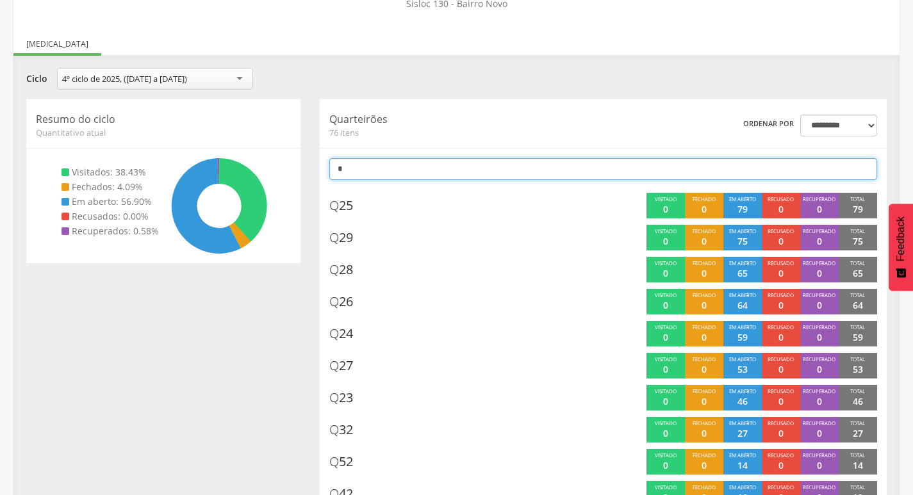
drag, startPoint x: 552, startPoint y: 312, endPoint x: 602, endPoint y: 170, distance: 150.4
click at [602, 170] on input "*" at bounding box center [603, 169] width 548 height 22
drag, startPoint x: 602, startPoint y: 170, endPoint x: 591, endPoint y: 164, distance: 13.2
click at [591, 164] on input "*" at bounding box center [603, 169] width 548 height 22
click at [586, 165] on input "*" at bounding box center [603, 169] width 548 height 22
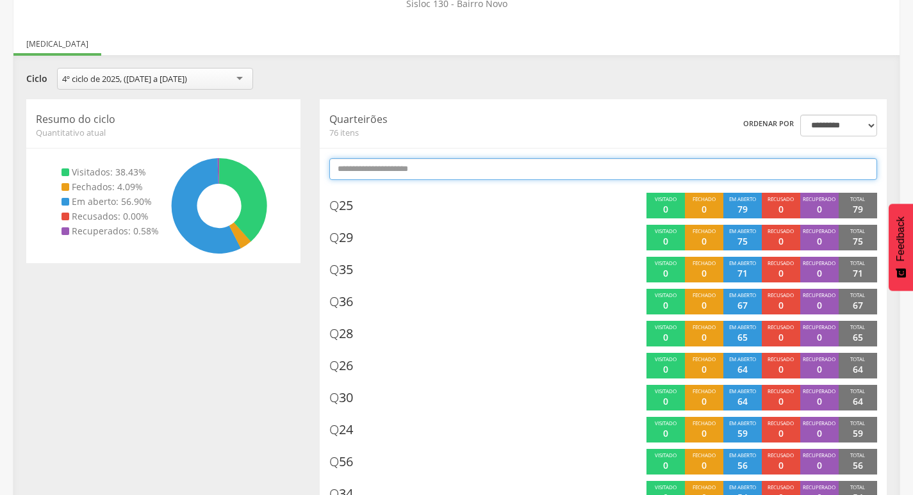
type input "*"
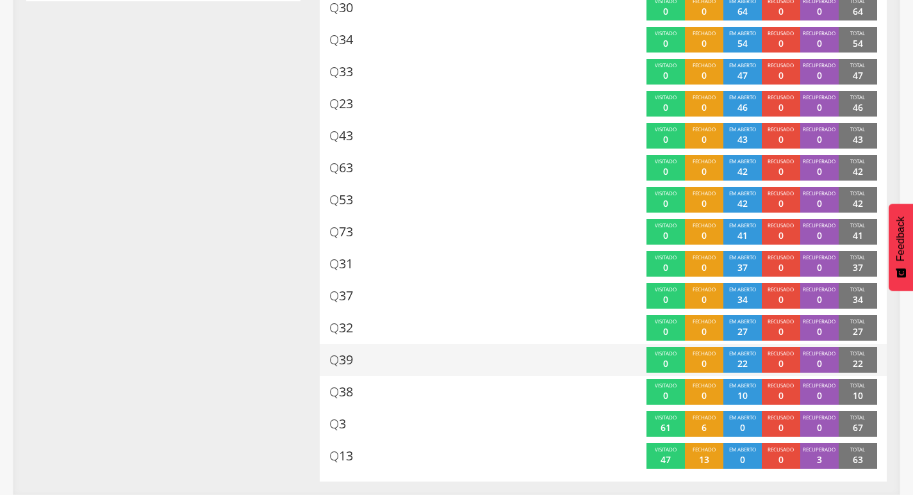
scroll to position [0, 0]
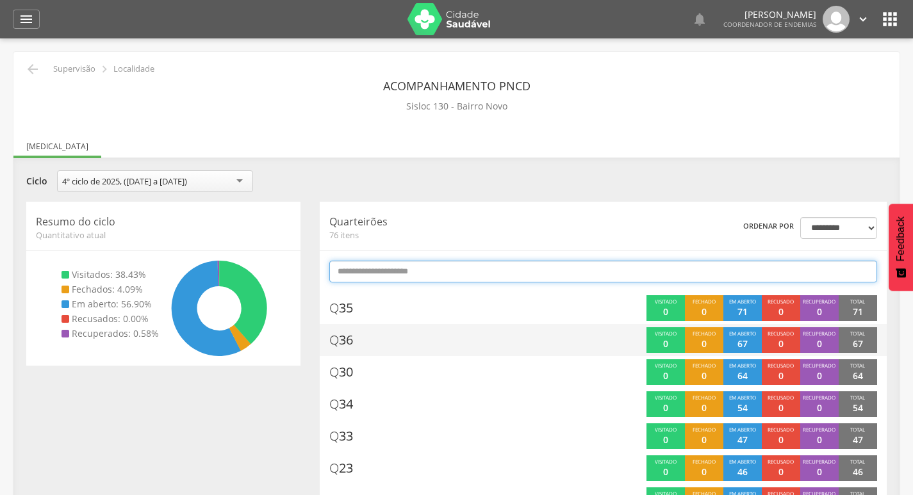
type input "*"
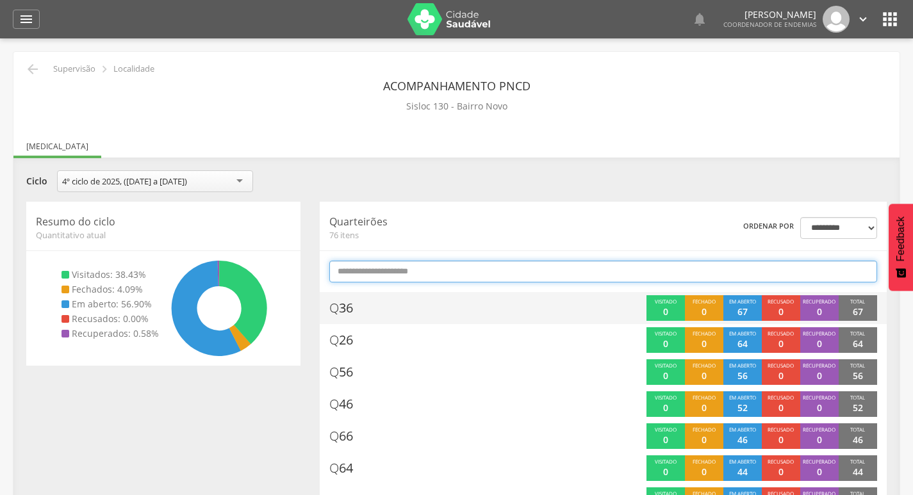
type input "*"
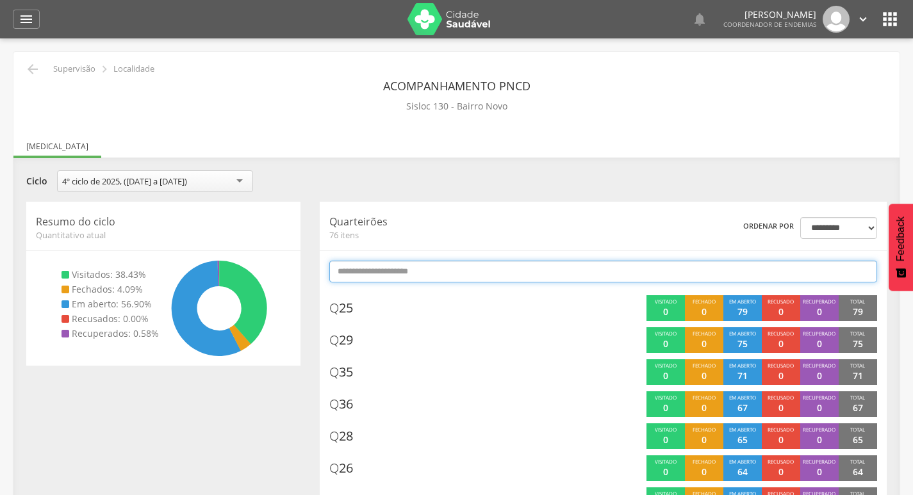
type input "*"
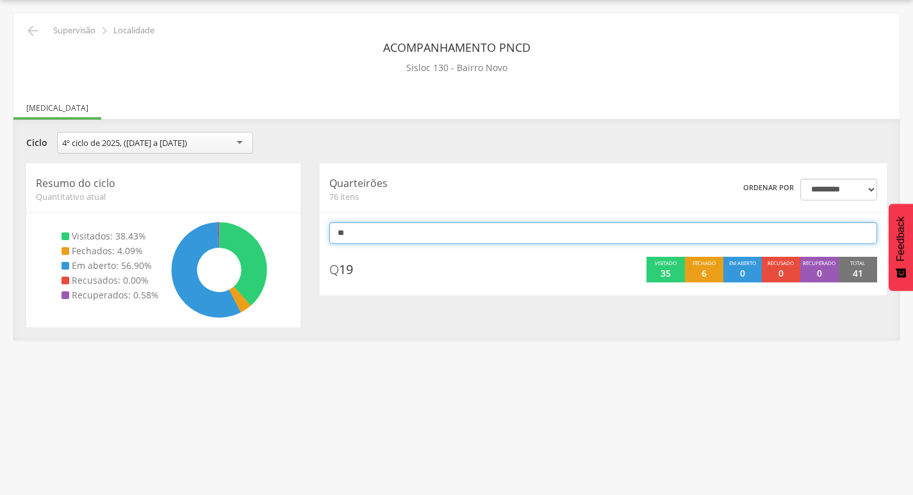
scroll to position [38, 0]
type input "*"
click at [412, 226] on input "*" at bounding box center [603, 233] width 548 height 22
type input "*"
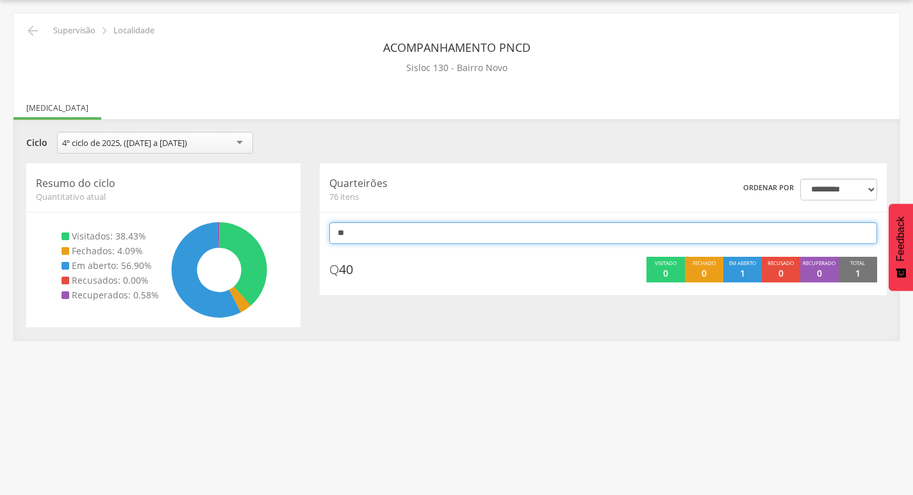
type input "*"
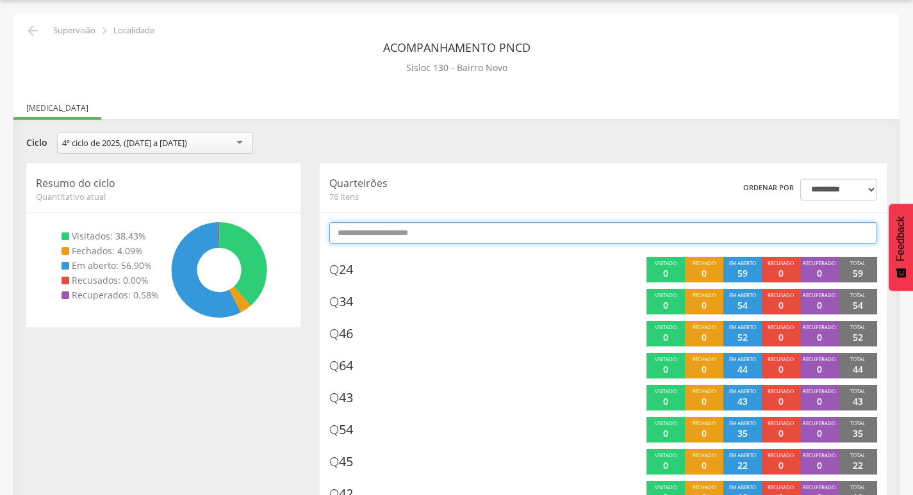
scroll to position [44, 0]
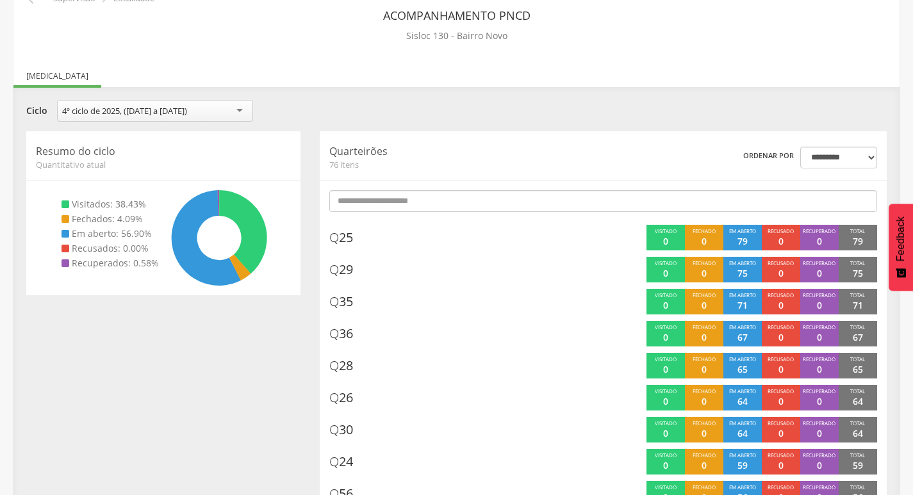
scroll to position [0, 0]
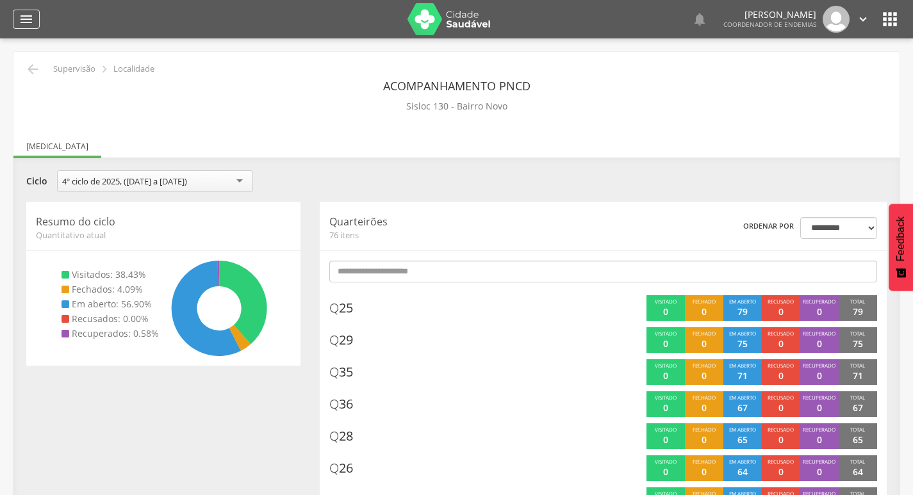
click at [17, 20] on div "" at bounding box center [26, 19] width 27 height 19
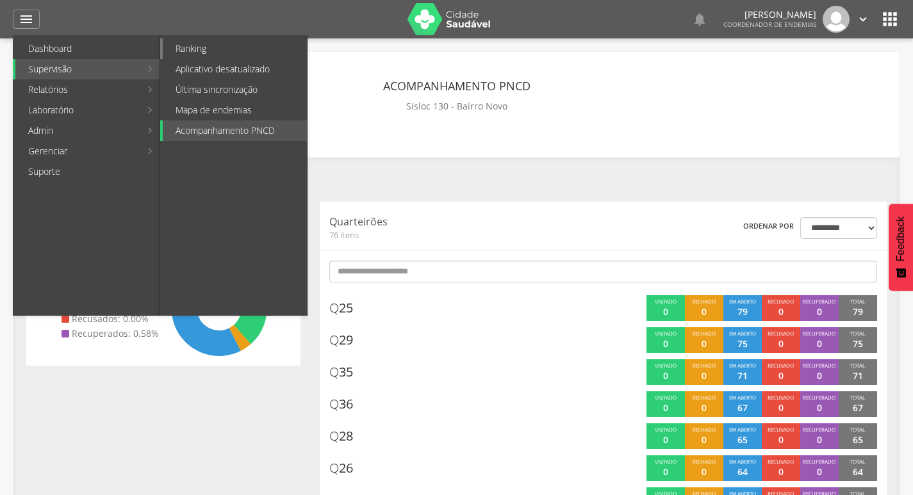
click at [212, 45] on link "Ranking" at bounding box center [235, 48] width 144 height 21
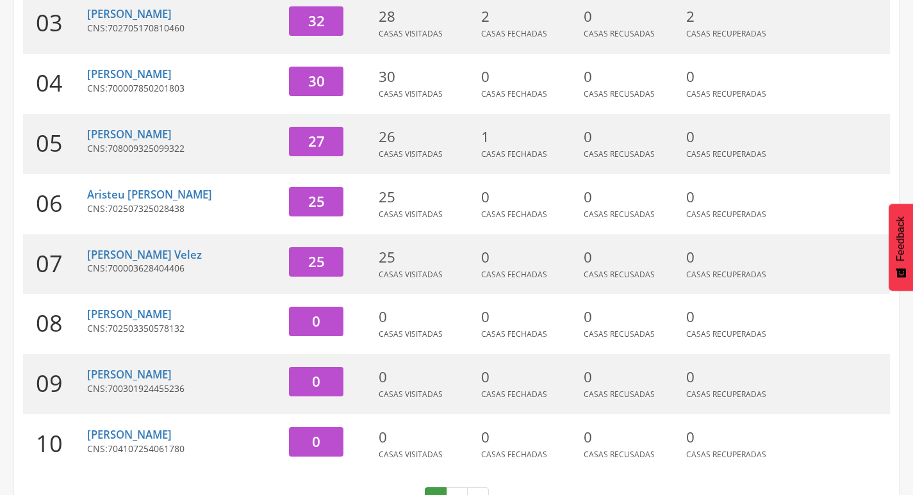
scroll to position [395, 0]
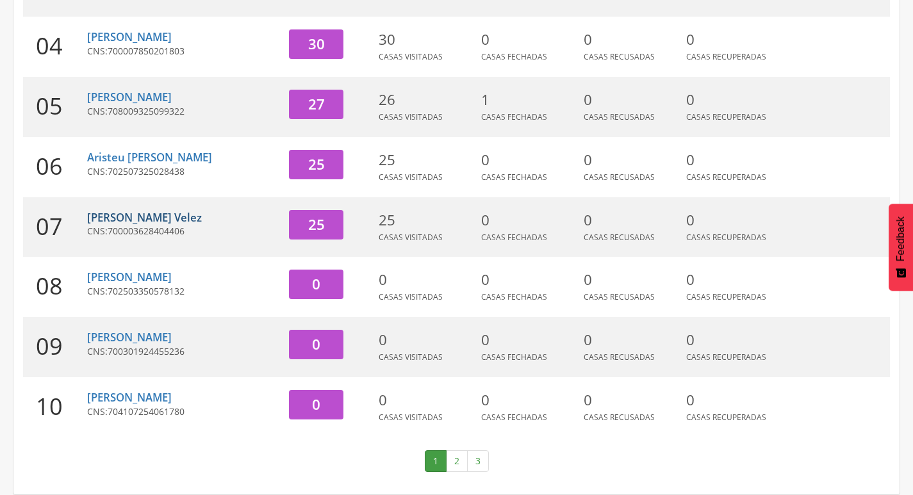
click at [195, 213] on link "[PERSON_NAME] Velez" at bounding box center [144, 217] width 115 height 15
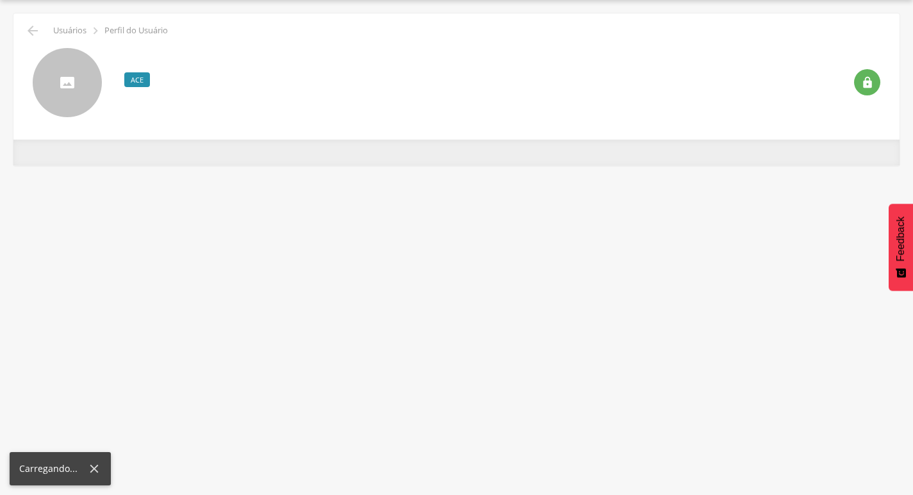
scroll to position [38, 0]
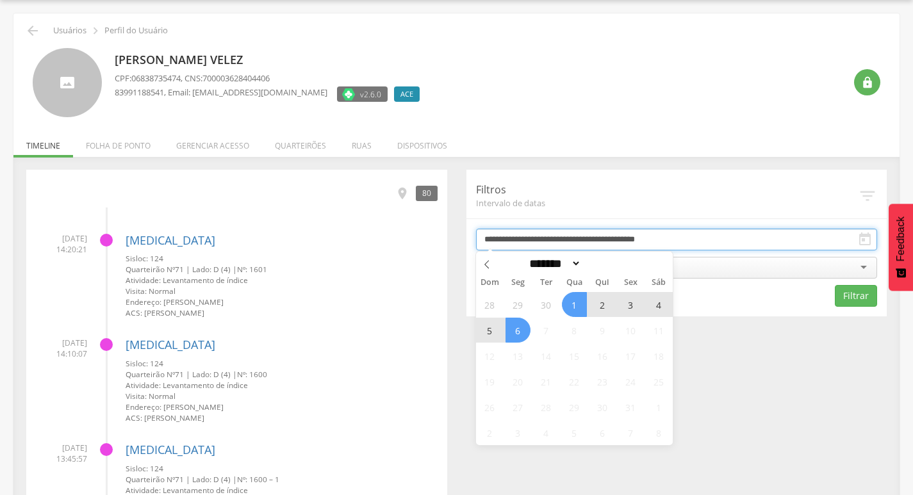
click at [536, 240] on input "**********" at bounding box center [677, 240] width 402 height 22
click at [621, 304] on span "3" at bounding box center [631, 304] width 25 height 25
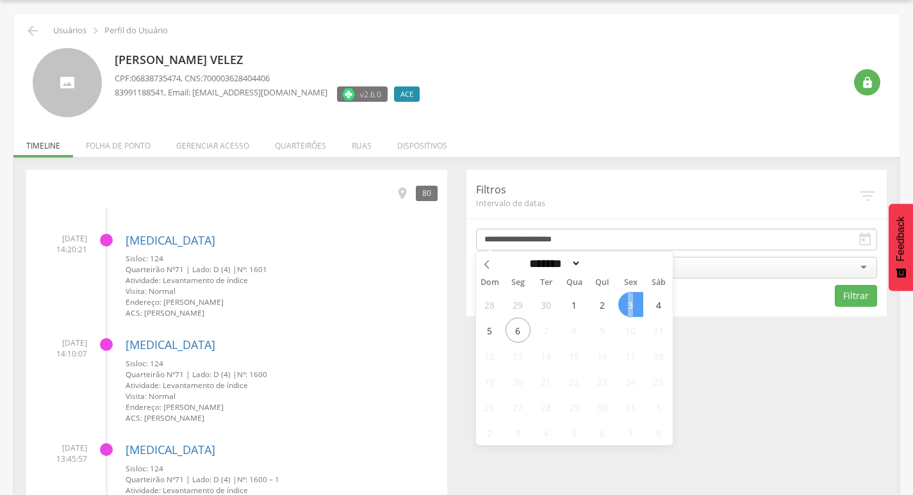
click at [621, 304] on span "3" at bounding box center [631, 304] width 25 height 25
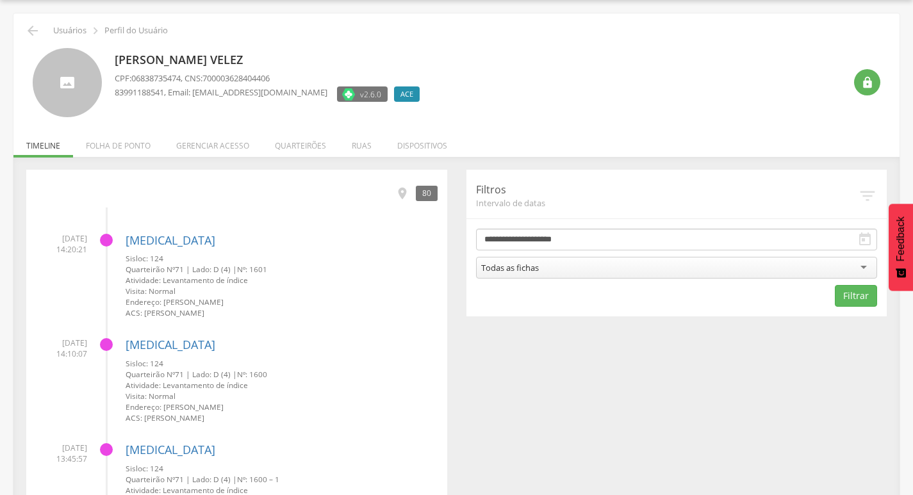
click at [616, 272] on div "Todas as fichas" at bounding box center [677, 268] width 402 height 22
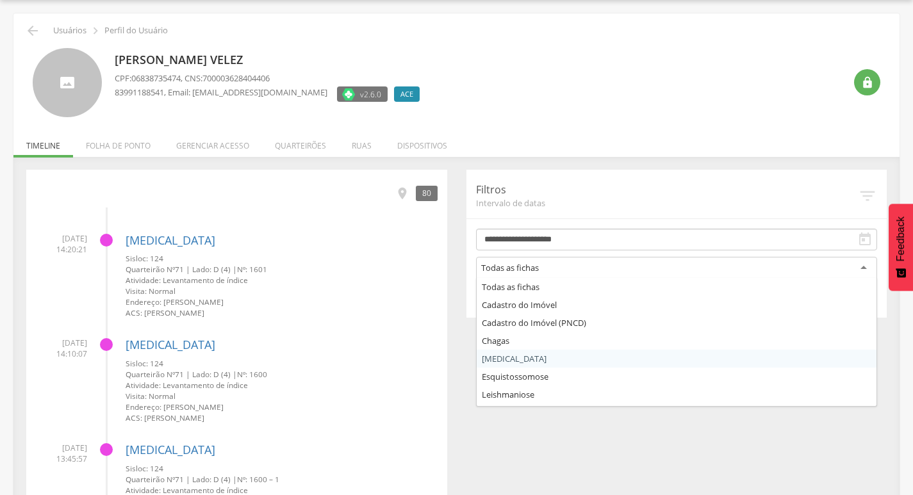
drag, startPoint x: 526, startPoint y: 355, endPoint x: 658, endPoint y: 303, distance: 142.1
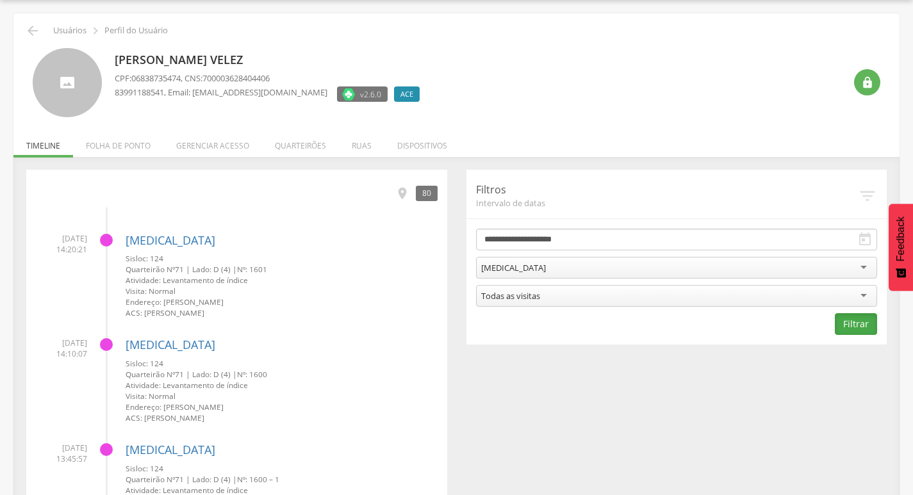
click at [865, 324] on button "Filtrar" at bounding box center [856, 324] width 42 height 22
click at [401, 191] on icon "" at bounding box center [402, 194] width 14 height 14
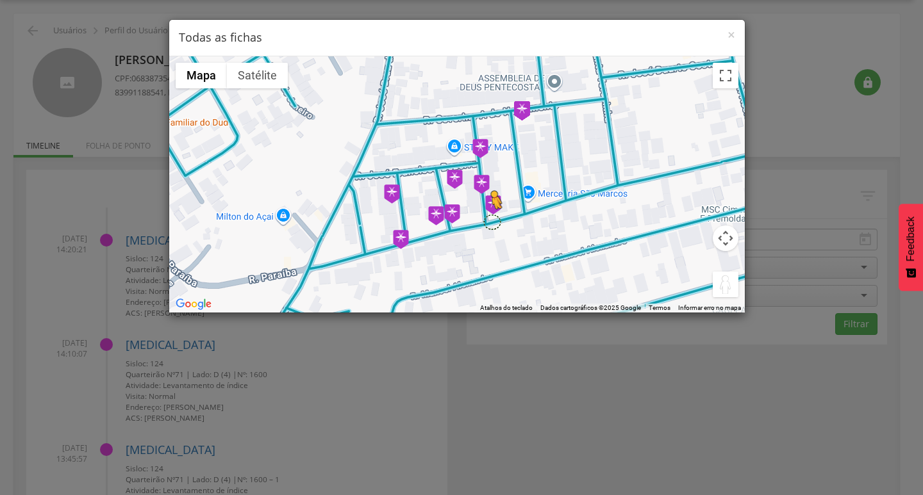
drag, startPoint x: 724, startPoint y: 294, endPoint x: 491, endPoint y: 222, distance: 243.5
click at [491, 222] on div "Pressione as teclas Alt + Enter para ativar o recurso de arrastar com o teclado…" at bounding box center [457, 184] width 576 height 256
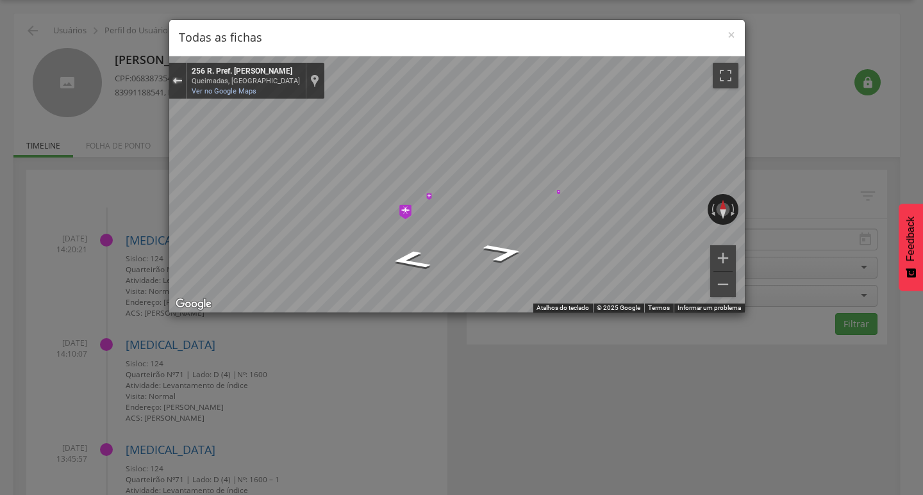
click at [178, 84] on div "Sair do Street View" at bounding box center [177, 81] width 10 height 8
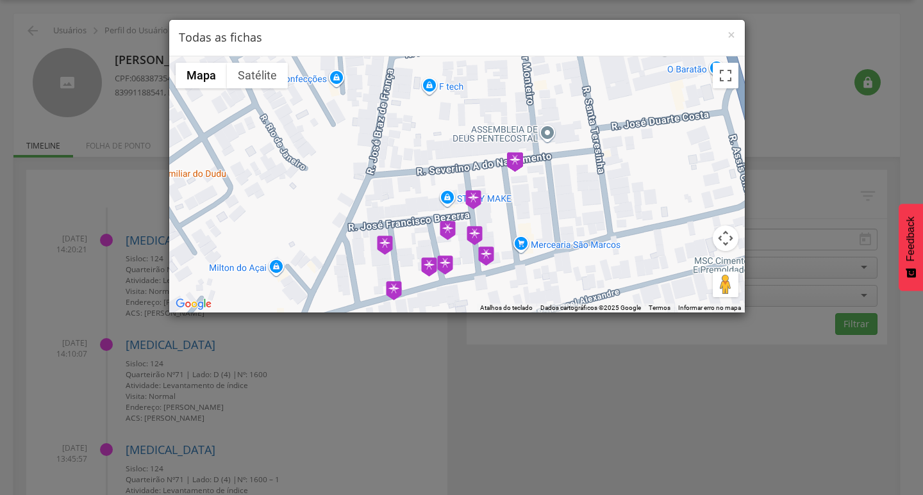
drag, startPoint x: 569, startPoint y: 216, endPoint x: 533, endPoint y: 226, distance: 37.9
click at [560, 267] on div "Carregando..." at bounding box center [457, 184] width 576 height 256
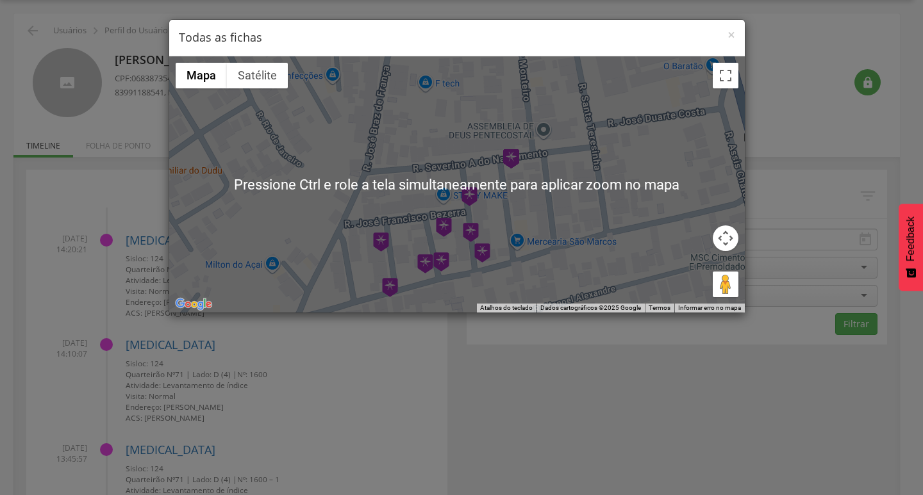
click at [575, 185] on div "Carregando..." at bounding box center [457, 184] width 576 height 256
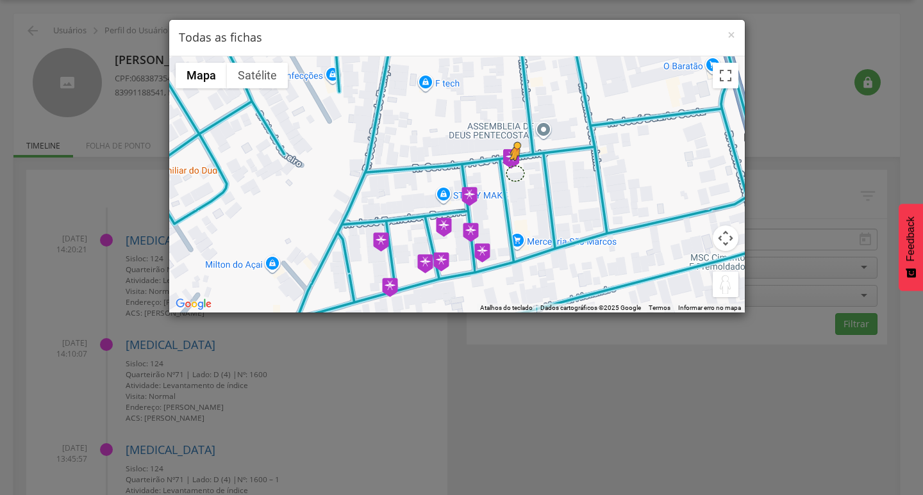
drag, startPoint x: 723, startPoint y: 280, endPoint x: 515, endPoint y: 174, distance: 233.9
click at [515, 174] on div "Pressione as teclas Alt + Enter para ativar o recurso de arrastar com o teclado…" at bounding box center [457, 184] width 576 height 256
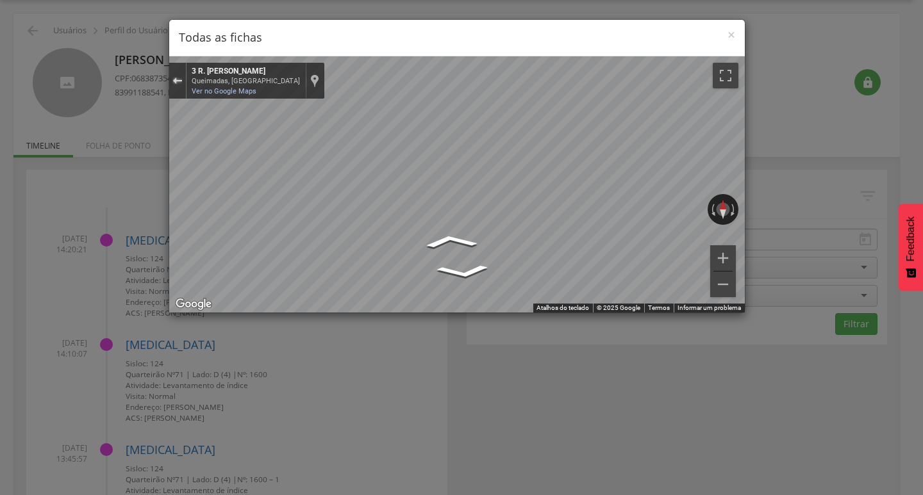
click at [178, 78] on div "Sair do Street View" at bounding box center [177, 81] width 10 height 8
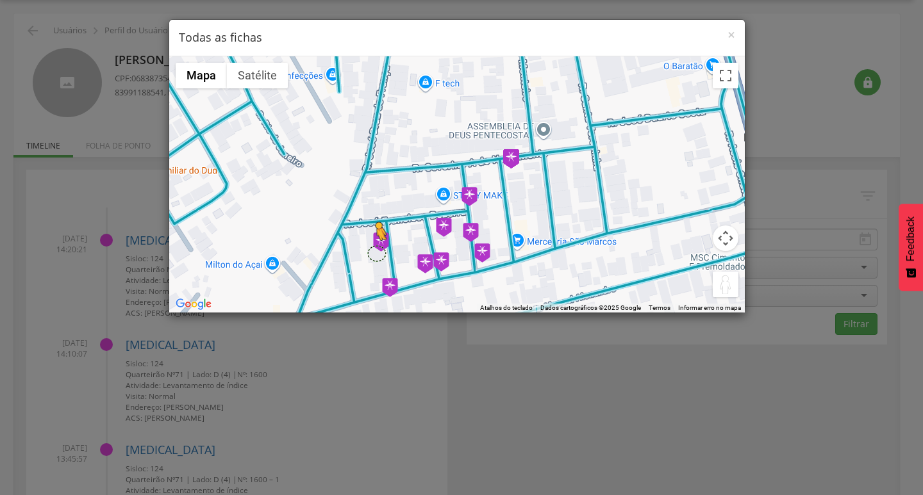
drag, startPoint x: 729, startPoint y: 282, endPoint x: 376, endPoint y: 253, distance: 355.0
click at [376, 253] on div "Pressione as teclas Alt + Enter para ativar o recurso de arrastar com o teclado…" at bounding box center [457, 184] width 576 height 256
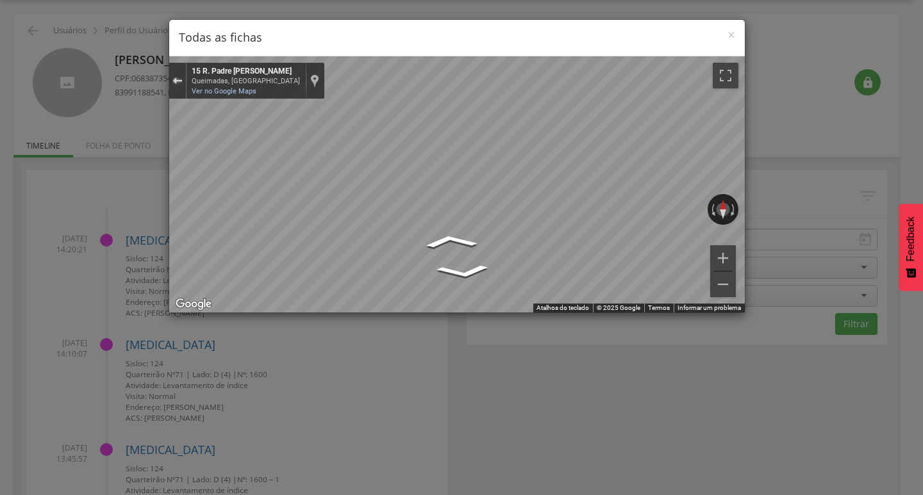
click at [179, 87] on button "Sair do Street View" at bounding box center [177, 80] width 17 height 17
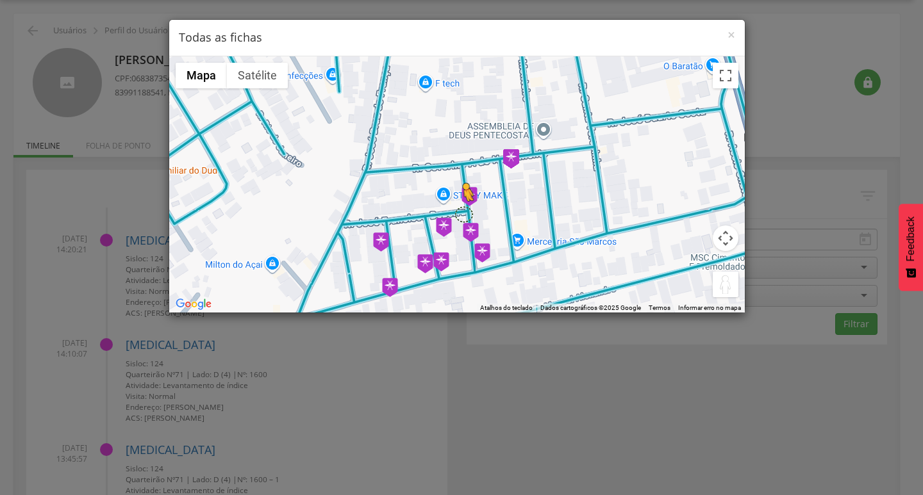
drag, startPoint x: 724, startPoint y: 292, endPoint x: 463, endPoint y: 213, distance: 273.1
click at [463, 213] on div "Pressione as teclas Alt + Enter para ativar o recurso de arrastar com o teclado…" at bounding box center [457, 184] width 576 height 256
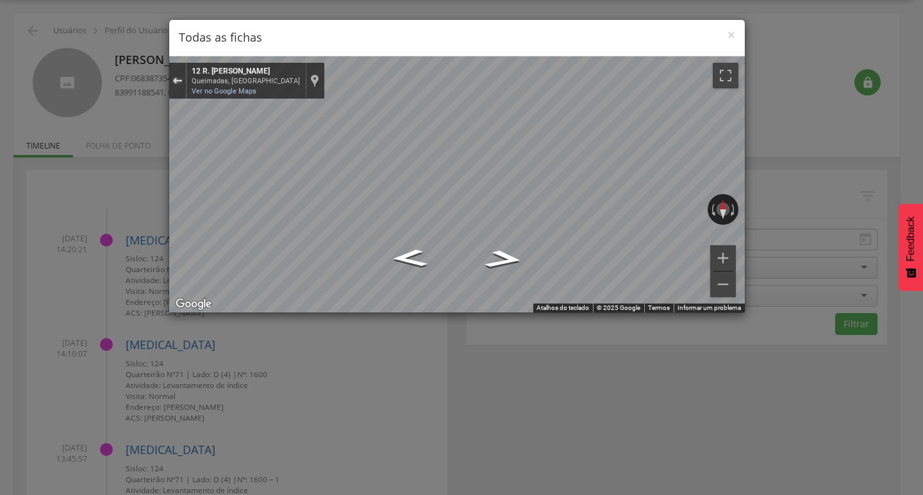
click at [179, 74] on button "Sair do Street View" at bounding box center [177, 80] width 17 height 17
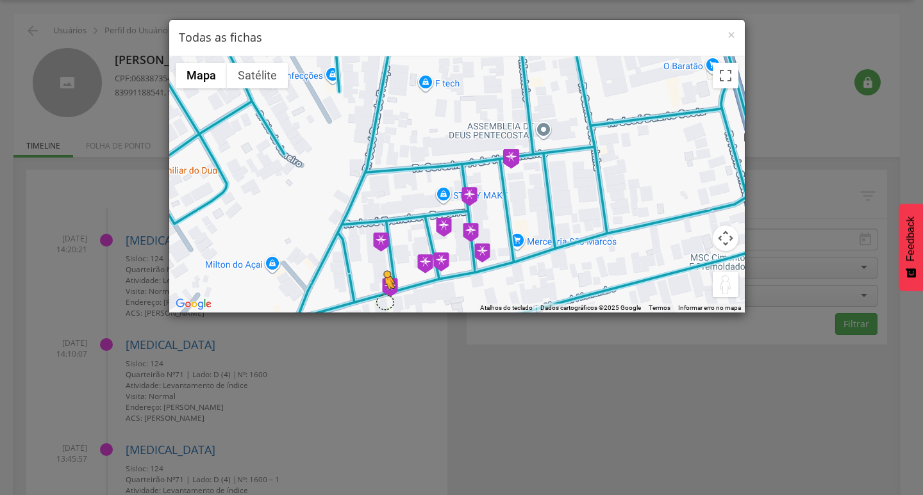
drag, startPoint x: 728, startPoint y: 290, endPoint x: 384, endPoint y: 302, distance: 344.4
click at [384, 302] on div "Pressione as teclas Alt + Enter para ativar o recurso de arrastar com o teclado…" at bounding box center [457, 184] width 576 height 256
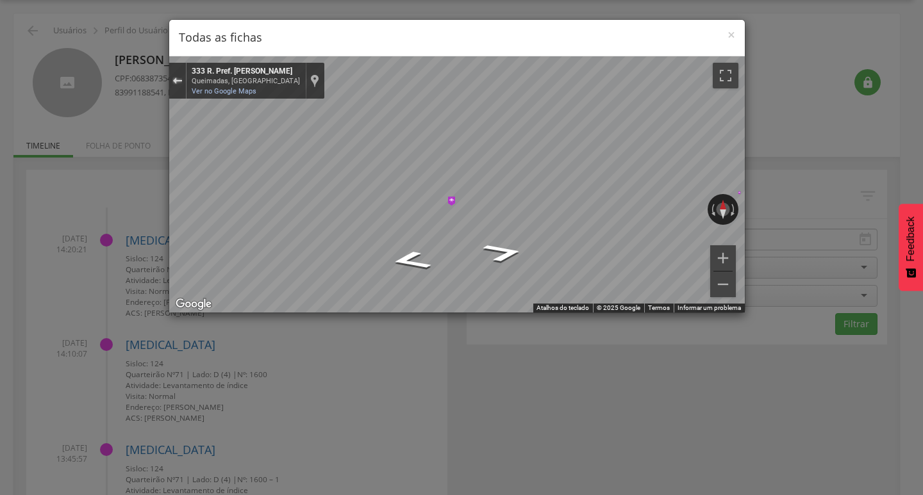
click at [177, 79] on div "Sair do Street View" at bounding box center [177, 81] width 10 height 8
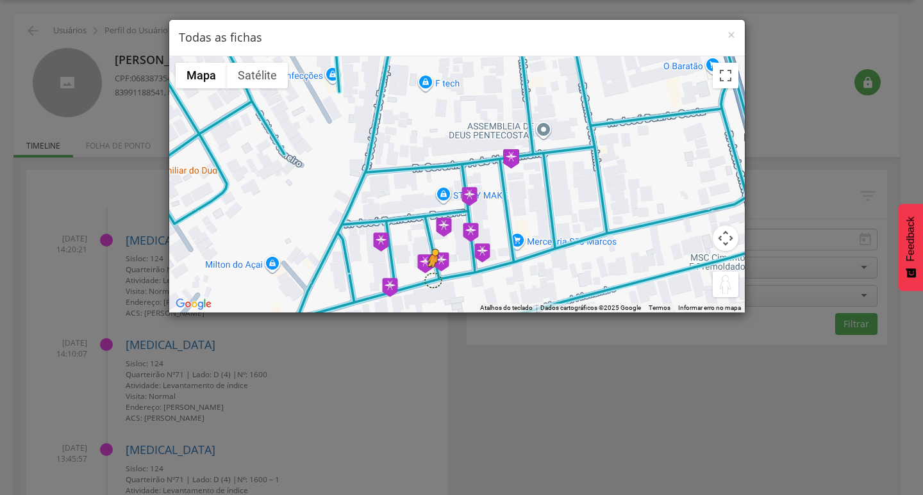
drag, startPoint x: 722, startPoint y: 285, endPoint x: 431, endPoint y: 279, distance: 290.4
click at [431, 279] on div "Pressione as teclas Alt + Enter para ativar o recurso de arrastar com o teclado…" at bounding box center [457, 184] width 576 height 256
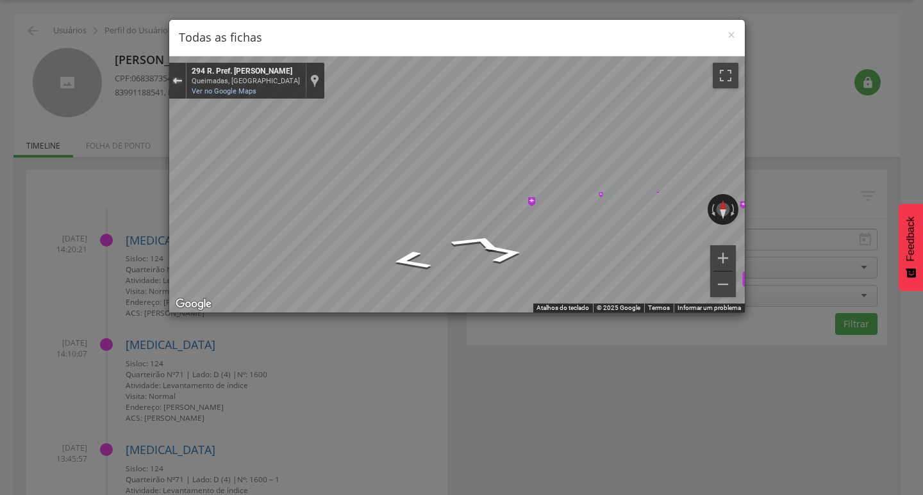
click at [170, 80] on button "Sair do Street View" at bounding box center [177, 80] width 17 height 17
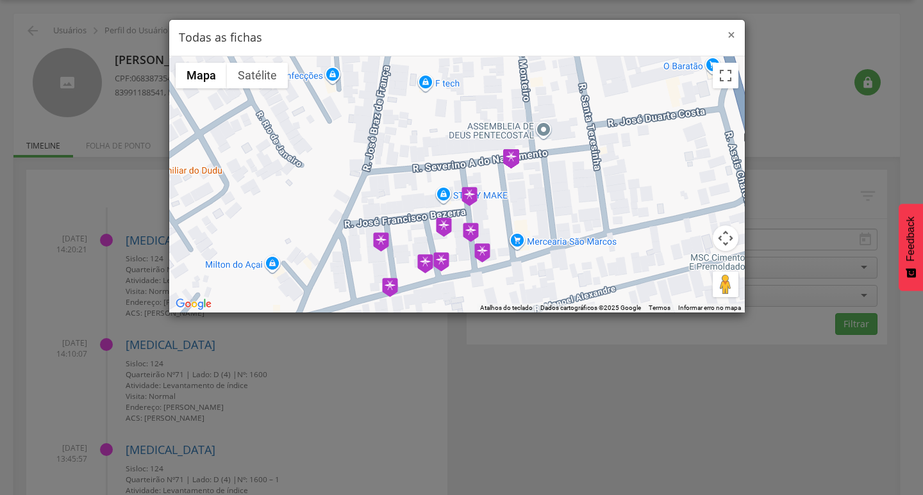
click at [731, 37] on span "×" at bounding box center [731, 35] width 8 height 18
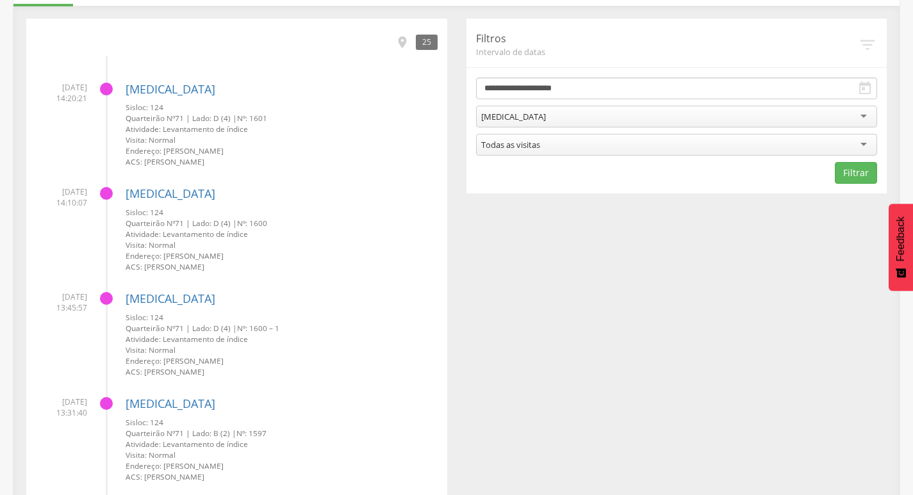
scroll to position [0, 0]
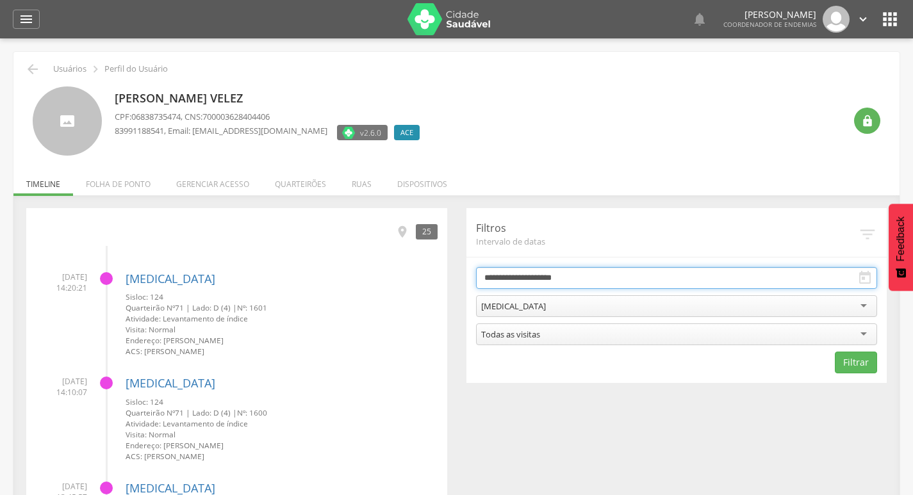
click at [533, 279] on input "**********" at bounding box center [677, 278] width 402 height 22
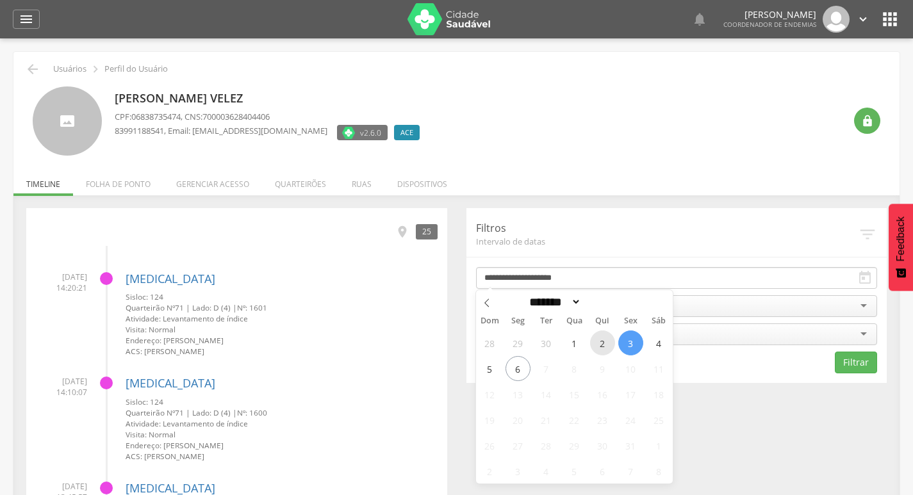
click at [604, 336] on span "2" at bounding box center [602, 343] width 25 height 25
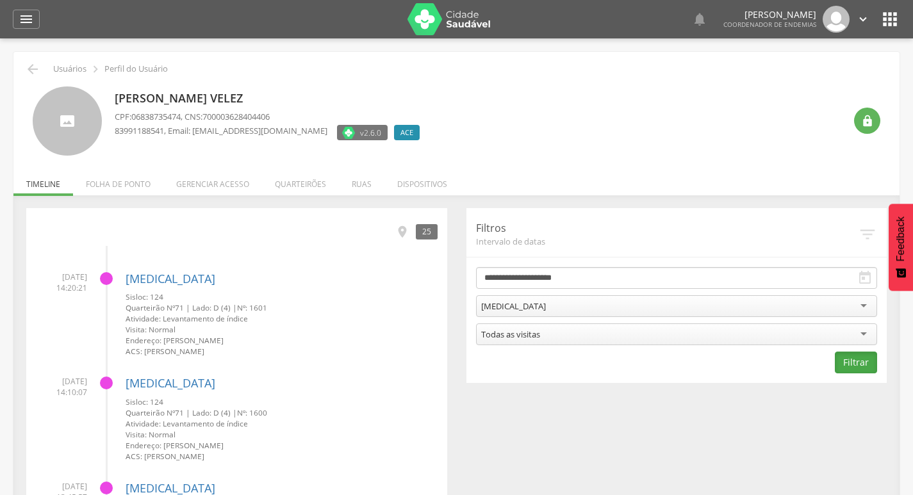
click at [870, 370] on button "Filtrar" at bounding box center [856, 363] width 42 height 22
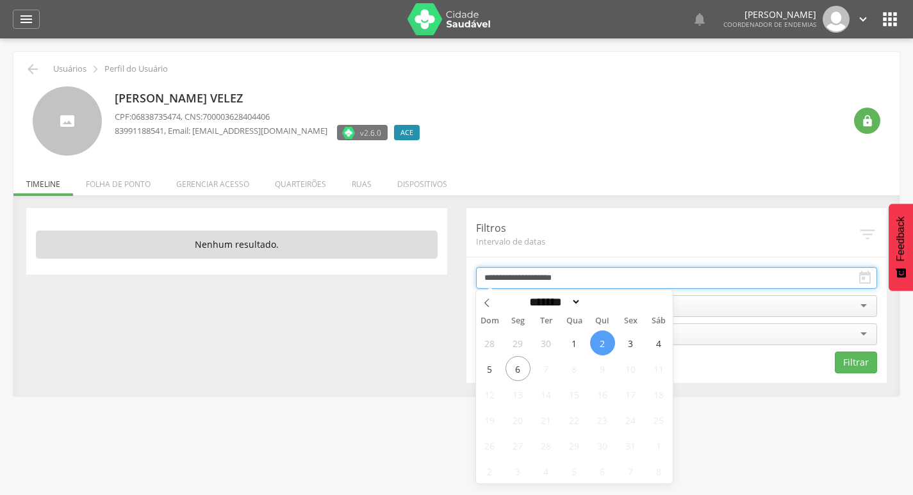
click at [606, 274] on input "**********" at bounding box center [677, 278] width 402 height 22
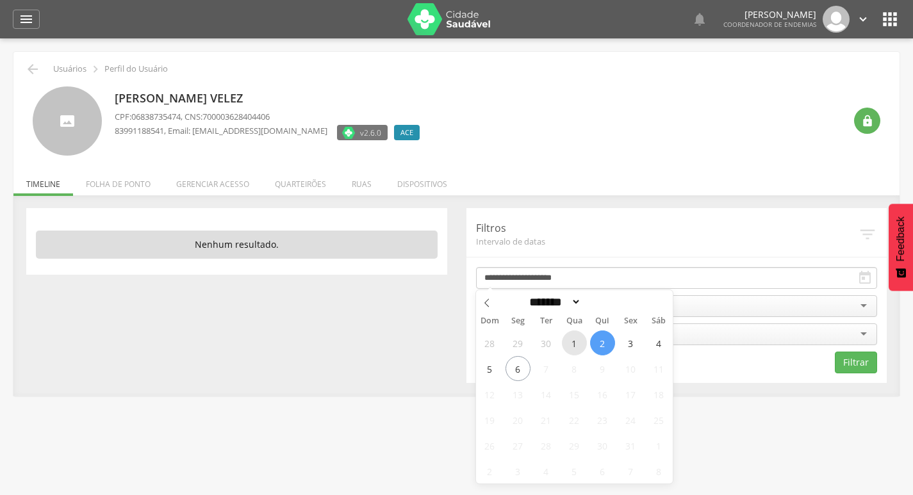
click at [574, 349] on span "1" at bounding box center [574, 343] width 25 height 25
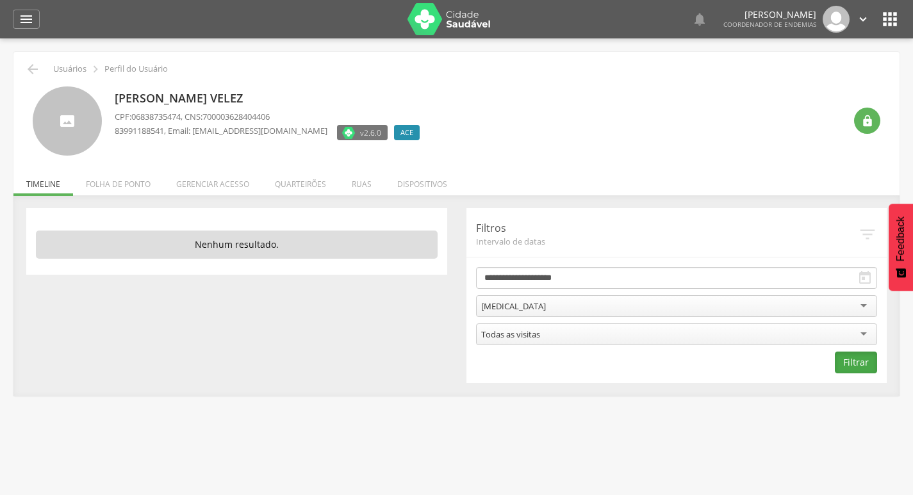
click at [847, 361] on button "Filtrar" at bounding box center [856, 363] width 42 height 22
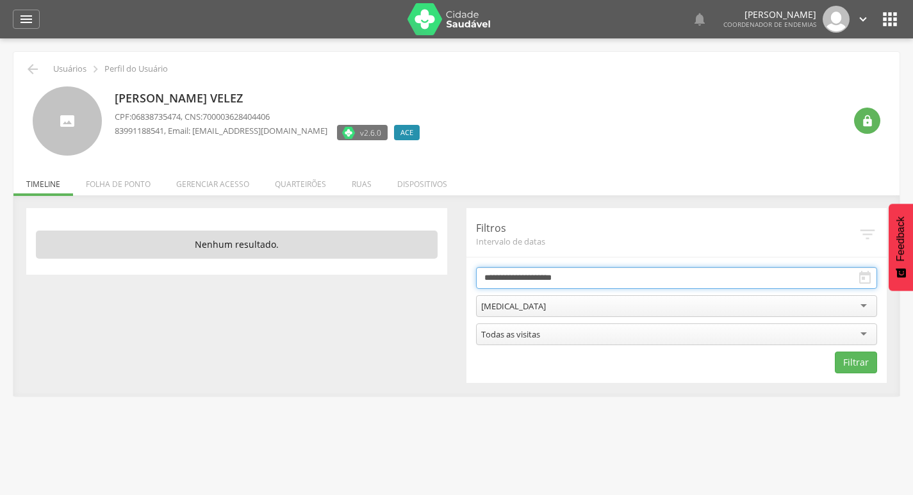
click at [529, 283] on input "**********" at bounding box center [677, 278] width 402 height 22
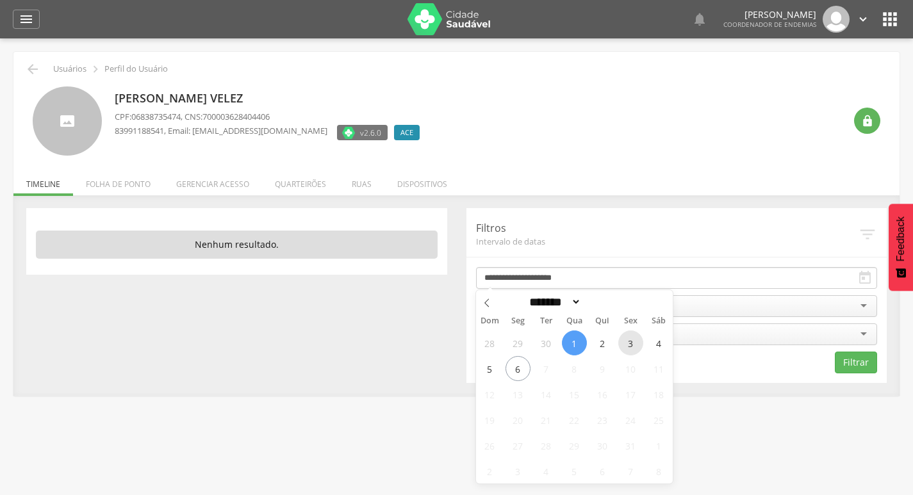
click at [635, 347] on span "3" at bounding box center [631, 343] width 25 height 25
type input "**********"
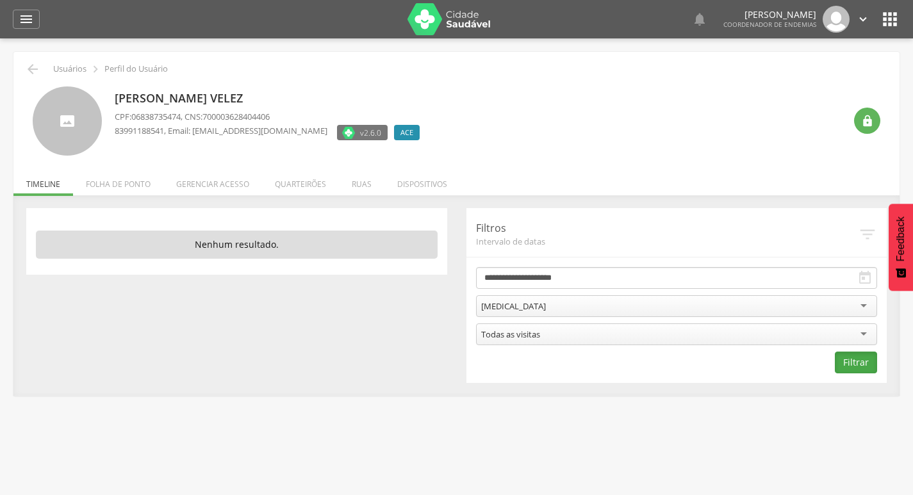
click at [868, 364] on button "Filtrar" at bounding box center [856, 363] width 42 height 22
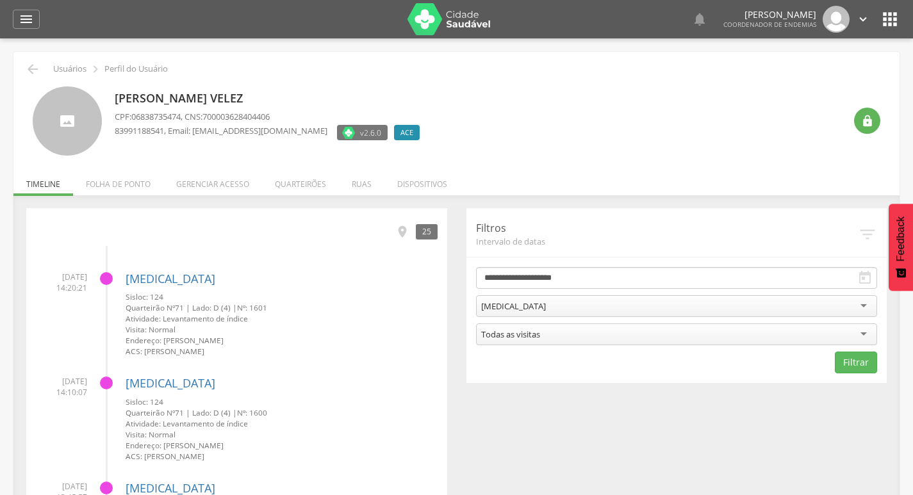
click at [533, 300] on div "[MEDICAL_DATA]" at bounding box center [677, 306] width 402 height 22
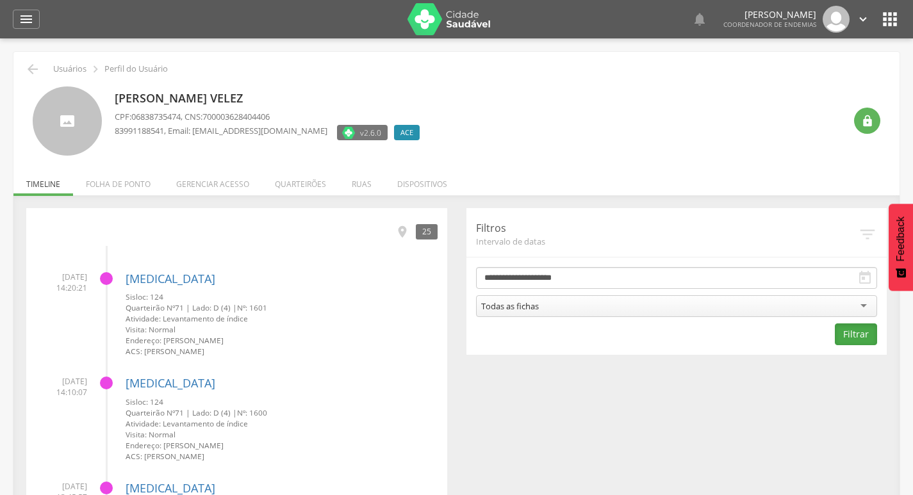
click at [836, 336] on button "Filtrar" at bounding box center [856, 335] width 42 height 22
click at [401, 233] on icon "" at bounding box center [402, 232] width 14 height 14
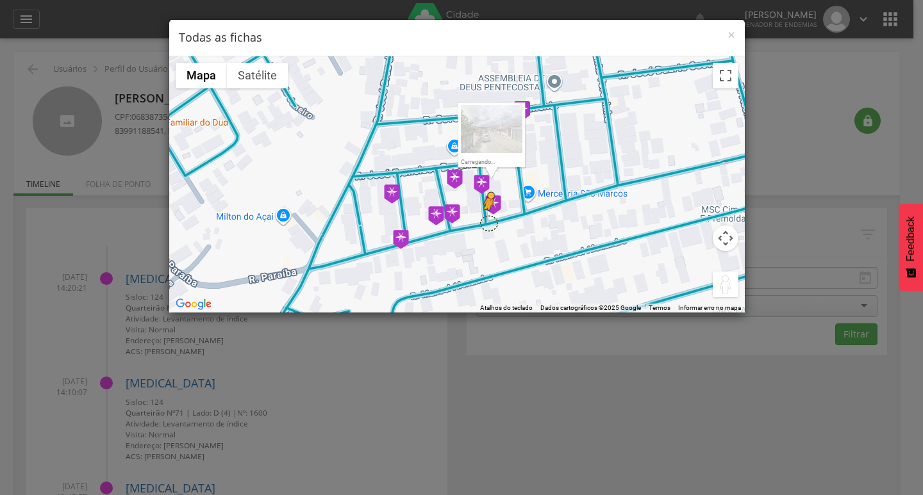
drag, startPoint x: 726, startPoint y: 287, endPoint x: 488, endPoint y: 223, distance: 246.9
click at [488, 223] on div "Pressione as teclas Alt + Enter para ativar o recurso de arrastar com o teclado…" at bounding box center [457, 184] width 576 height 256
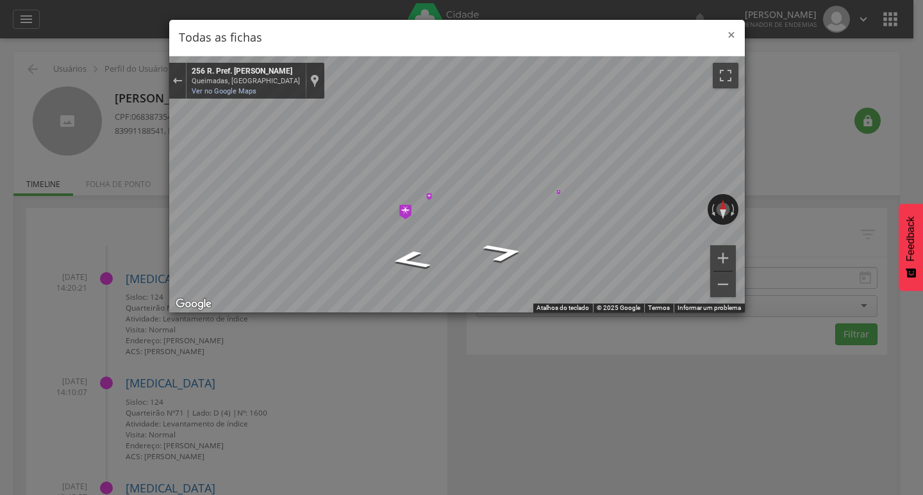
click at [727, 31] on span "×" at bounding box center [731, 35] width 8 height 18
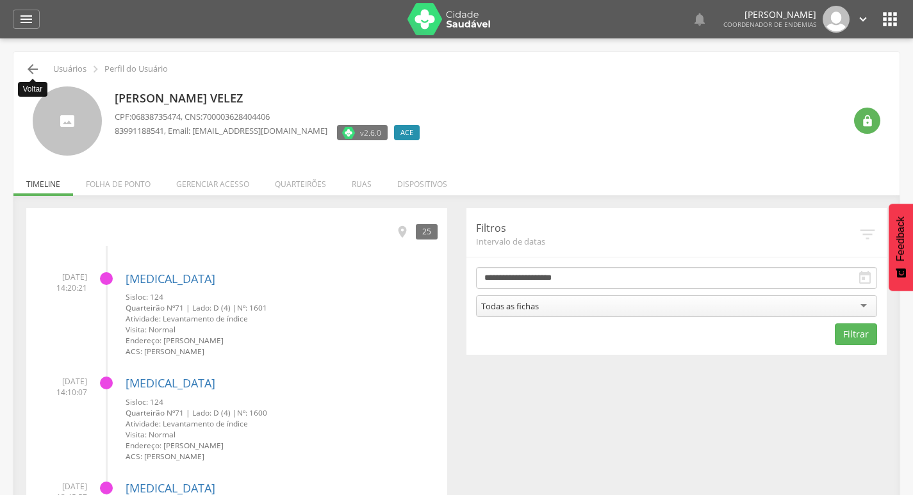
click at [29, 71] on icon "" at bounding box center [32, 69] width 15 height 15
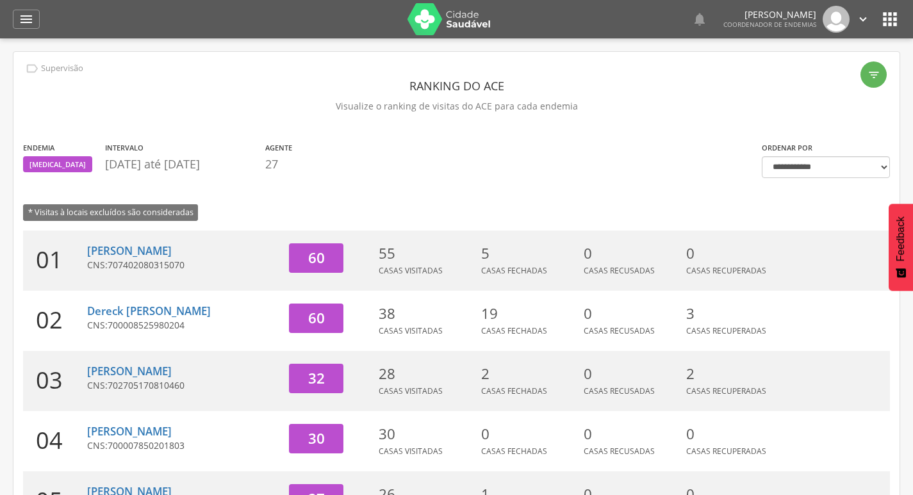
click at [857, 17] on icon "" at bounding box center [863, 19] width 14 height 14
click at [816, 75] on link "Sair" at bounding box center [818, 74] width 101 height 16
